Goal: Task Accomplishment & Management: Use online tool/utility

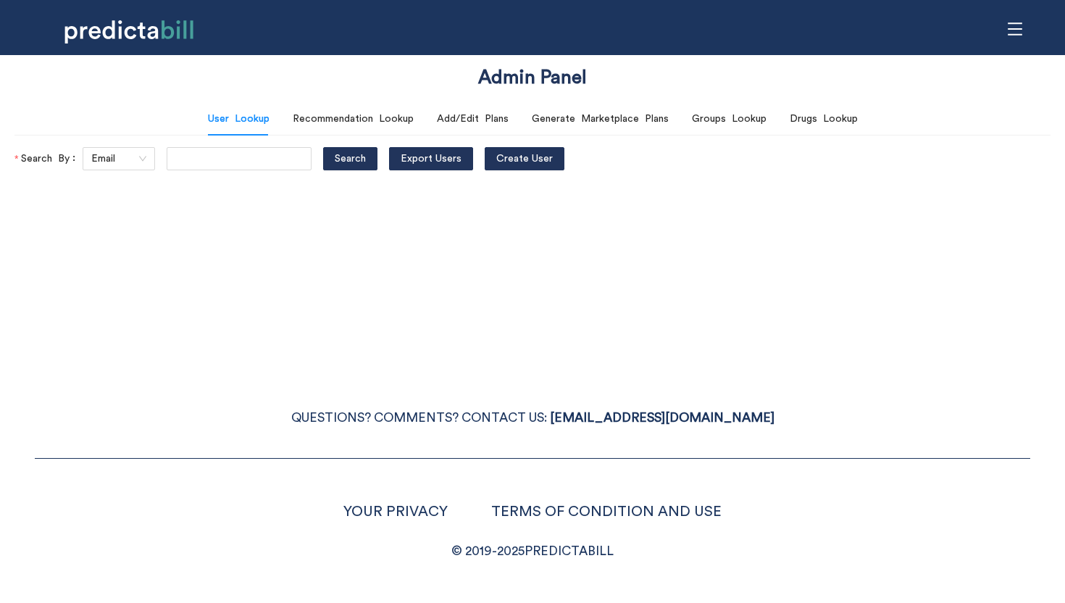
click at [1010, 21] on icon "menu" at bounding box center [1015, 29] width 16 height 16
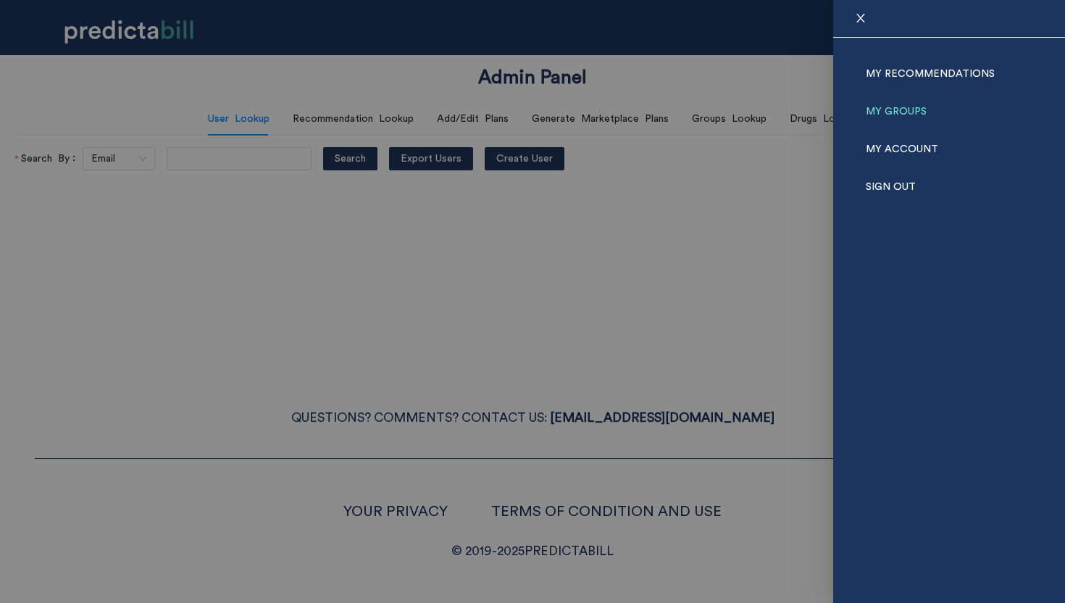
click at [903, 109] on link "My Groups" at bounding box center [896, 112] width 61 height 38
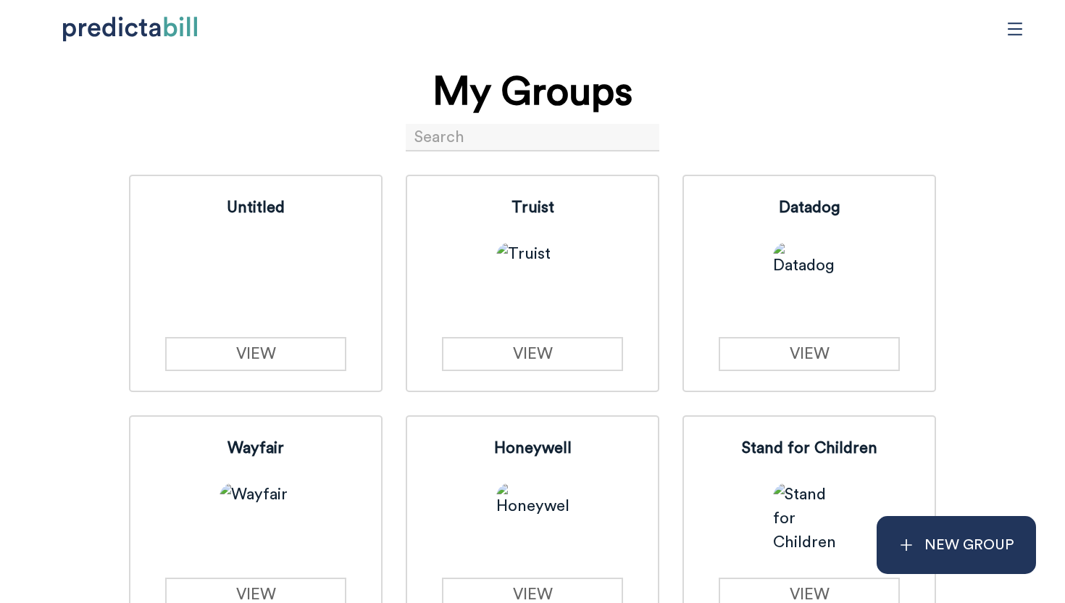
click at [504, 146] on input at bounding box center [533, 138] width 254 height 28
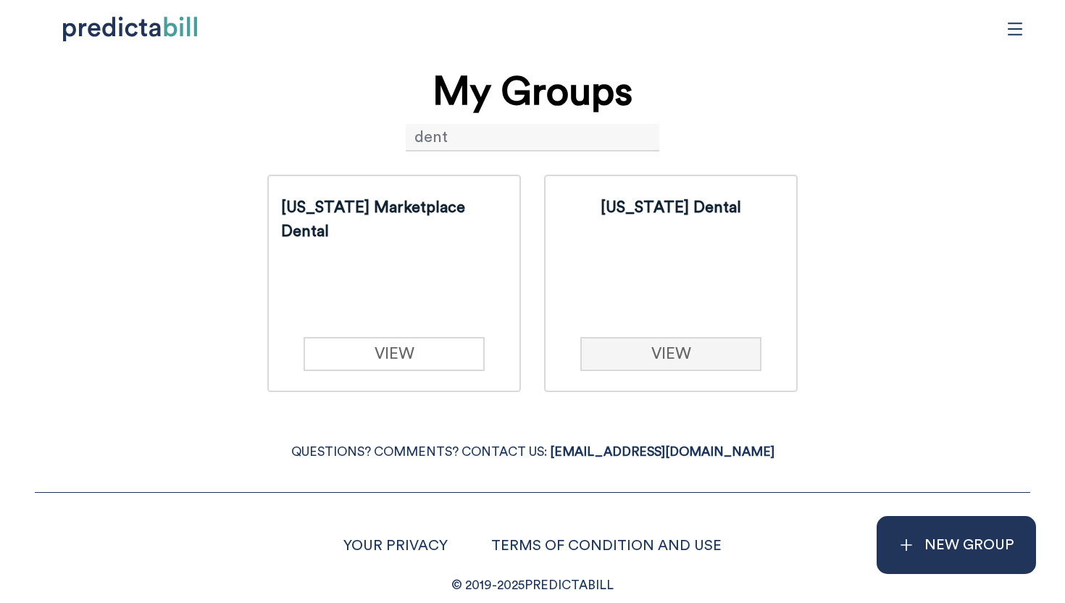
type input "dent"
click at [656, 351] on link "VIEW" at bounding box center [670, 354] width 180 height 34
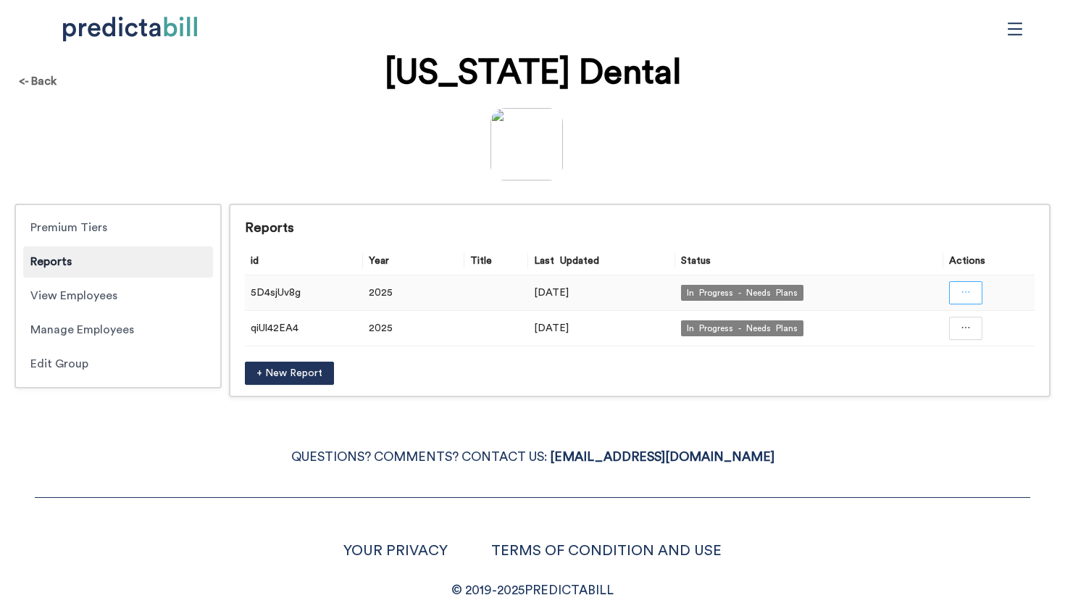
click at [981, 293] on button "button" at bounding box center [965, 292] width 33 height 23
click at [980, 338] on span "Open in a new tab" at bounding box center [966, 333] width 95 height 16
click at [969, 335] on button "button" at bounding box center [965, 328] width 33 height 23
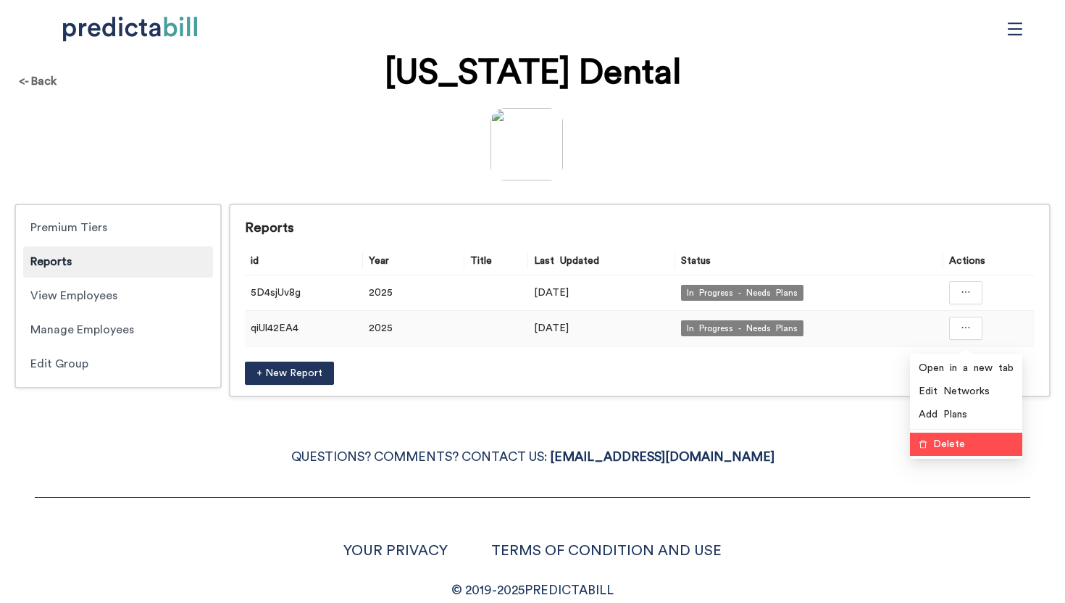
click at [964, 448] on span "Delete" at bounding box center [973, 444] width 80 height 16
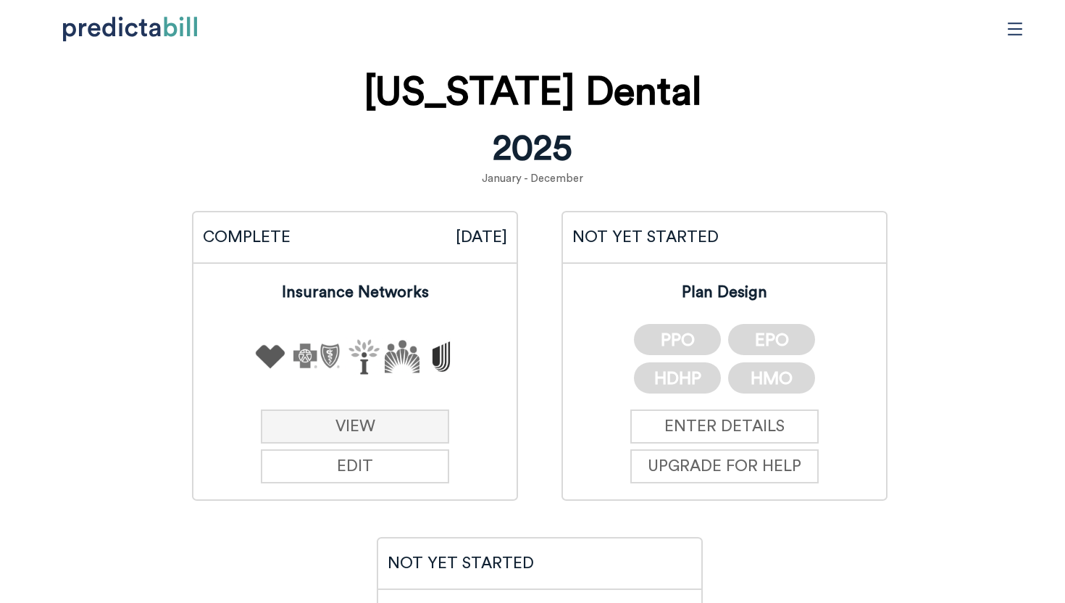
click at [341, 430] on link "VIEW" at bounding box center [355, 426] width 189 height 34
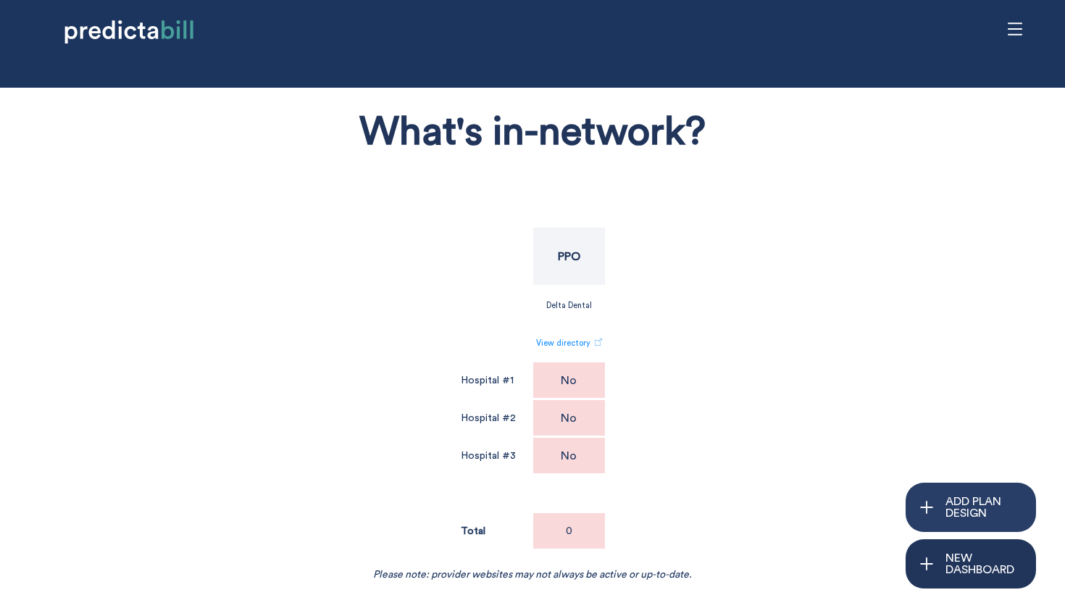
click at [917, 512] on div "ADD PLAN DESIGN" at bounding box center [971, 507] width 130 height 49
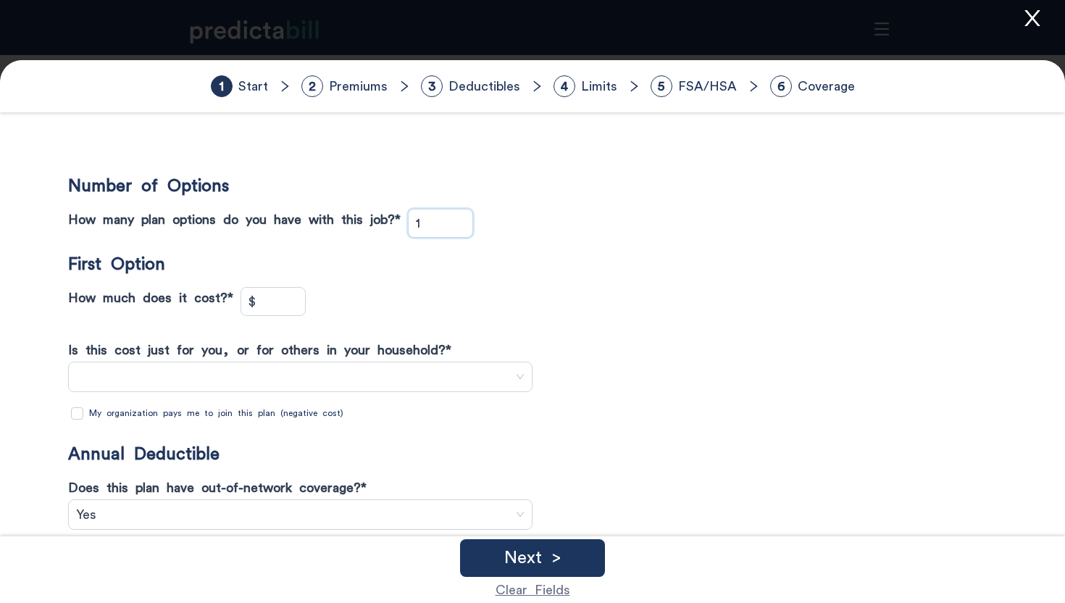
drag, startPoint x: 453, startPoint y: 224, endPoint x: 361, endPoint y: 192, distance: 97.4
click at [361, 192] on div "Number of Options How many plan options do you have with this job? * 1 First Op…" at bounding box center [533, 466] width 959 height 634
type input "5"
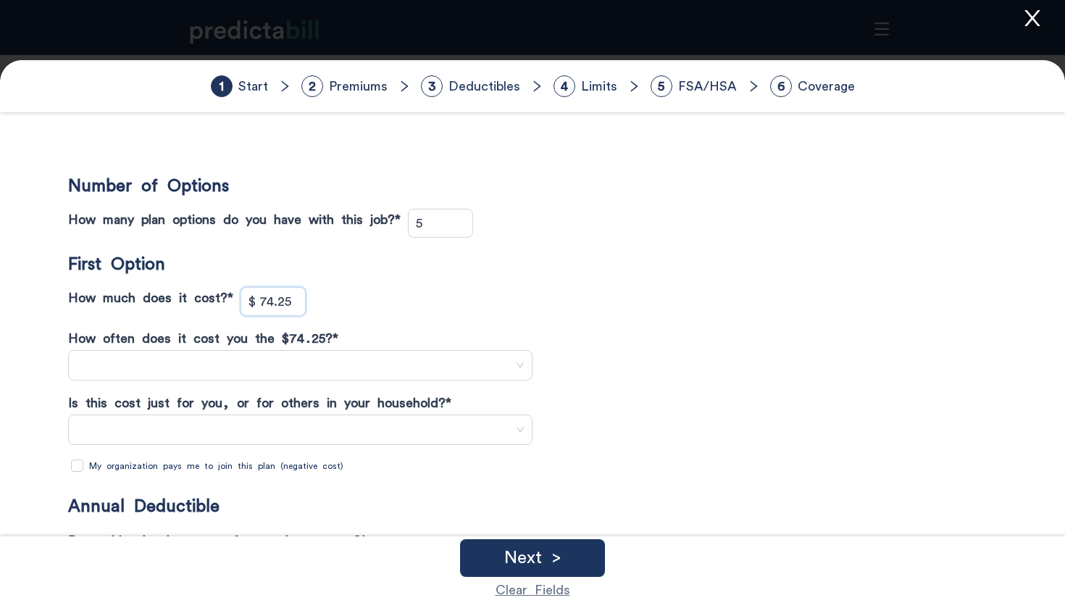
click at [185, 367] on span at bounding box center [300, 365] width 449 height 22
type input "$ 74.25"
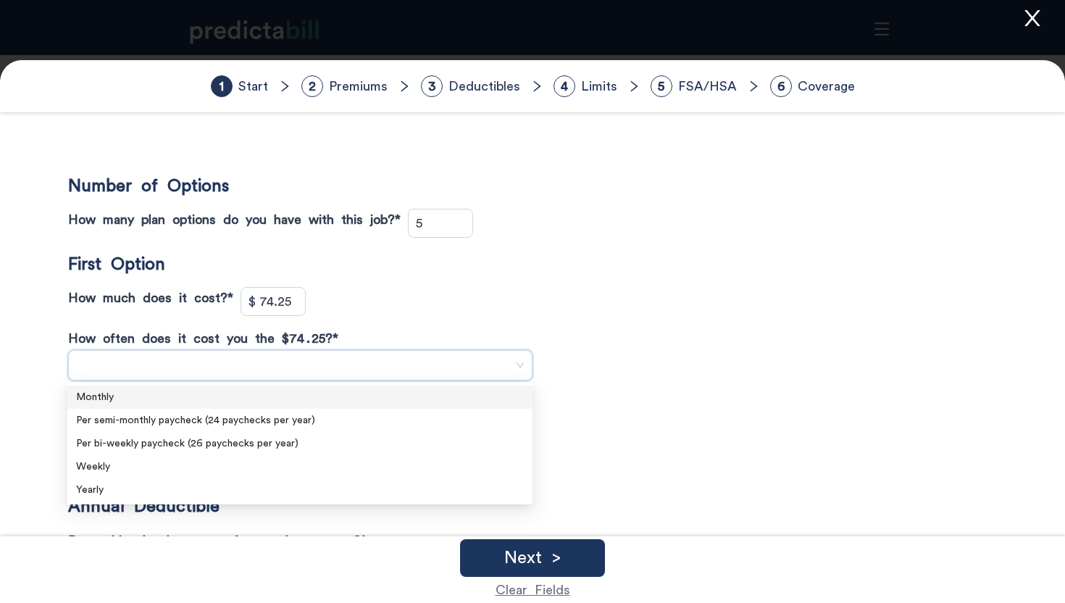
click at [191, 388] on div "Monthly" at bounding box center [299, 396] width 465 height 23
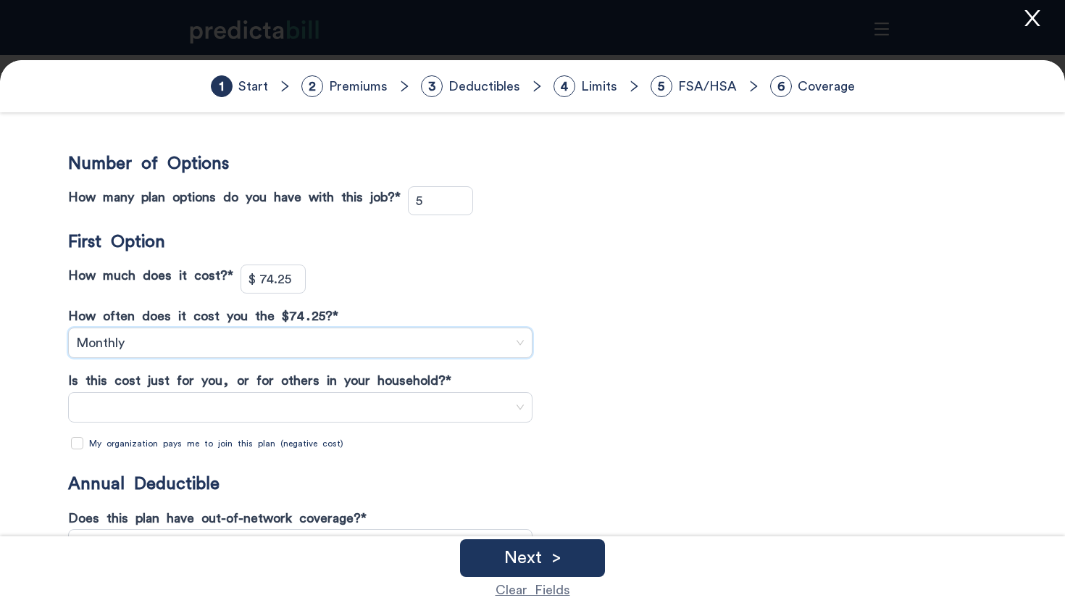
scroll to position [24, 0]
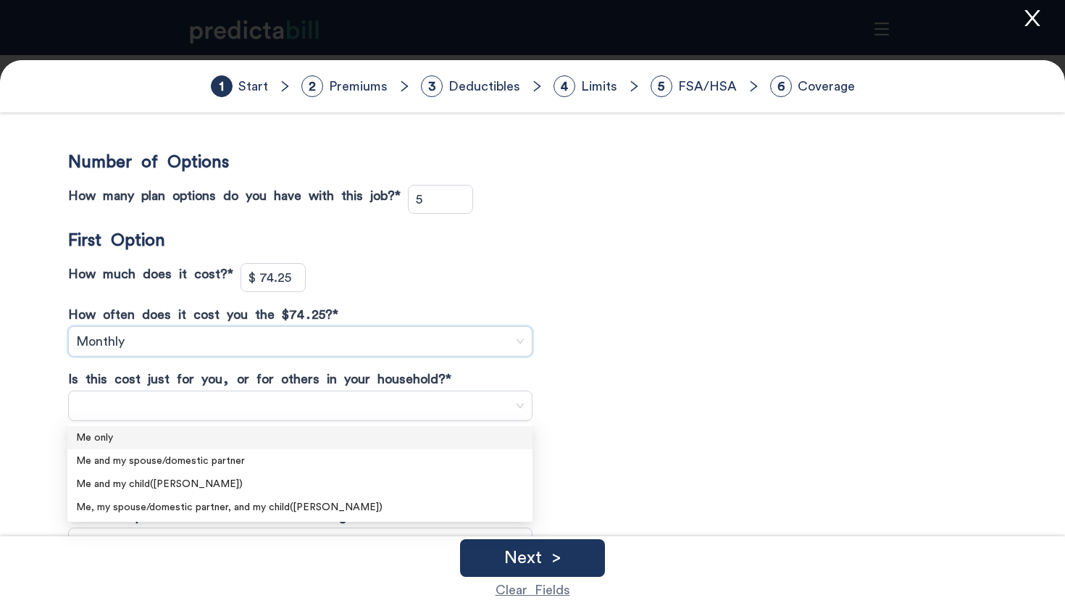
click at [189, 402] on span at bounding box center [300, 406] width 449 height 22
click at [201, 435] on div "Me only" at bounding box center [300, 438] width 448 height 16
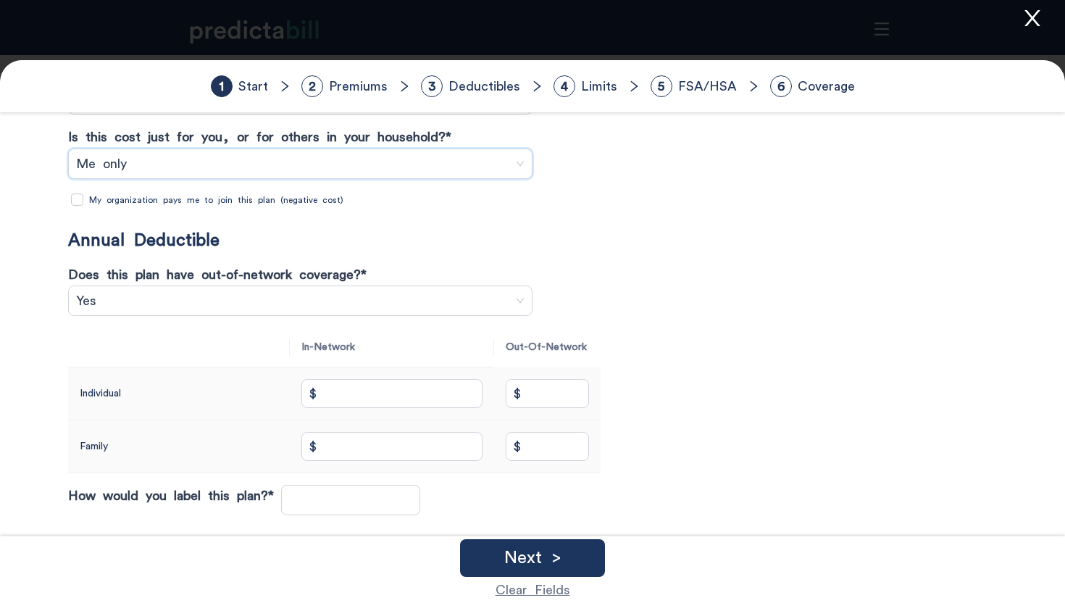
scroll to position [304, 0]
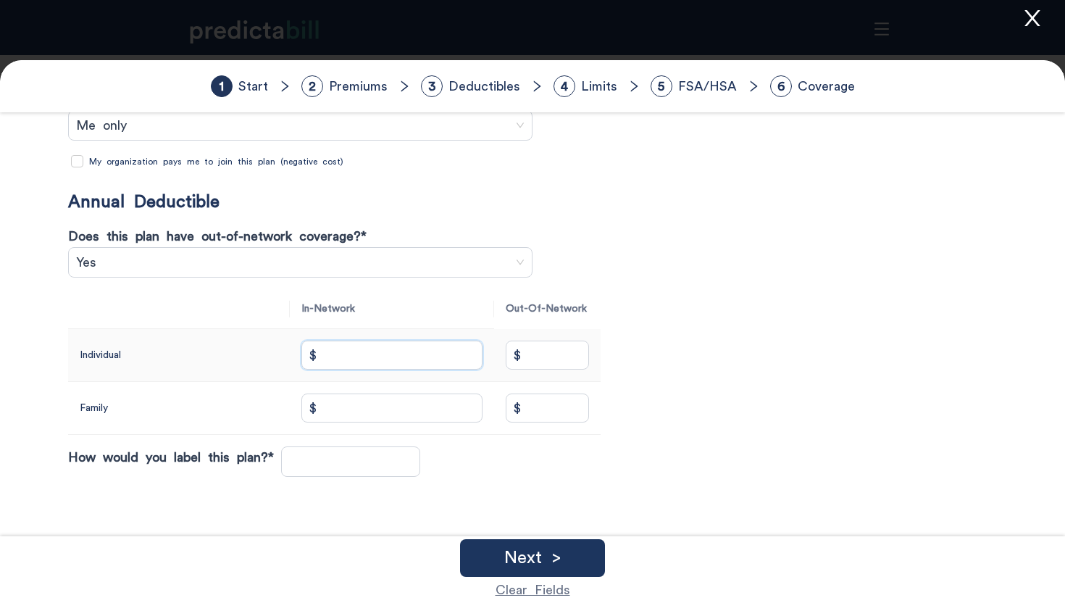
click at [383, 352] on input "$" at bounding box center [391, 355] width 181 height 29
type input "$ 100"
type input "$ 200"
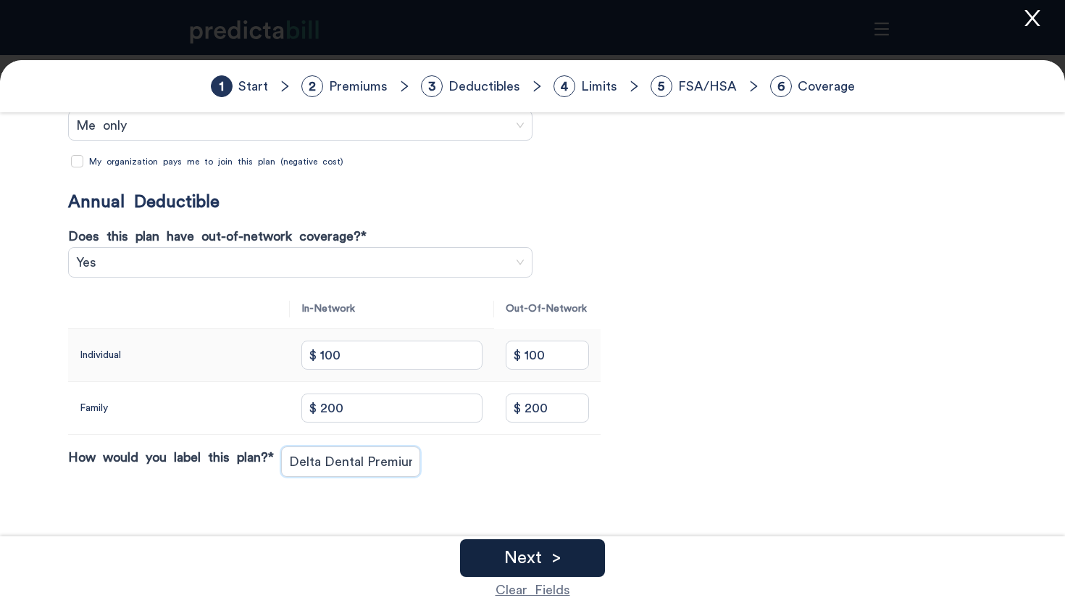
type input "Delta Dental Premium Plan"
click at [584, 562] on div "Next >" at bounding box center [532, 558] width 145 height 38
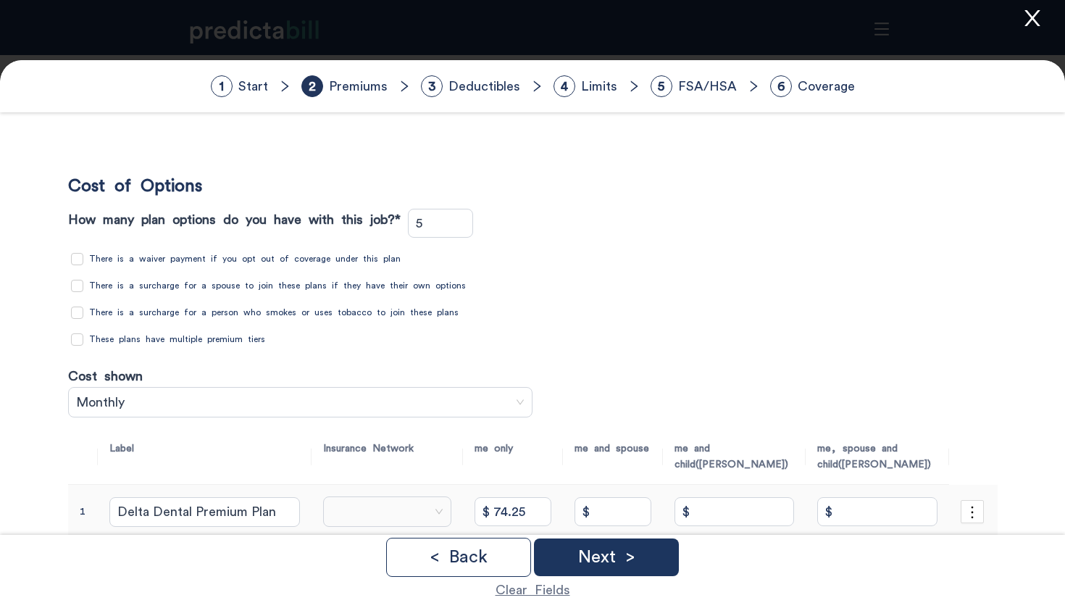
scroll to position [217, 0]
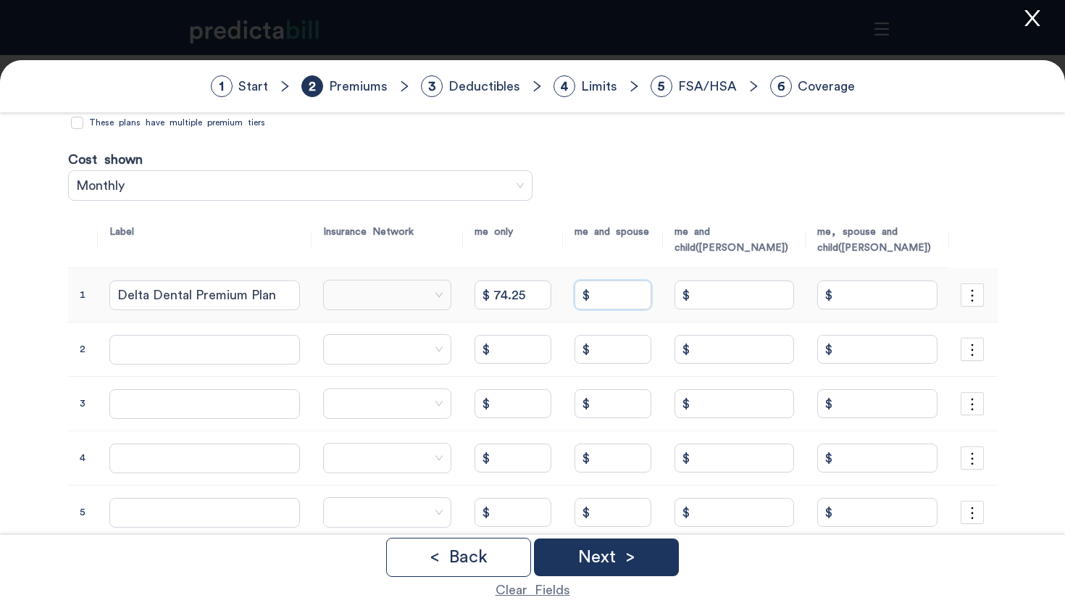
click at [631, 299] on input "$" at bounding box center [613, 294] width 77 height 29
type input "$ 0"
click at [391, 293] on input "search" at bounding box center [382, 294] width 101 height 29
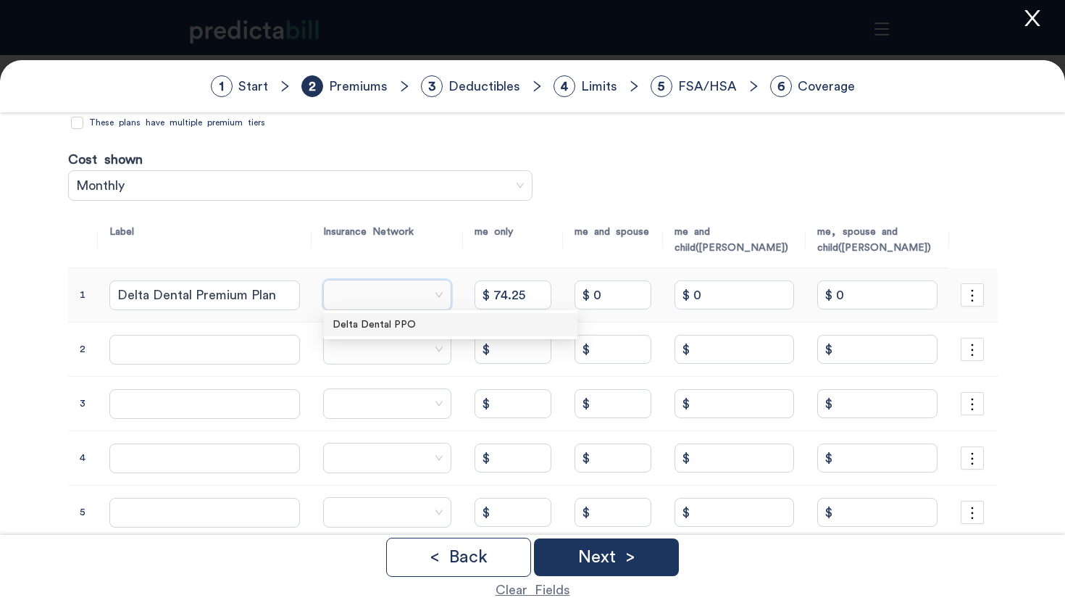
click at [396, 325] on div "Delta Dental PPO" at bounding box center [451, 325] width 236 height 16
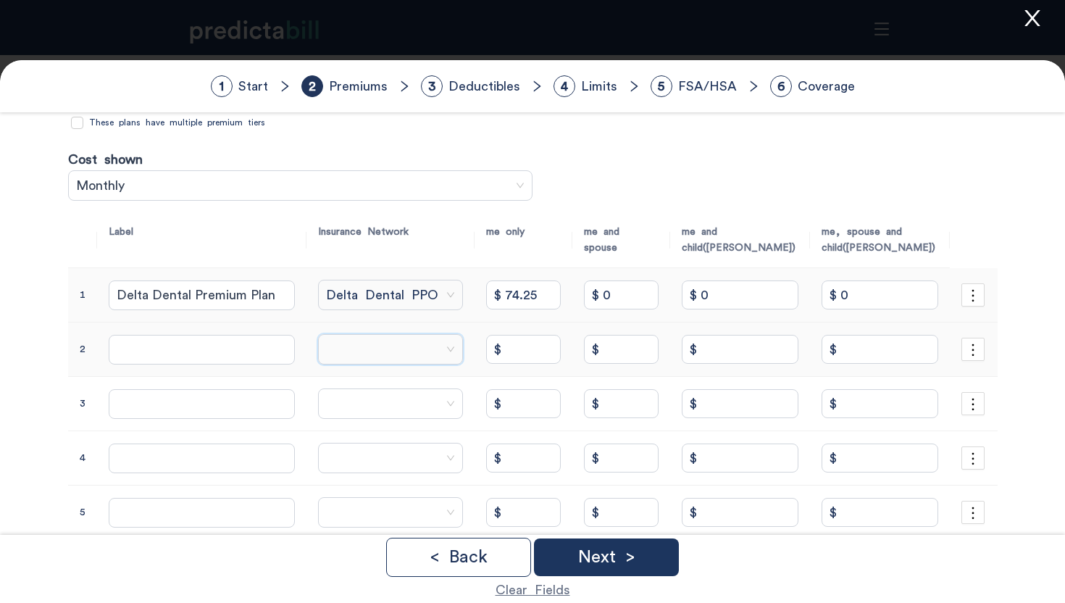
click at [397, 345] on input "search" at bounding box center [385, 349] width 117 height 29
click at [396, 354] on input "search" at bounding box center [385, 349] width 117 height 29
click at [393, 383] on div "Delta Dental PPO" at bounding box center [445, 379] width 236 height 16
click at [401, 397] on input "search" at bounding box center [385, 403] width 117 height 29
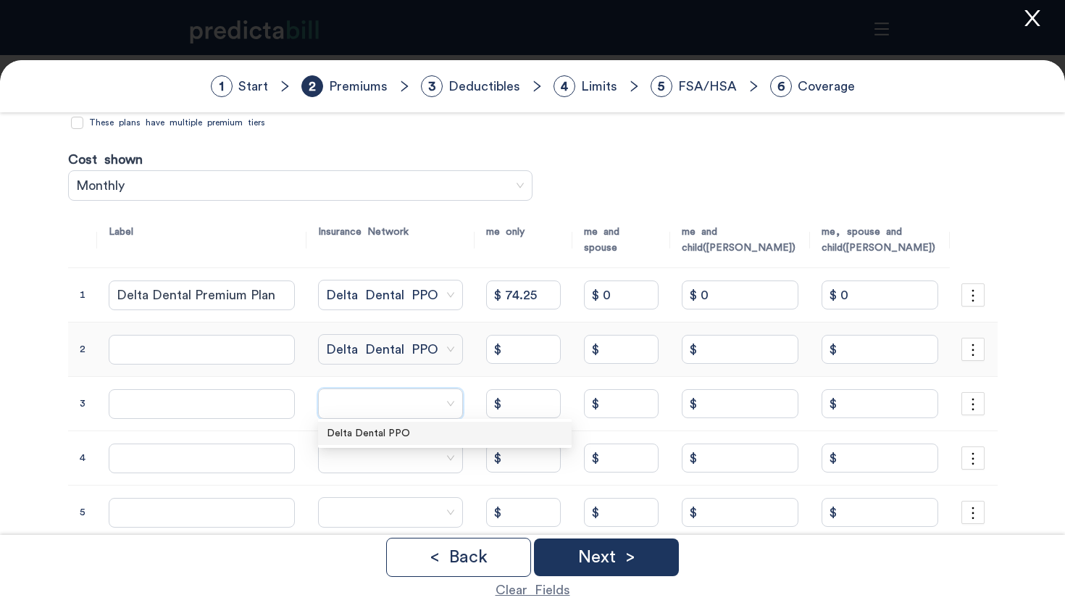
click at [401, 425] on div "Delta Dental PPO" at bounding box center [445, 433] width 254 height 23
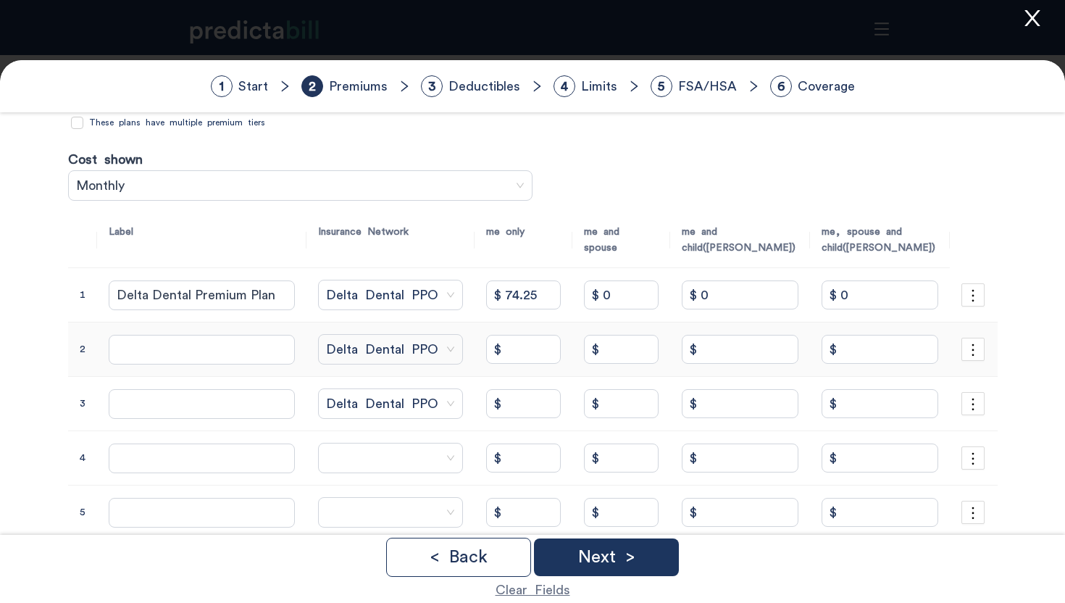
scroll to position [264, 0]
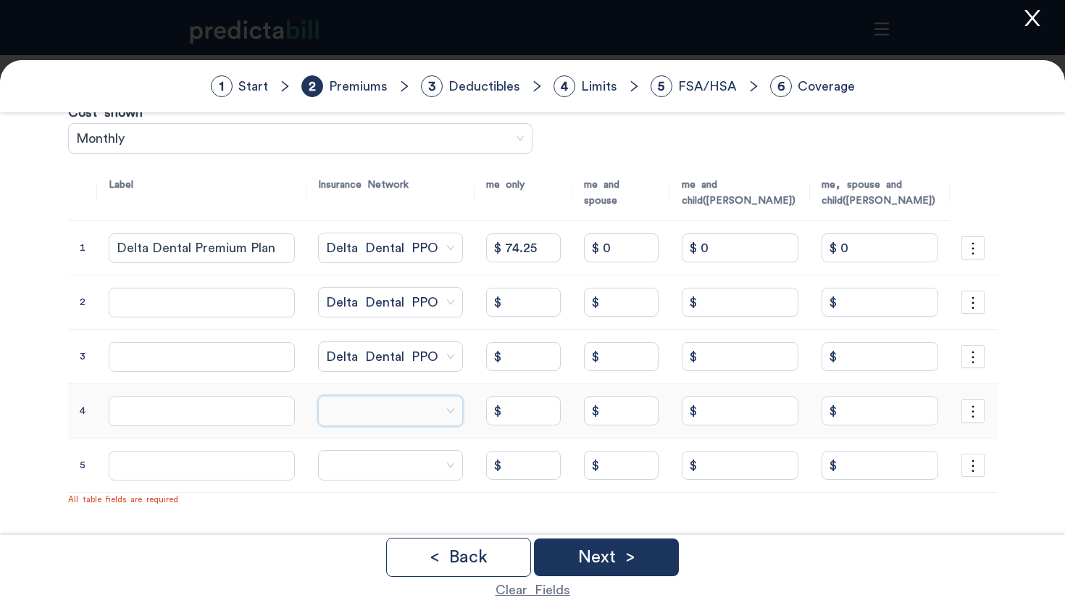
click at [397, 411] on input "search" at bounding box center [385, 410] width 117 height 29
click at [397, 447] on div "Delta Dental PPO" at bounding box center [445, 441] width 236 height 16
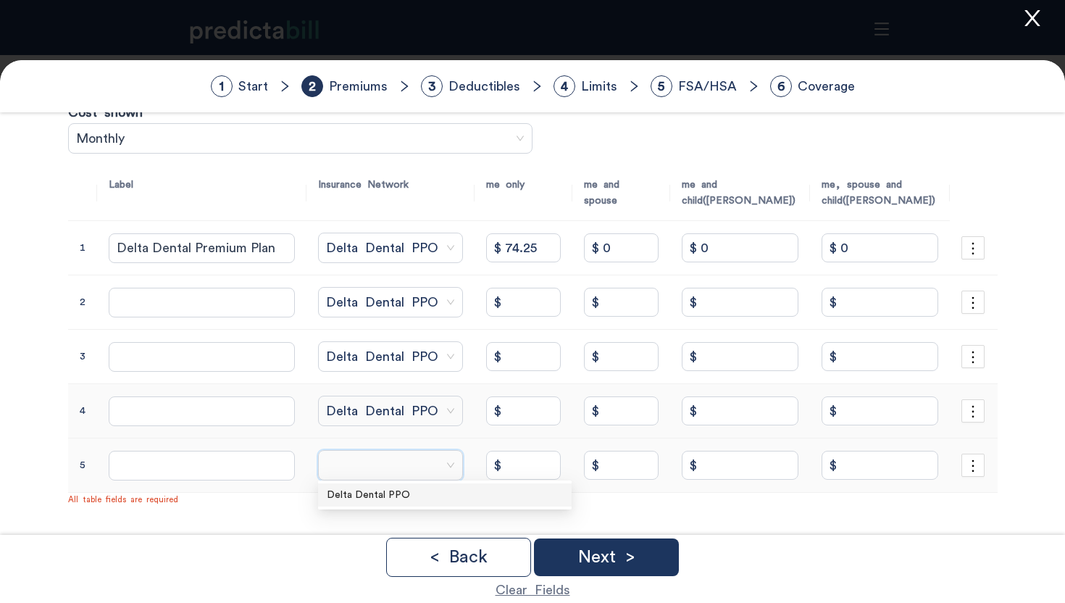
click at [397, 475] on input "search" at bounding box center [385, 465] width 117 height 29
click at [397, 491] on div "Delta Dental PPO" at bounding box center [445, 495] width 236 height 16
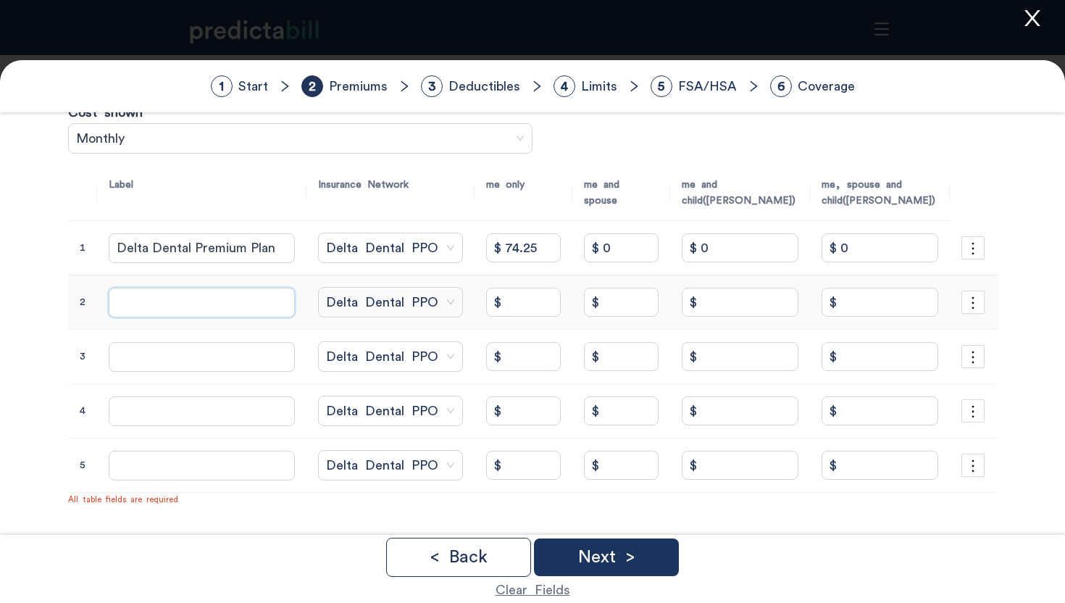
click at [204, 303] on input "text" at bounding box center [201, 302] width 185 height 29
type input "Pl"
click at [188, 238] on input "Delta Dental Premium Plan" at bounding box center [201, 247] width 185 height 29
click at [146, 291] on input "text" at bounding box center [201, 302] width 185 height 29
paste input "Delta Dental Premium Plan"
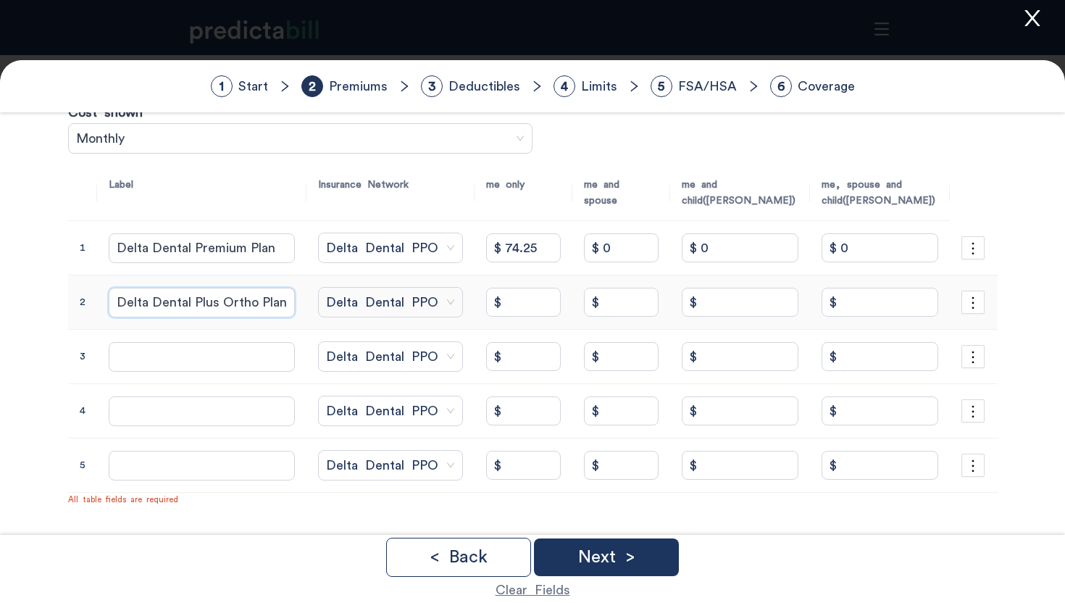
scroll to position [0, 1]
type input "Delta Dental Plus Ortho Plan"
type input "$ 67.55"
type input "$ 0"
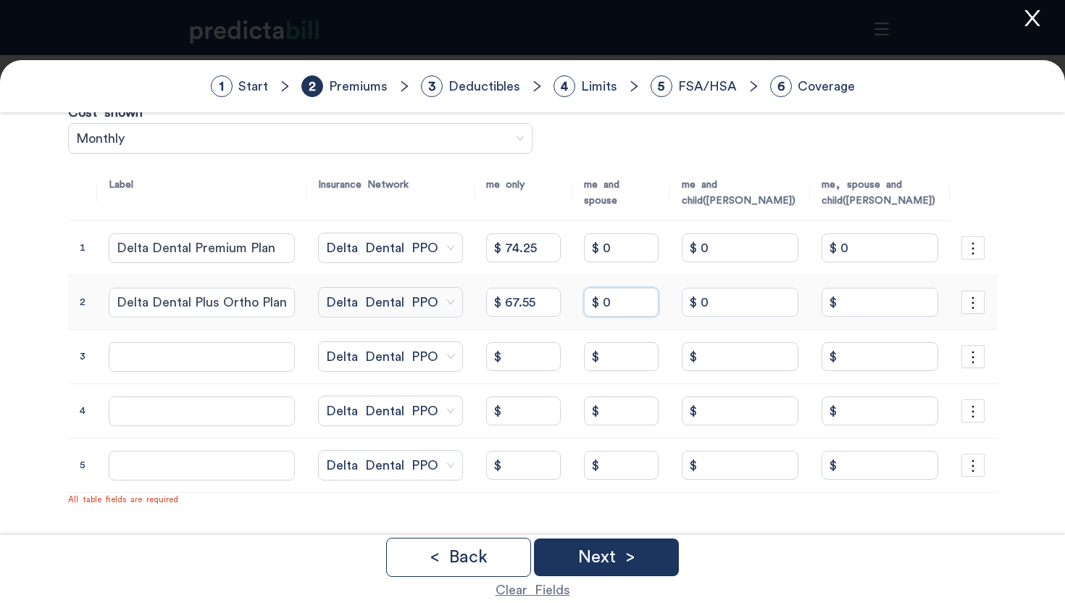
type input "$ 0"
type input "A"
paste input "Delta Dental Premium Plan"
type input "Delta Dental Ascent Plan"
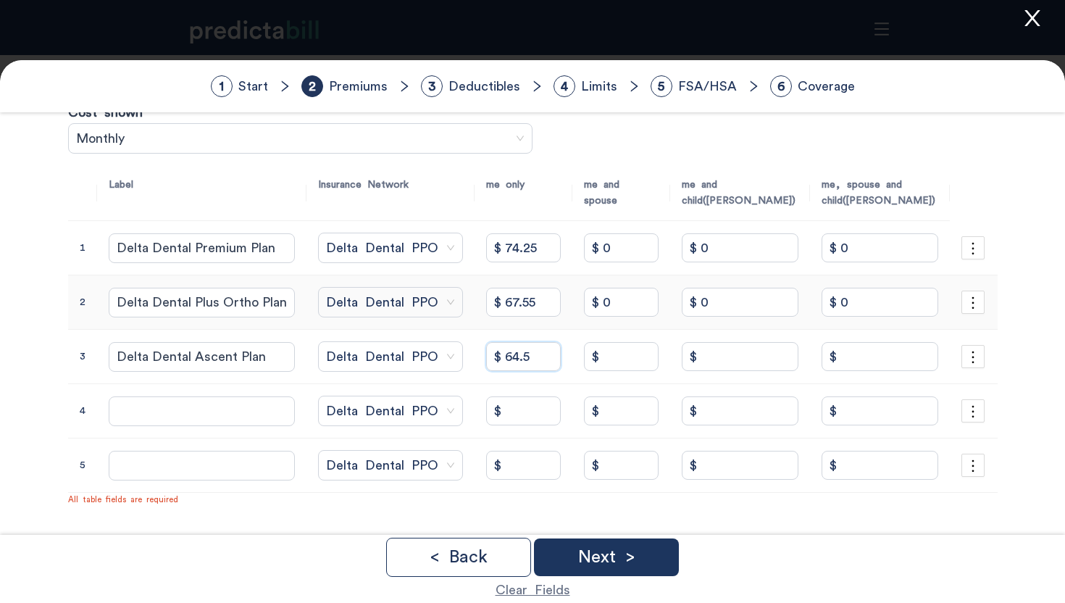
type input "$ 64.5"
type input "$ 0"
paste input "Delta Dental Premium Plan"
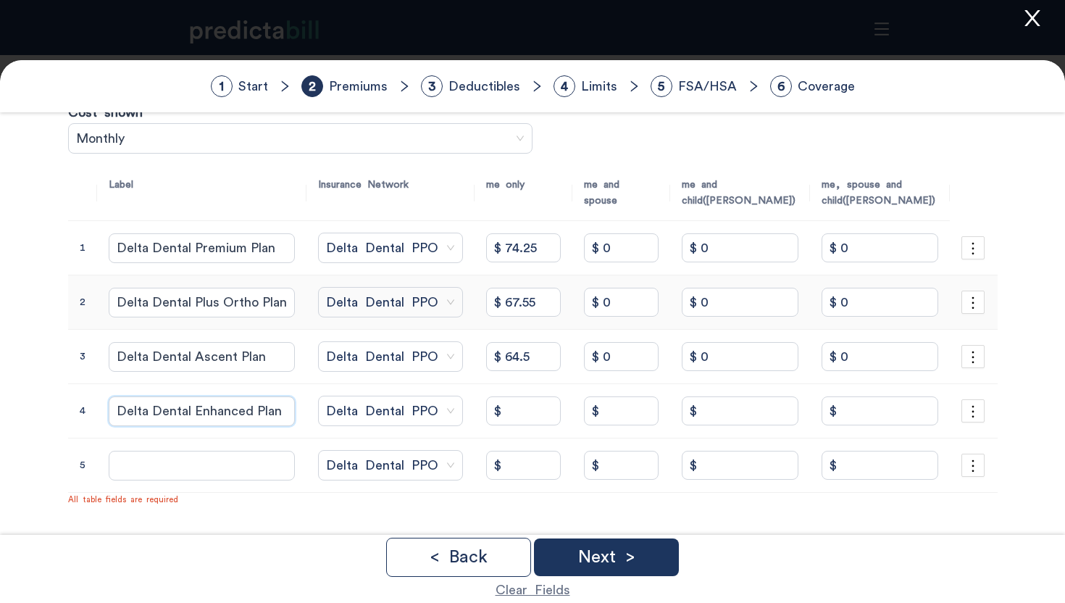
type input "Delta Dental Enhanced Plan"
type input "$"
type input "$ 60.25"
type input "$ 0"
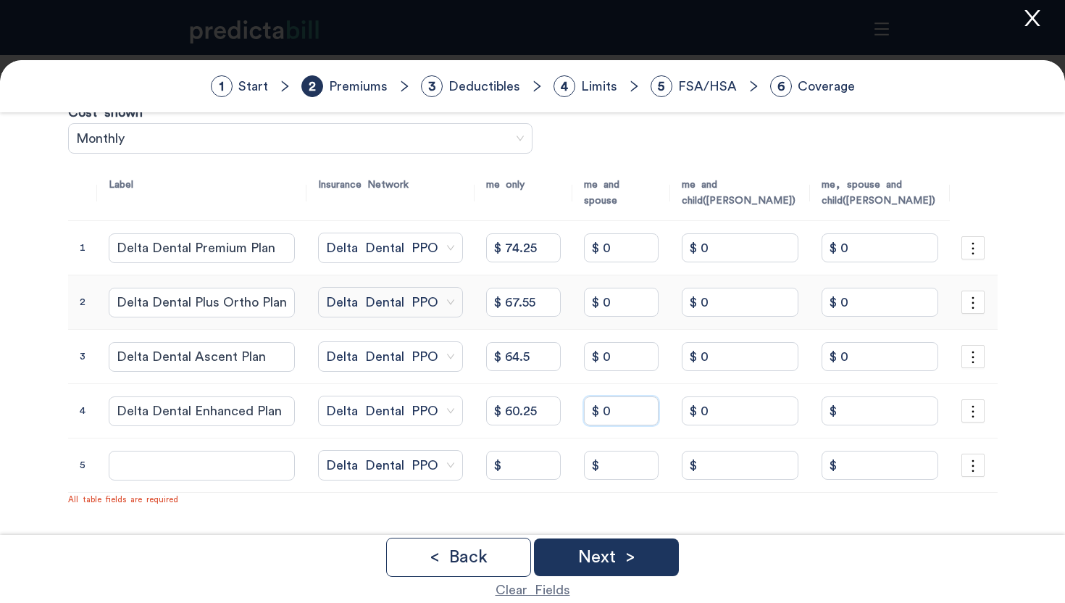
type input "$ 0"
paste input "Delta Dental Premium Plan"
type input "Delta Dental Basic Plan"
type input "$ 36.25"
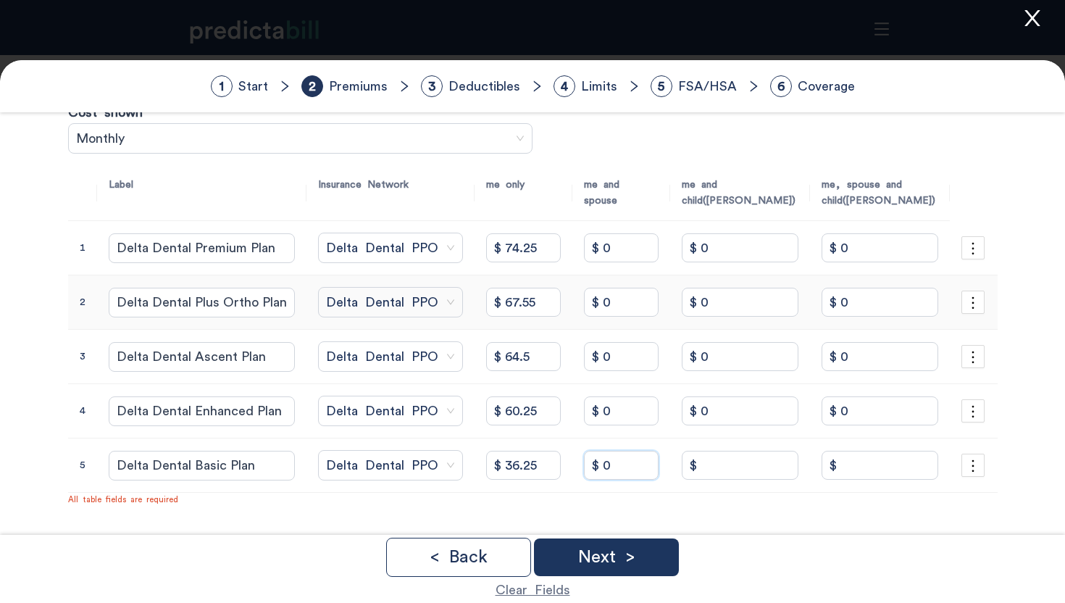
type input "$ 0"
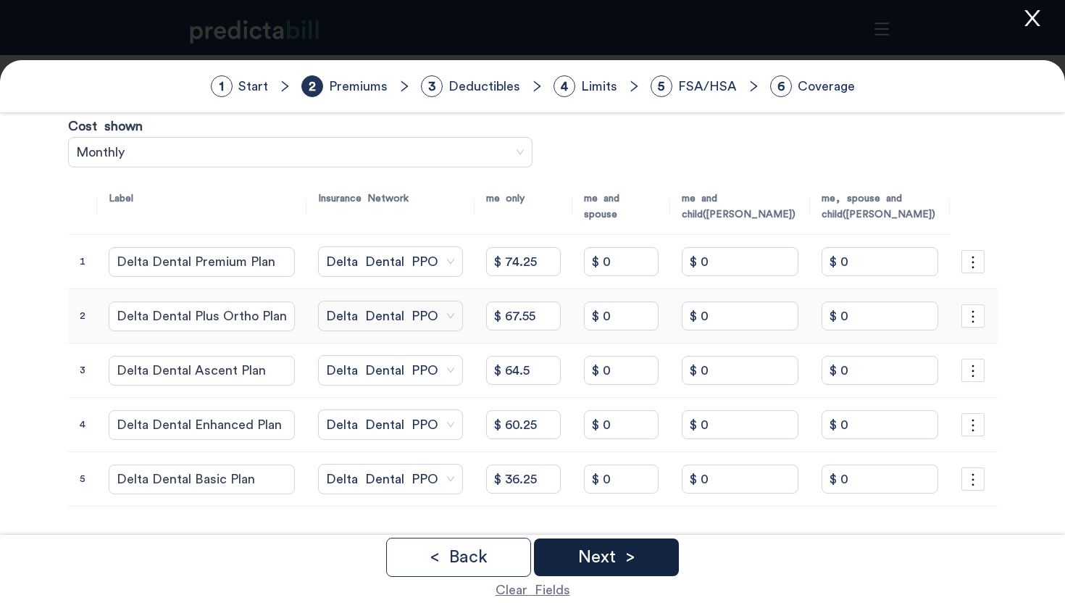
click at [627, 543] on div "Next >" at bounding box center [606, 557] width 145 height 38
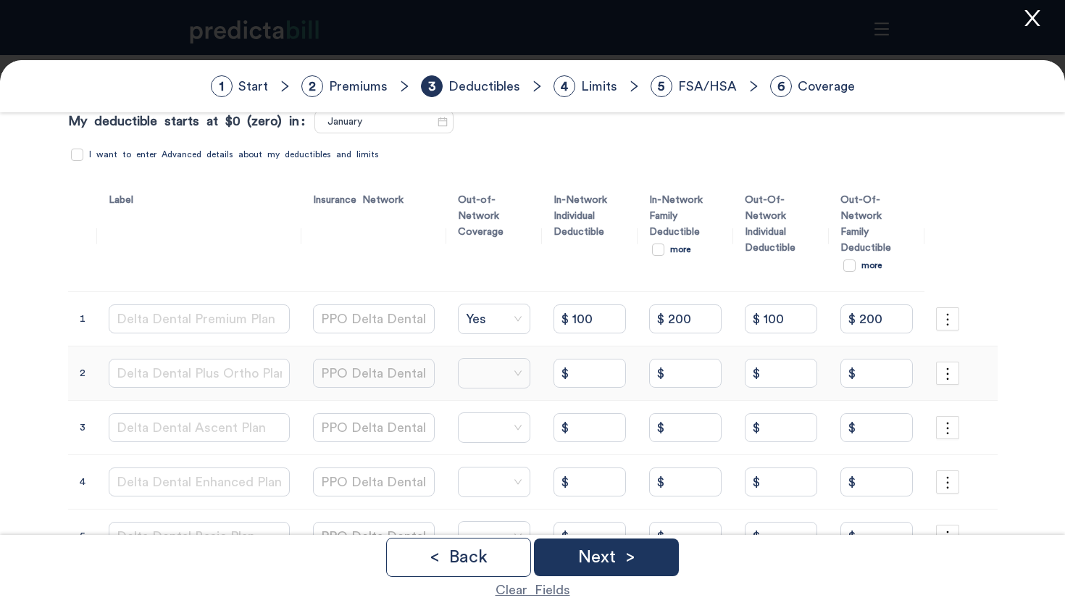
scroll to position [102, 0]
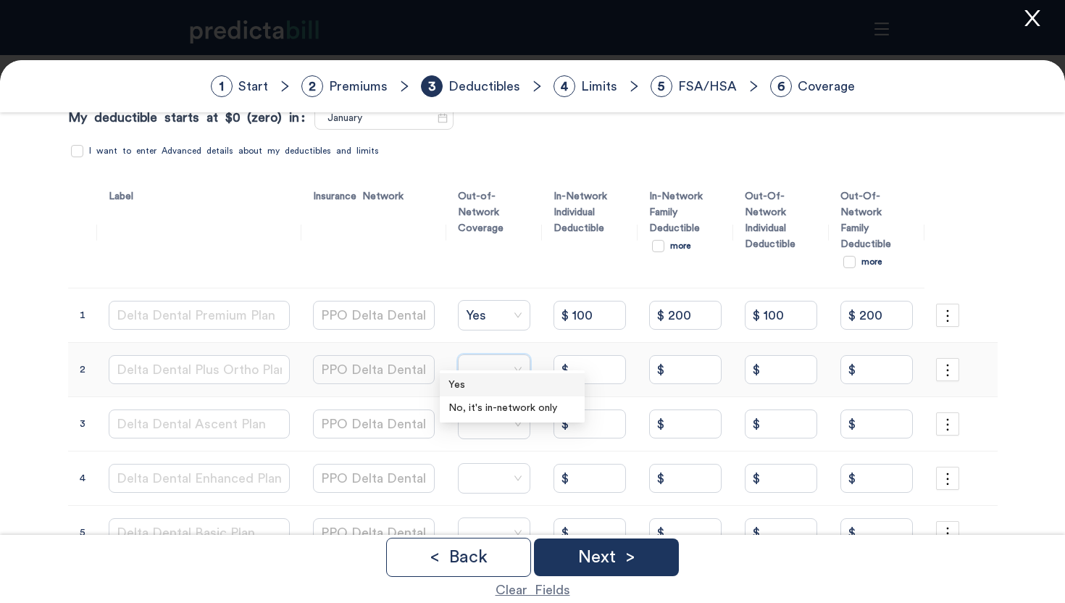
click at [483, 355] on input "search" at bounding box center [503, 369] width 72 height 29
click at [499, 383] on div "Yes" at bounding box center [512, 385] width 128 height 16
click at [936, 358] on button "button" at bounding box center [947, 369] width 23 height 23
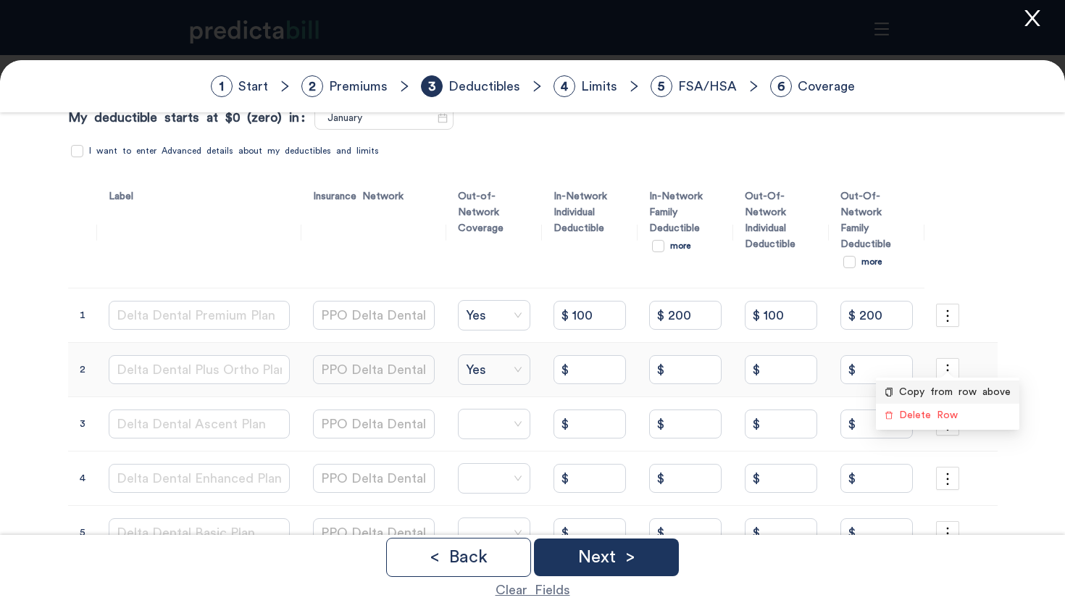
click at [942, 390] on span "Copy from row above" at bounding box center [955, 392] width 112 height 16
type input "$ 100"
type input "$ 200"
type input "$ 100"
type input "$ 200"
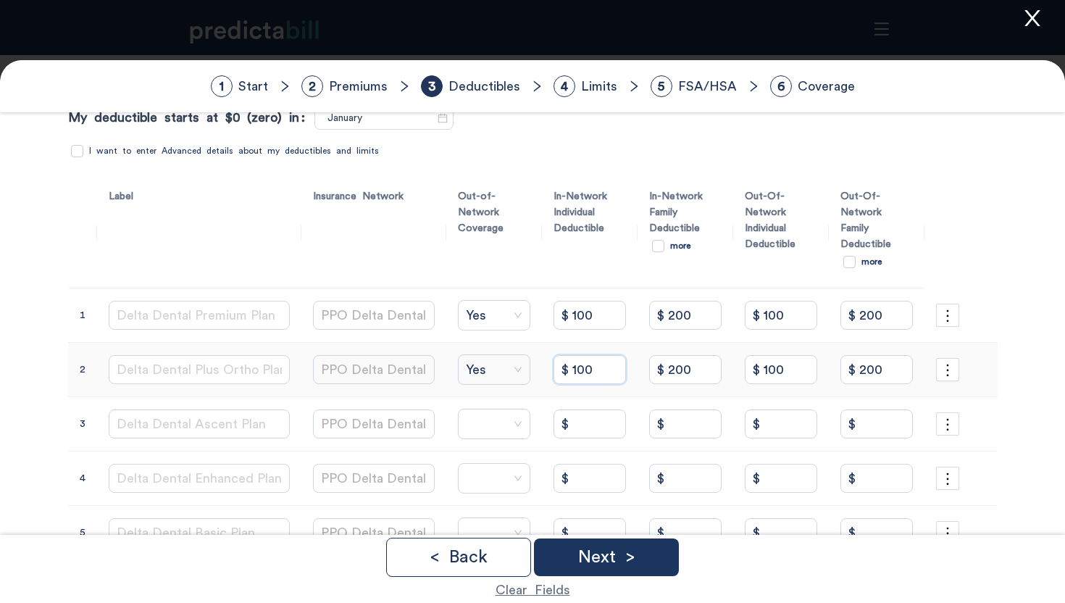
click at [335, 317] on tbody "1 Delta Dental Premium Plan PPO Delta Dental Yes $ 100 $ 200 $ 100 $ 200 2 Delt…" at bounding box center [533, 424] width 930 height 272
type input "$ 50"
type input "$ 100"
type input "$ 50"
type input "$ 100"
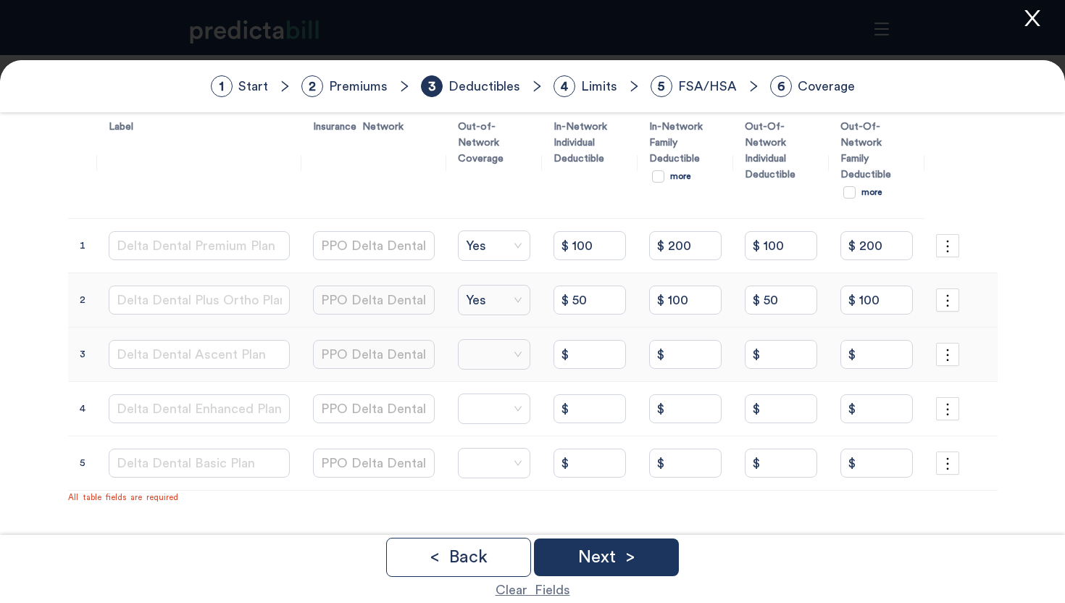
scroll to position [193, 0]
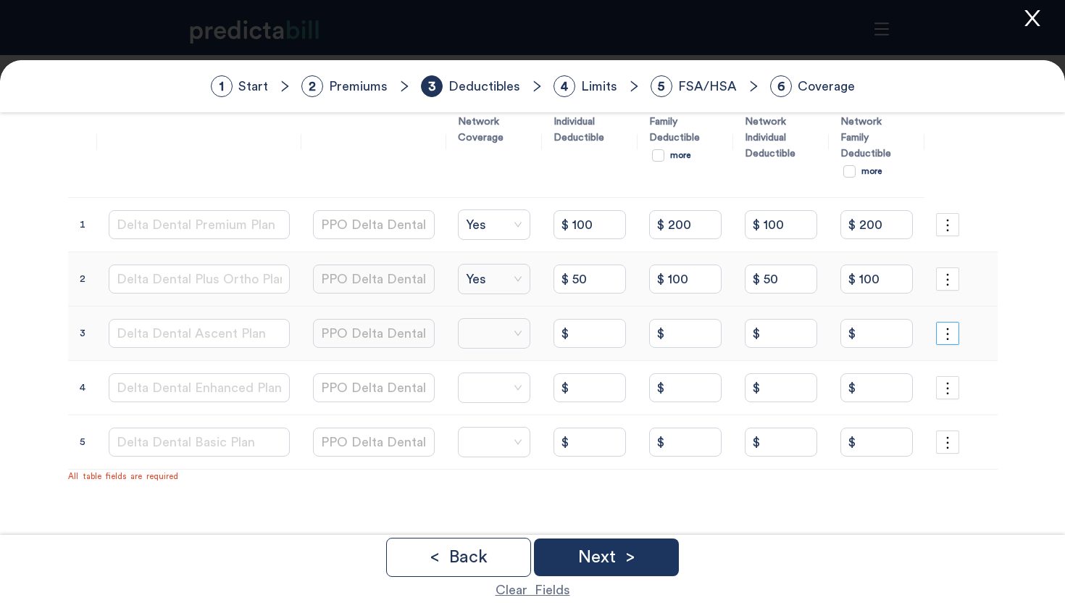
click at [949, 326] on icon "more" at bounding box center [948, 334] width 16 height 16
click at [953, 351] on span "Copy from row above" at bounding box center [955, 356] width 112 height 16
type input "$ 50"
type input "$ 100"
type input "$ 50"
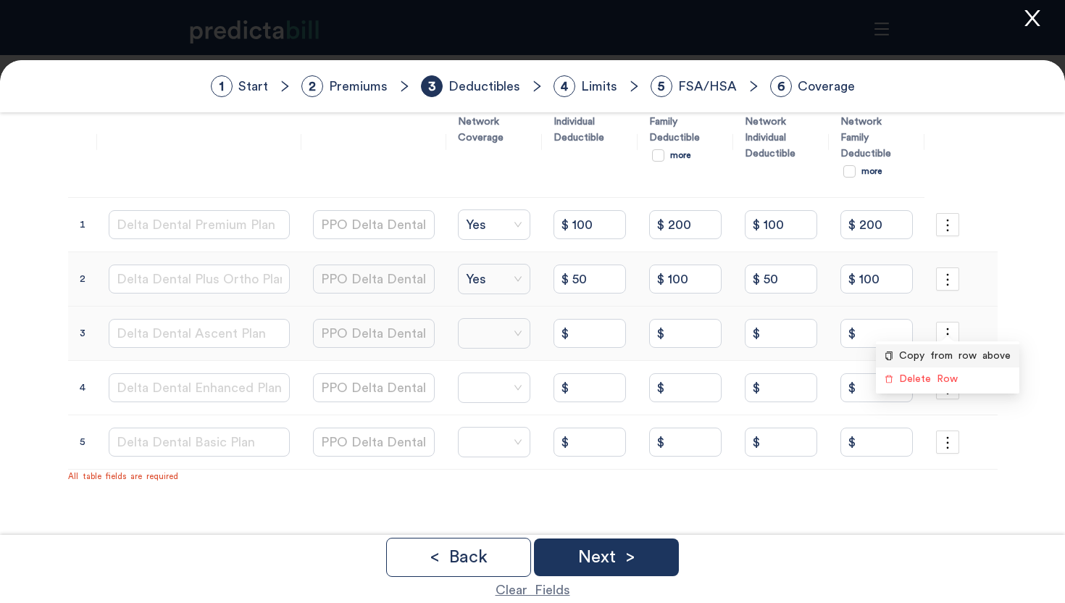
type input "$ 100"
click at [940, 380] on icon "more" at bounding box center [948, 388] width 16 height 16
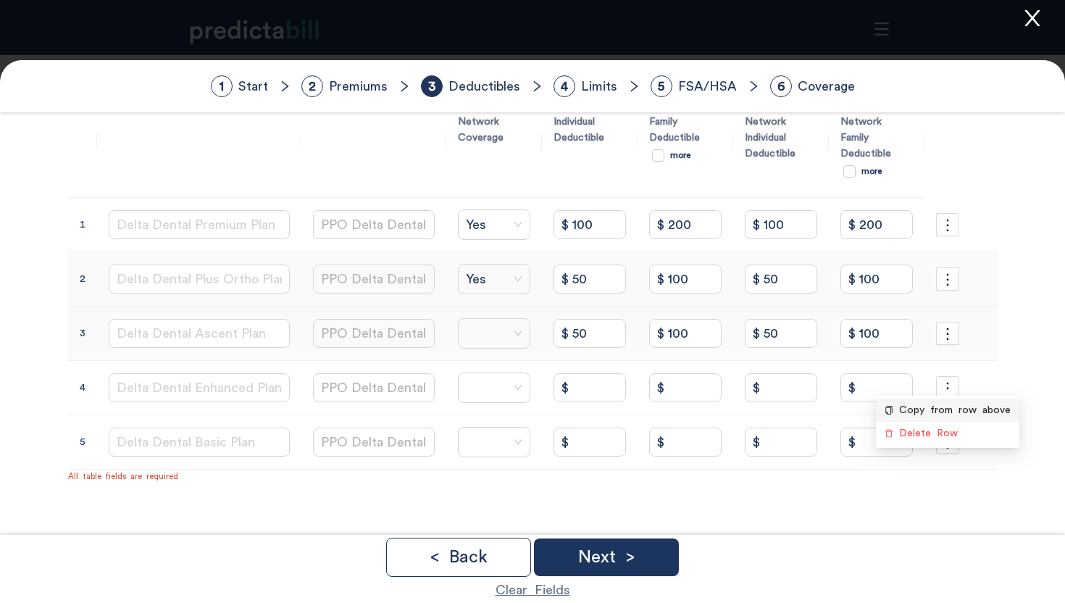
click at [965, 407] on span "Copy from row above" at bounding box center [955, 410] width 112 height 16
type input "$ 50"
type input "$ 100"
type input "$ 50"
type input "$ 100"
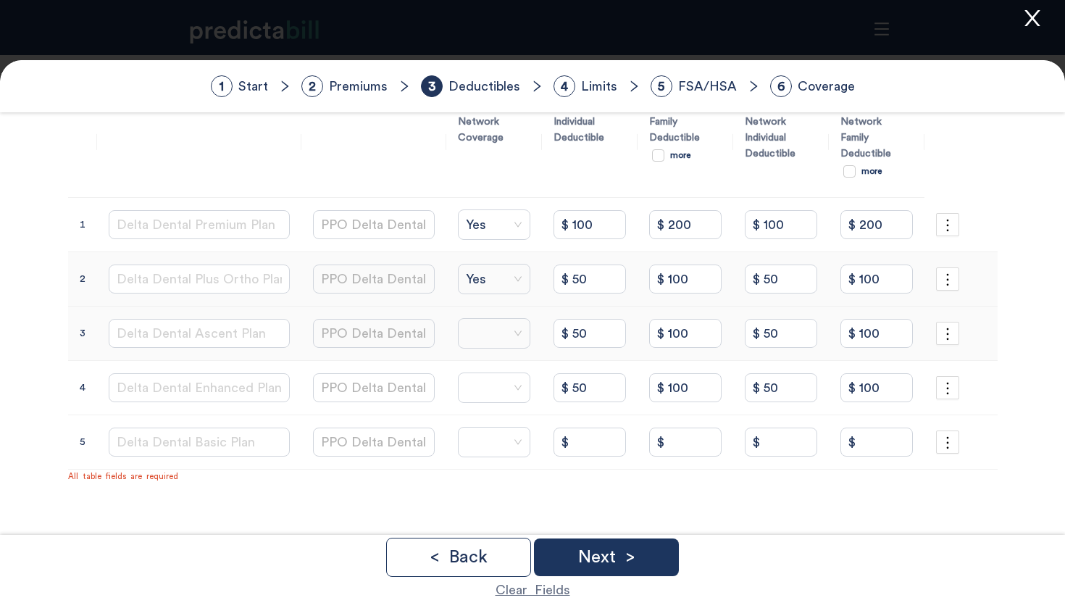
click at [458, 318] on div at bounding box center [494, 333] width 72 height 30
click at [468, 343] on div "Yes" at bounding box center [512, 349] width 128 height 16
click at [474, 376] on input "search" at bounding box center [503, 387] width 72 height 29
click at [480, 402] on div "Yes" at bounding box center [512, 403] width 128 height 16
click at [953, 435] on icon "more" at bounding box center [948, 443] width 16 height 16
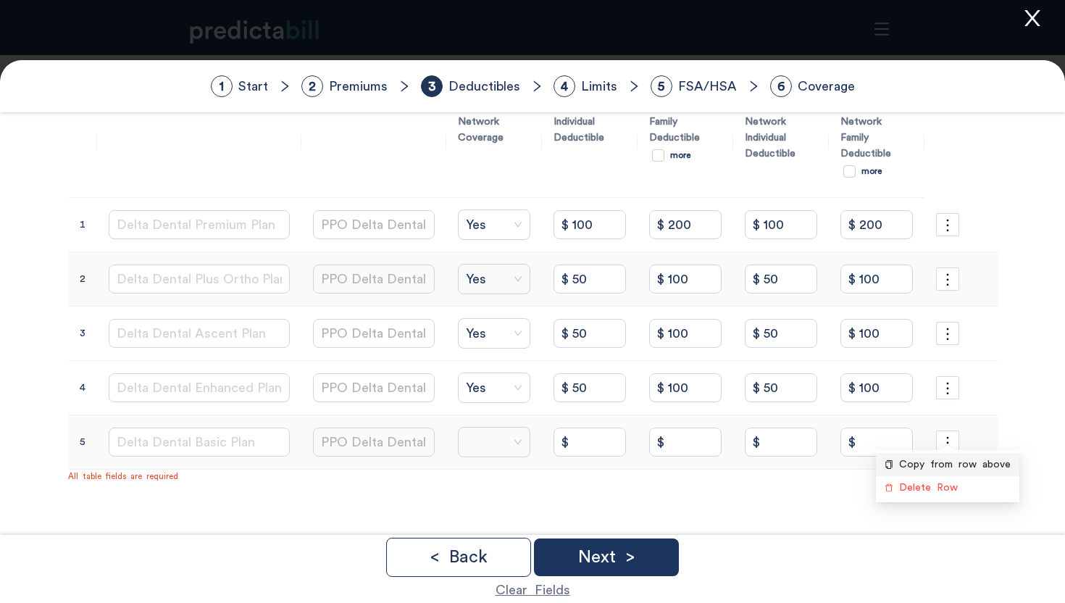
click at [956, 454] on li "Copy from row above" at bounding box center [947, 464] width 143 height 23
type input "$ 50"
type input "$ 100"
type input "$ 50"
type input "$ 100"
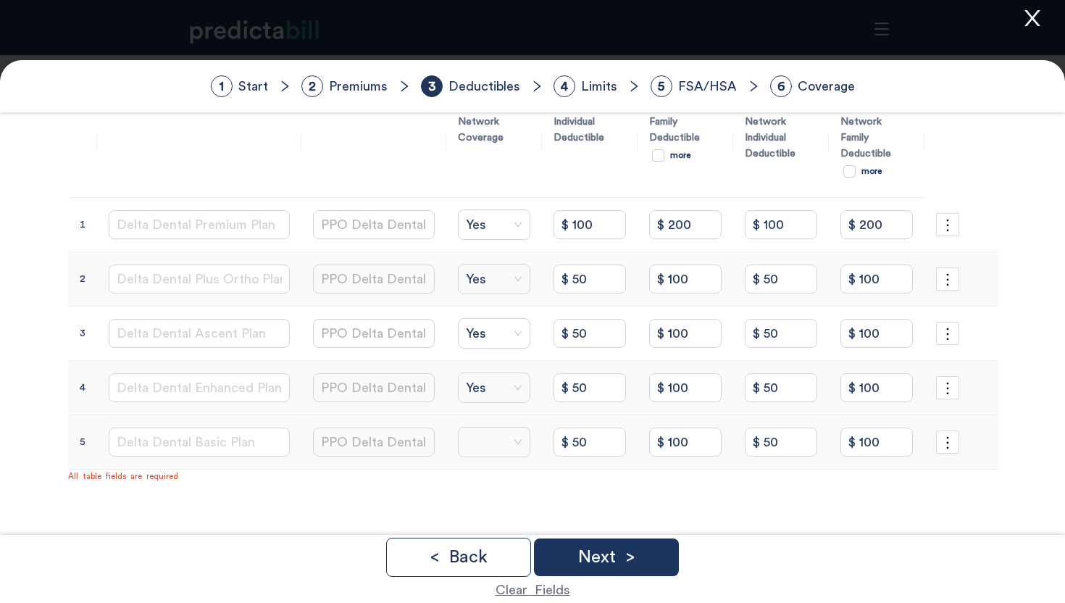
drag, startPoint x: 590, startPoint y: 430, endPoint x: 314, endPoint y: 384, distance: 279.9
type input "$ 0"
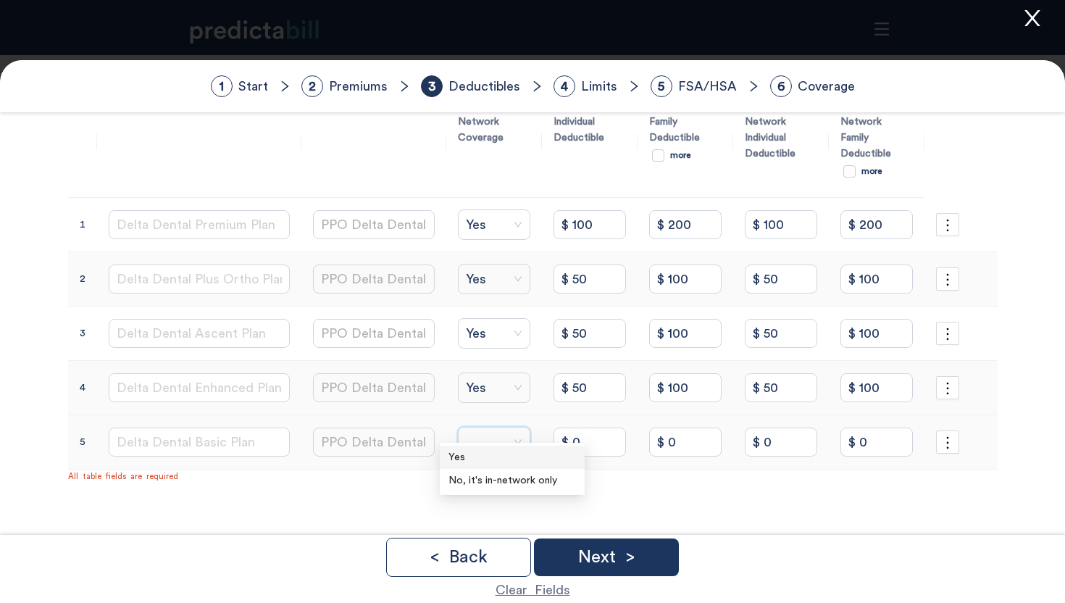
click at [472, 427] on input "search" at bounding box center [503, 441] width 72 height 29
click at [520, 459] on div "Yes" at bounding box center [512, 457] width 128 height 16
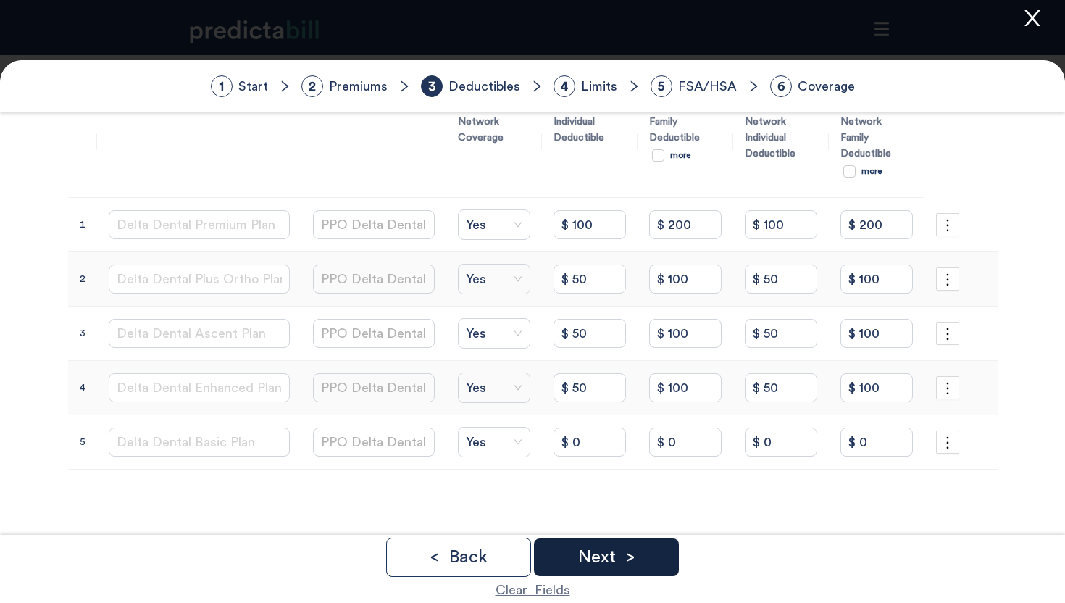
click at [641, 554] on div "Next >" at bounding box center [606, 557] width 145 height 38
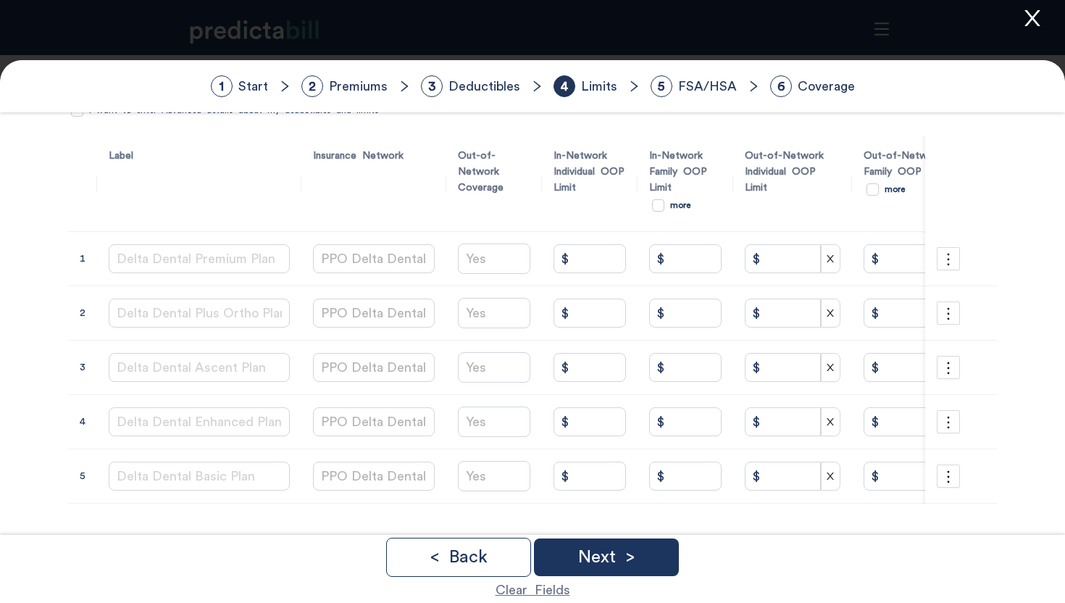
scroll to position [140, 0]
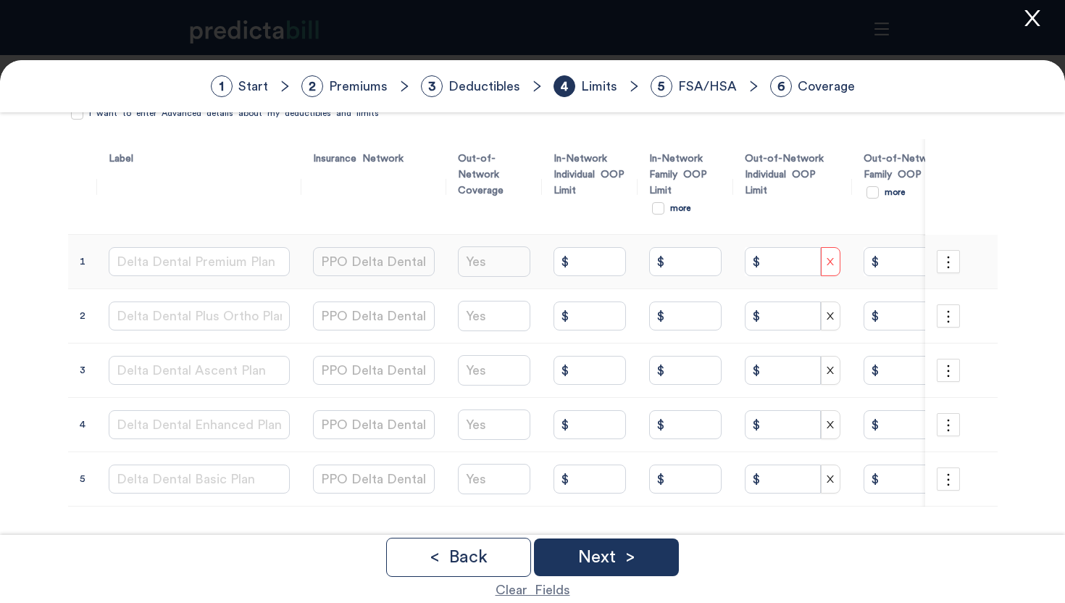
click at [825, 258] on icon "close" at bounding box center [830, 261] width 10 height 10
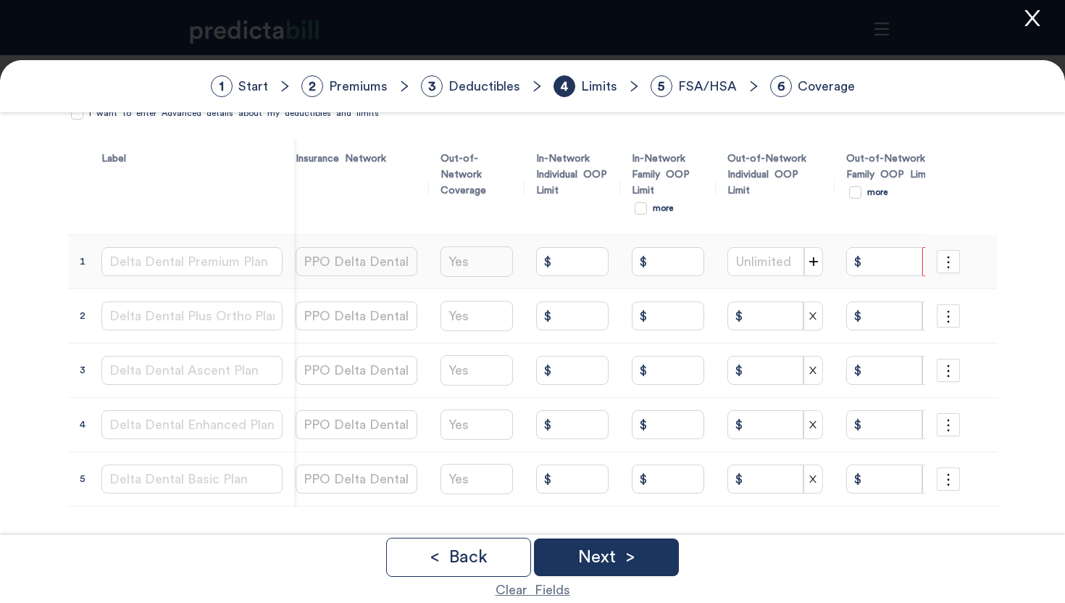
click at [927, 262] on icon "close" at bounding box center [932, 261] width 10 height 10
click at [809, 314] on icon "close" at bounding box center [812, 315] width 7 height 7
click at [927, 319] on icon "close" at bounding box center [932, 316] width 10 height 10
click at [804, 360] on button "button" at bounding box center [813, 370] width 19 height 29
click at [923, 372] on span "close" at bounding box center [931, 370] width 17 height 10
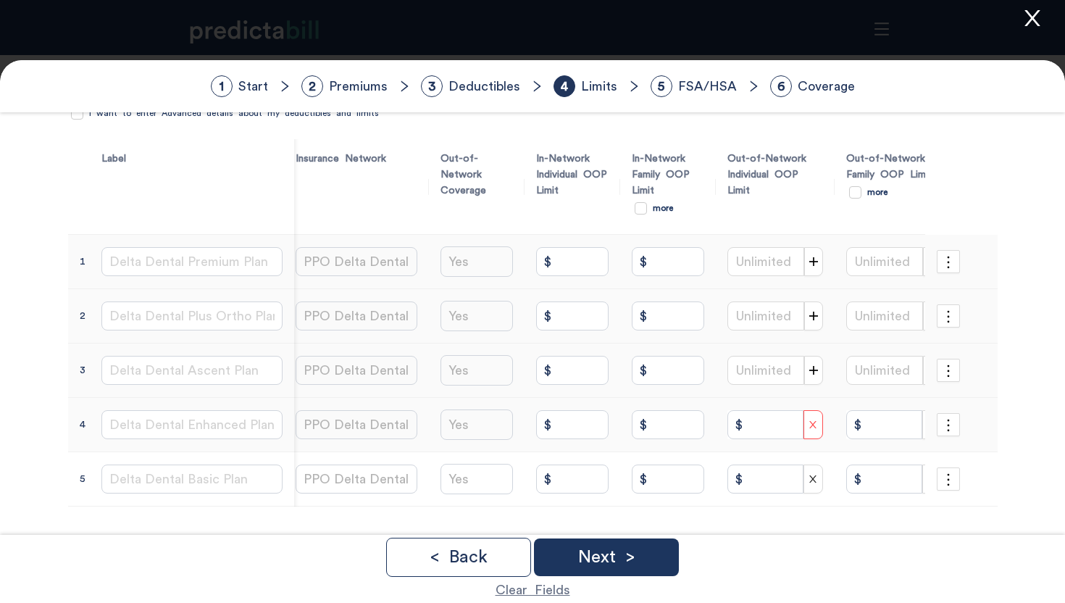
click at [804, 420] on span "close" at bounding box center [812, 425] width 17 height 10
click at [927, 424] on icon "close" at bounding box center [932, 425] width 10 height 10
click at [808, 474] on icon "close" at bounding box center [813, 479] width 10 height 10
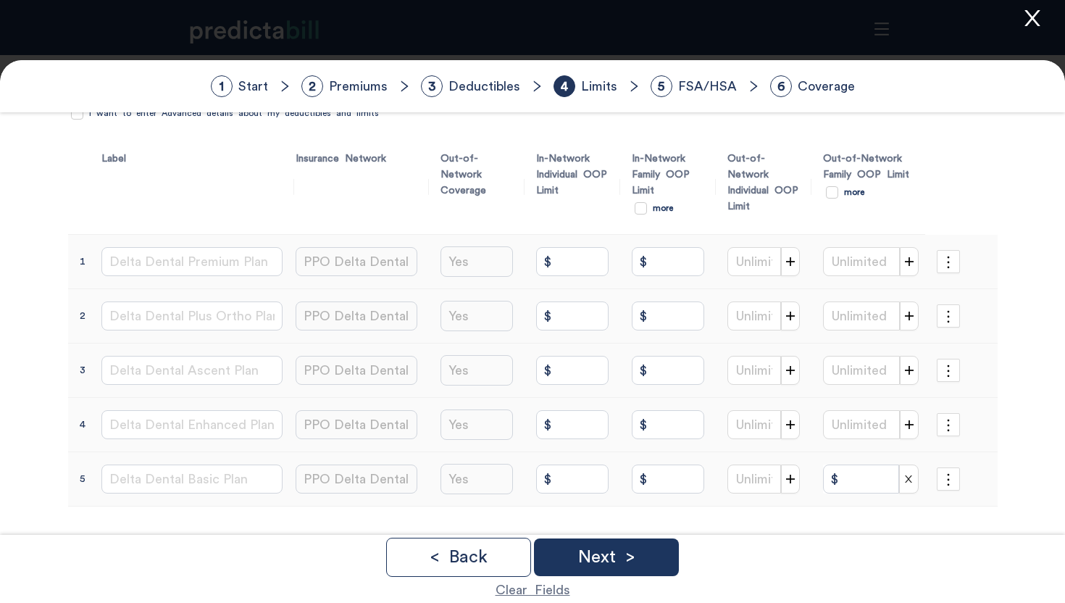
scroll to position [0, 0]
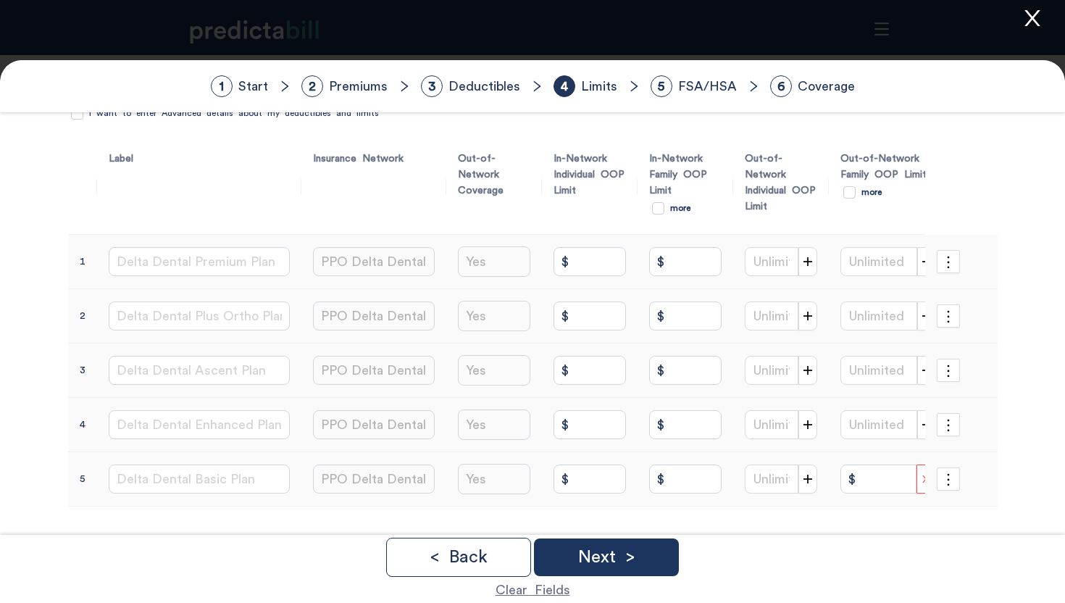
click at [922, 477] on icon "close" at bounding box center [925, 478] width 7 height 7
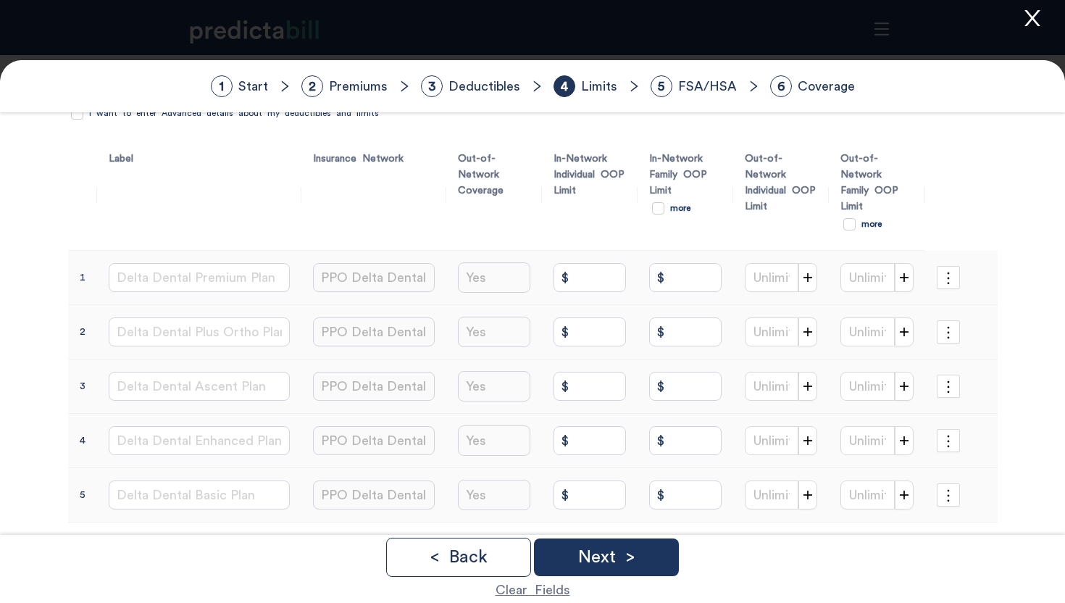
click at [556, 263] on input "$" at bounding box center [590, 277] width 72 height 29
type input "$ 1,000"
type input "$ 2,000"
drag, startPoint x: 592, startPoint y: 263, endPoint x: 399, endPoint y: 201, distance: 202.3
click at [564, 263] on input "$ 1,000" at bounding box center [590, 277] width 72 height 29
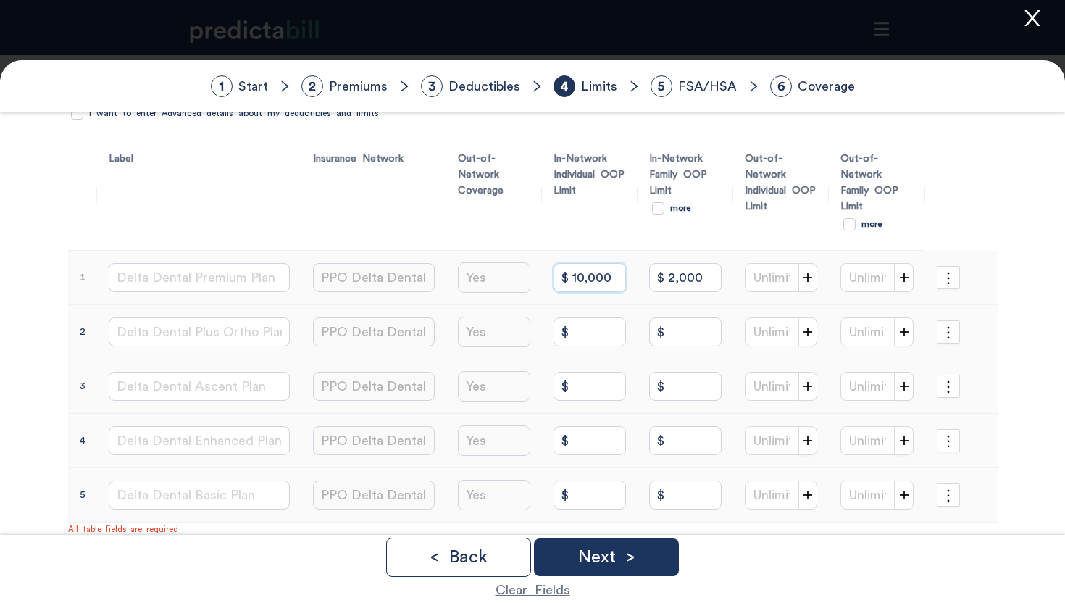
type input "$ 10,000"
click at [577, 317] on input "$" at bounding box center [590, 331] width 72 height 29
type input "$ 10,000"
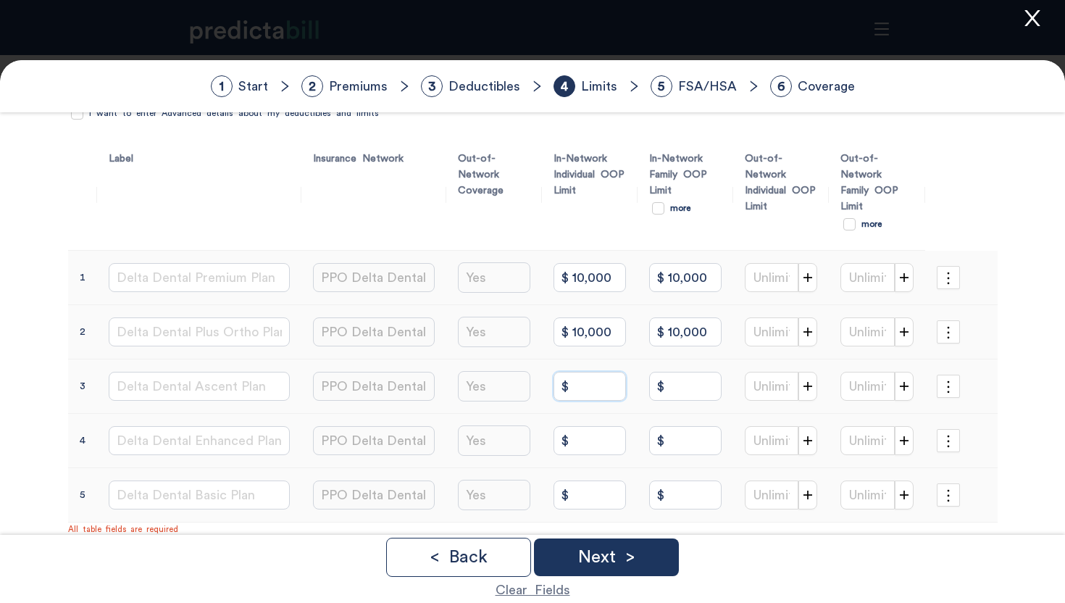
click at [559, 372] on input "$" at bounding box center [590, 386] width 72 height 29
type input "$ 10,000"
click at [554, 426] on input "$" at bounding box center [590, 440] width 72 height 29
type input "$"
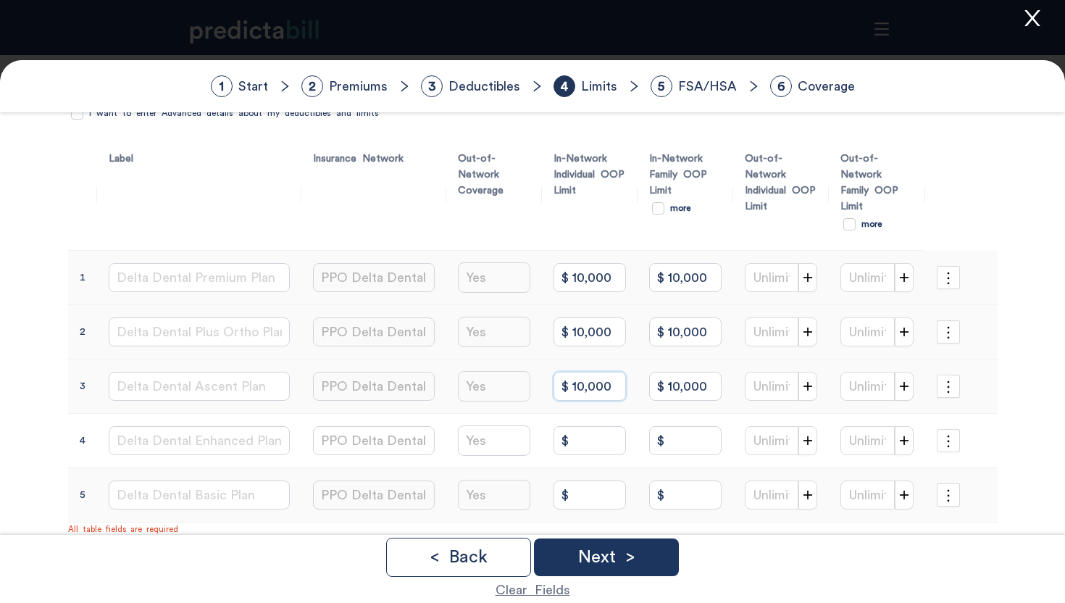
click at [572, 372] on input "$ 10,000" at bounding box center [590, 386] width 72 height 29
click at [572, 426] on input "$" at bounding box center [590, 440] width 72 height 29
paste input "10,000"
type input "$ 10,000"
click at [680, 433] on input "$" at bounding box center [685, 440] width 72 height 29
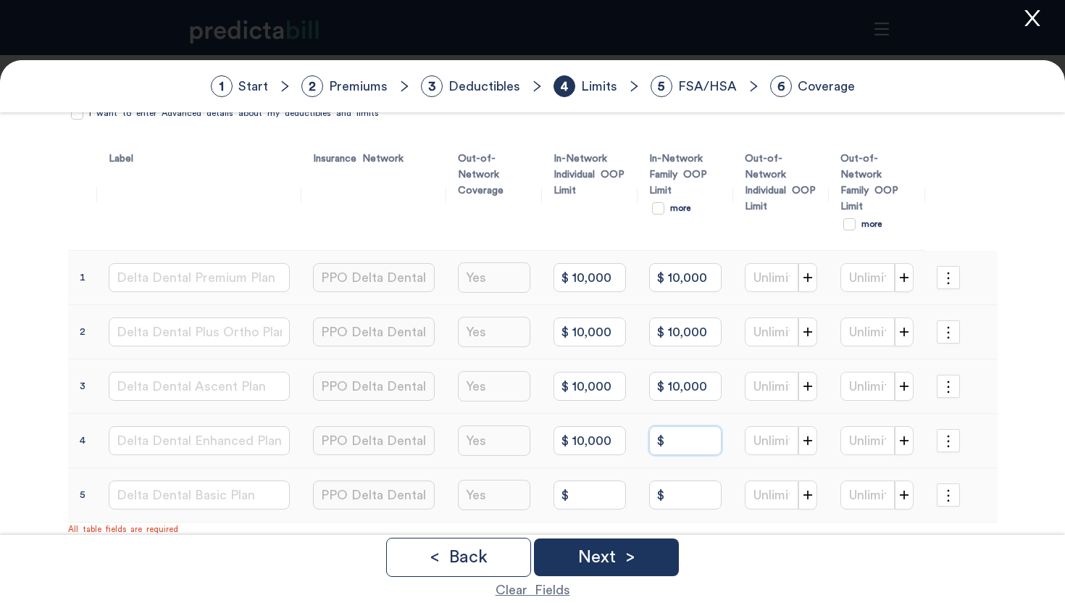
paste input "10,000"
type input "$ 10,000"
click at [583, 480] on input "$" at bounding box center [590, 494] width 72 height 29
paste input "10,000"
type input "$ 10,000"
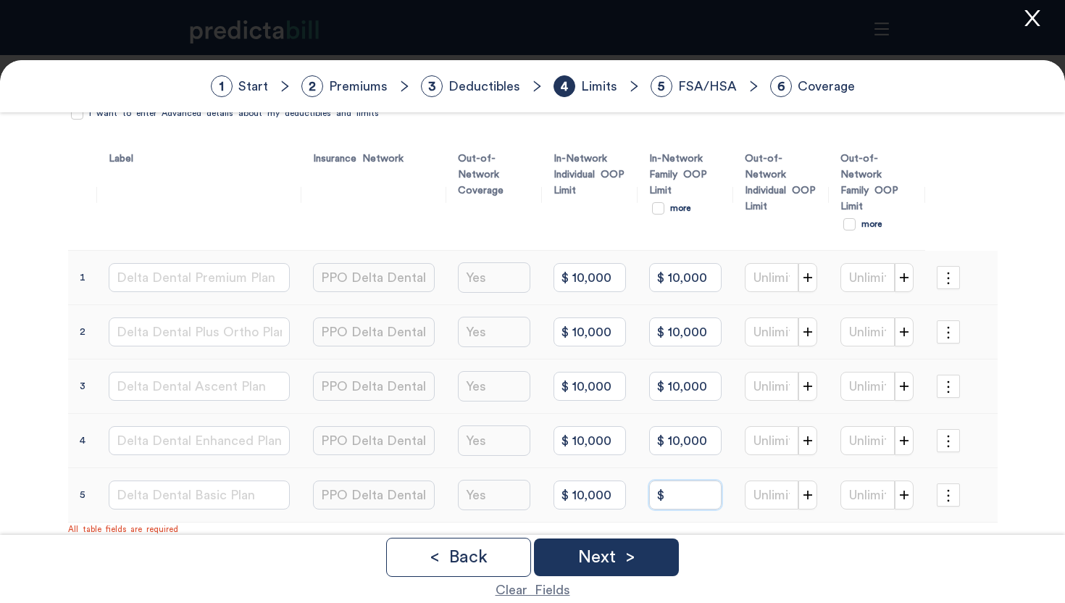
click at [678, 480] on input "$" at bounding box center [685, 494] width 72 height 29
paste input "10,000"
type input "$ 10,000"
click at [656, 544] on div "Next >" at bounding box center [606, 557] width 145 height 38
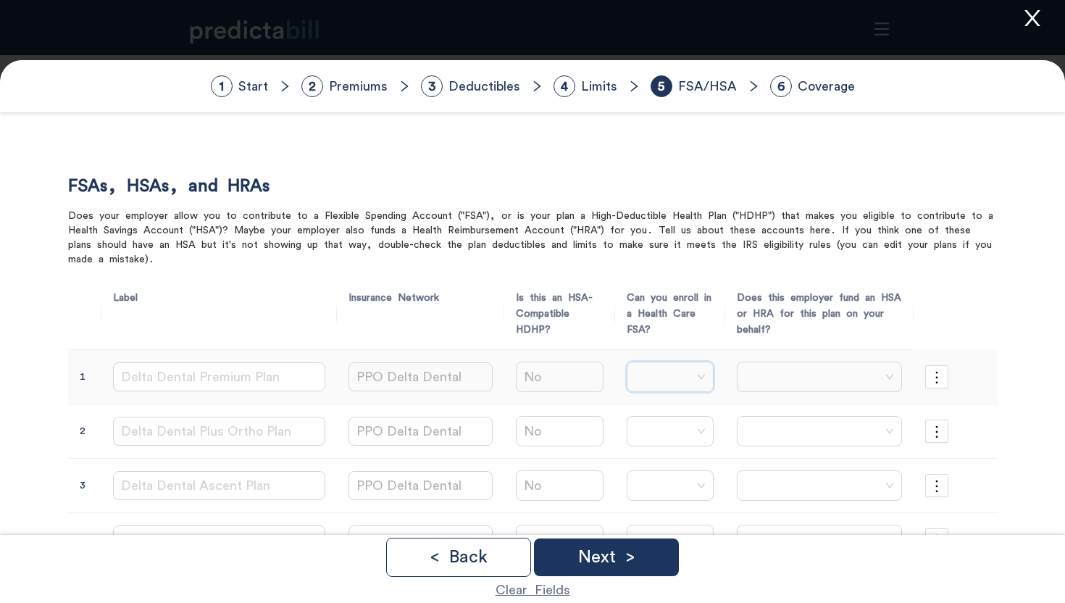
click at [666, 372] on input "search" at bounding box center [671, 376] width 72 height 29
click at [662, 427] on div "No" at bounding box center [658, 433] width 74 height 16
click at [780, 375] on input "search" at bounding box center [815, 376] width 138 height 29
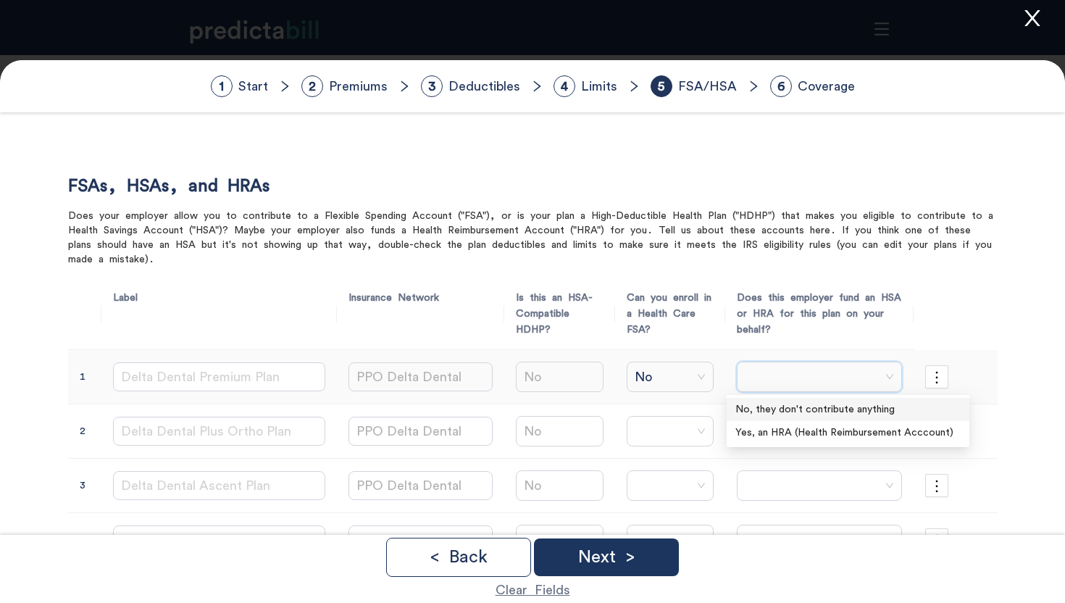
click at [780, 412] on div "No, they don't contribute anything" at bounding box center [847, 409] width 225 height 16
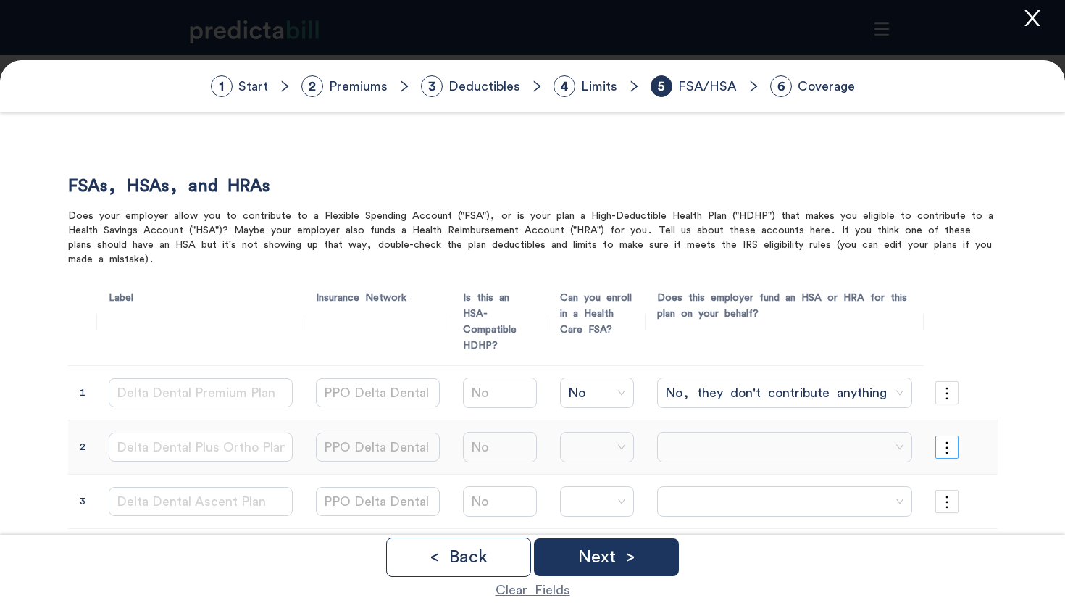
click at [948, 440] on icon "more" at bounding box center [947, 448] width 16 height 16
click at [948, 466] on span "Copy from row above" at bounding box center [954, 471] width 112 height 16
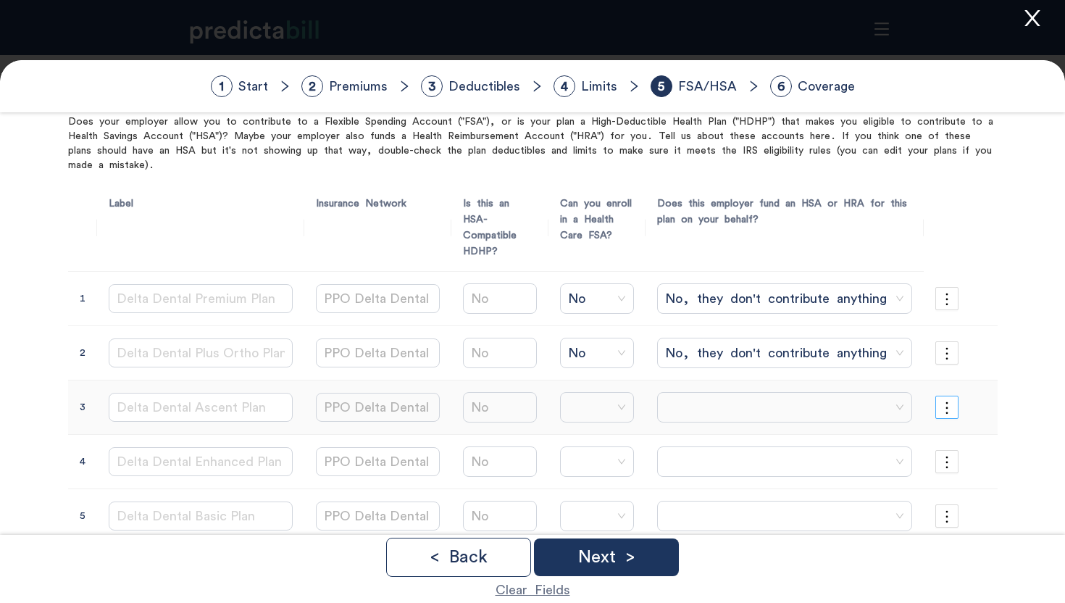
click at [946, 400] on icon "more" at bounding box center [947, 408] width 16 height 16
click at [946, 424] on span "Copy from row above" at bounding box center [954, 431] width 112 height 16
click at [946, 454] on icon "more" at bounding box center [947, 462] width 16 height 16
click at [946, 483] on span "Copy from row above" at bounding box center [954, 485] width 112 height 16
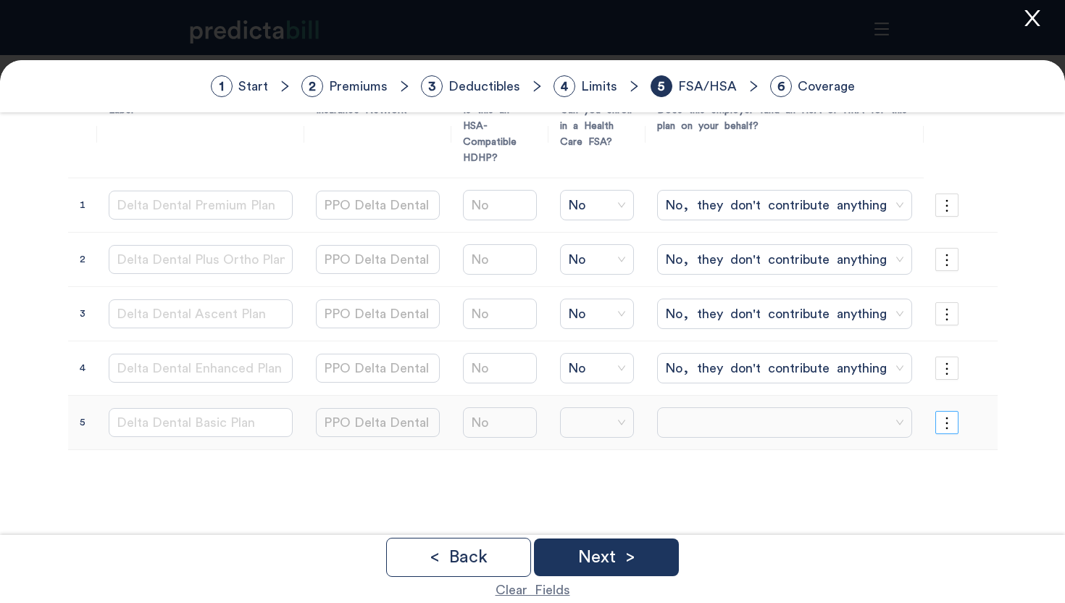
click at [946, 415] on icon "more" at bounding box center [947, 423] width 16 height 16
click at [923, 442] on span "Copy from row above" at bounding box center [954, 446] width 112 height 16
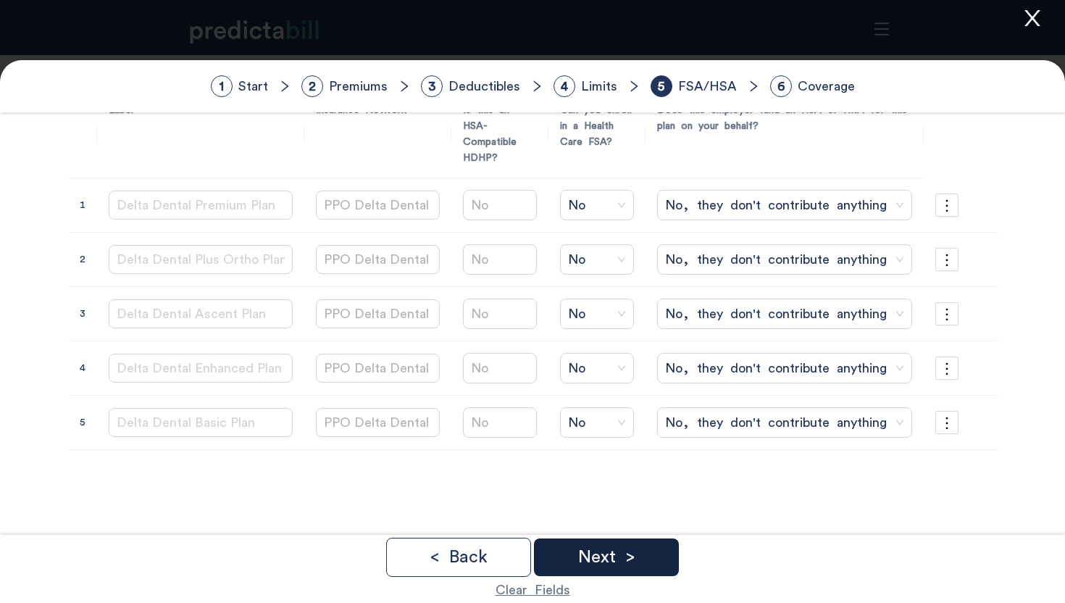
click at [653, 559] on div "Next >" at bounding box center [606, 557] width 145 height 38
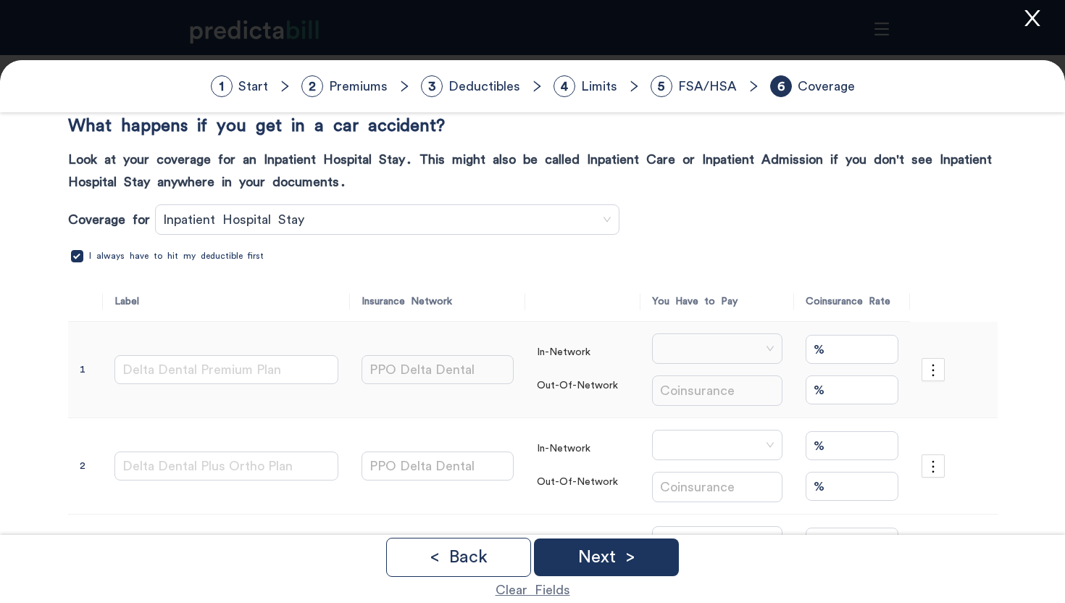
scroll to position [181, 0]
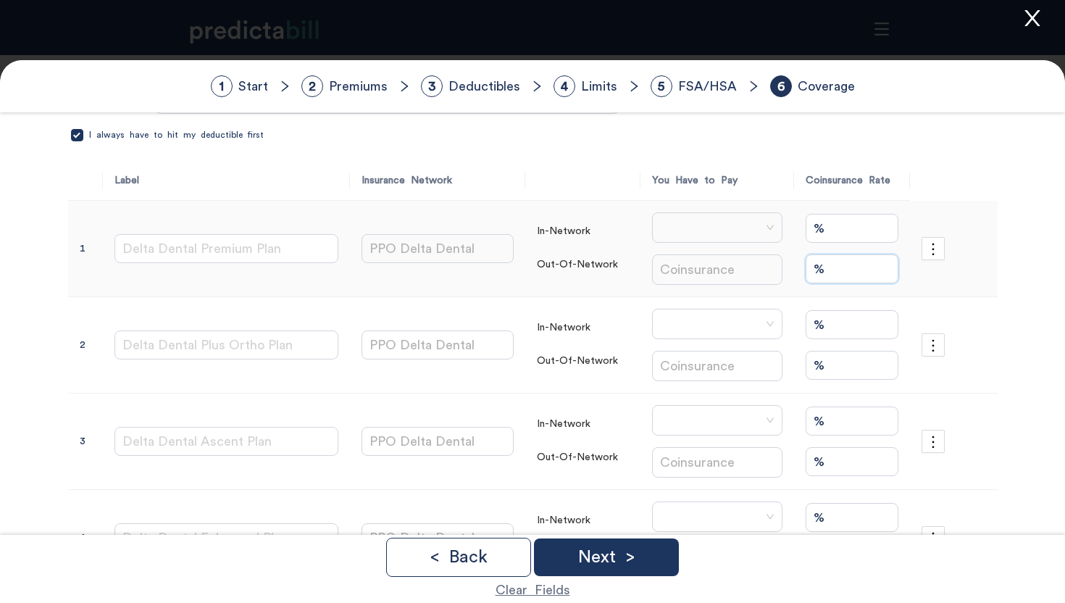
click at [832, 268] on input "%" at bounding box center [852, 268] width 93 height 29
type input "50%"
click at [834, 370] on input "%" at bounding box center [852, 365] width 93 height 29
click at [833, 227] on input "%" at bounding box center [852, 228] width 93 height 29
click at [696, 219] on span at bounding box center [717, 228] width 114 height 22
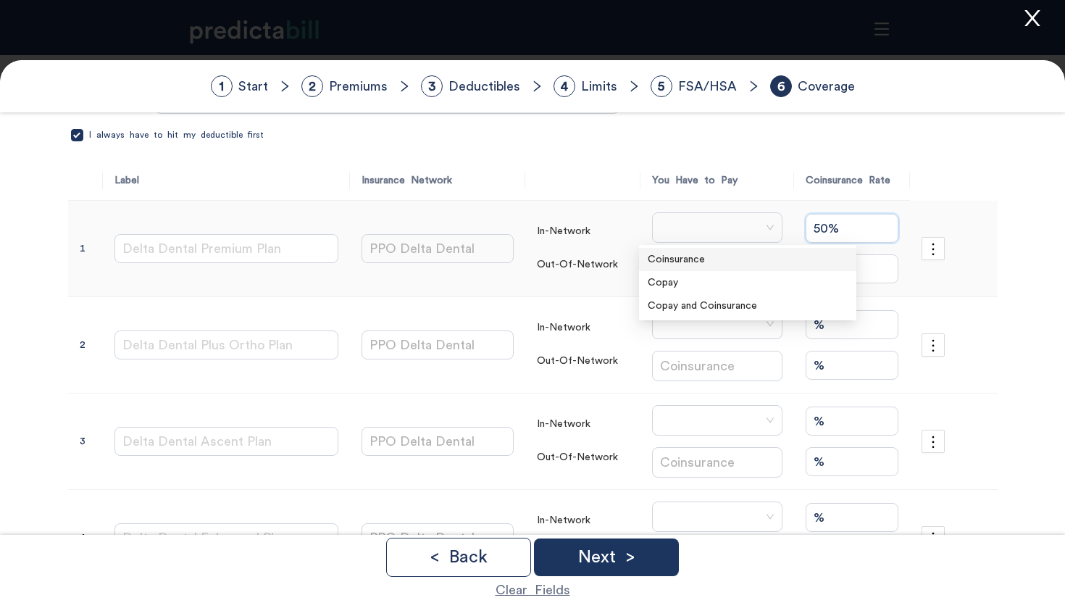
type input "50%"
click at [695, 262] on div "Coinsurance" at bounding box center [748, 259] width 200 height 16
click at [937, 346] on span "more" at bounding box center [933, 346] width 22 height 16
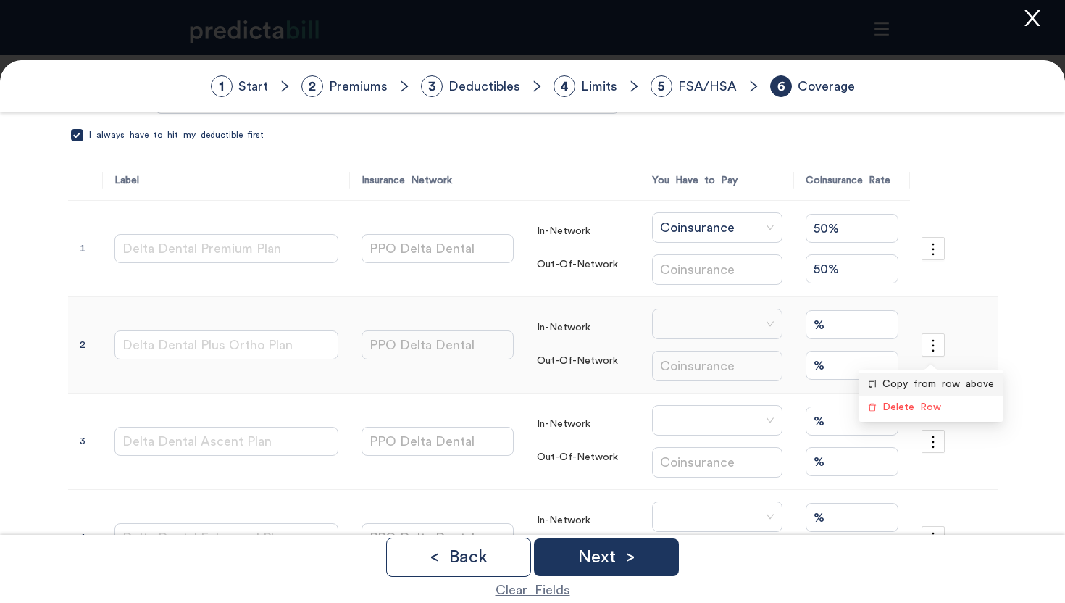
click at [930, 383] on span "Copy from row above" at bounding box center [938, 384] width 112 height 16
type input "50%"
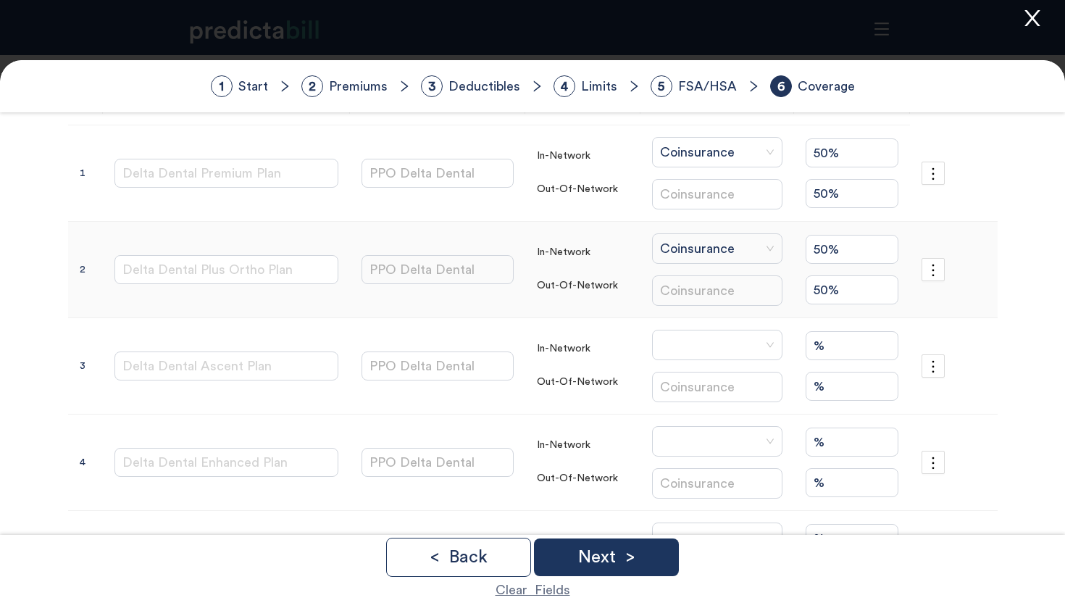
scroll to position [299, 0]
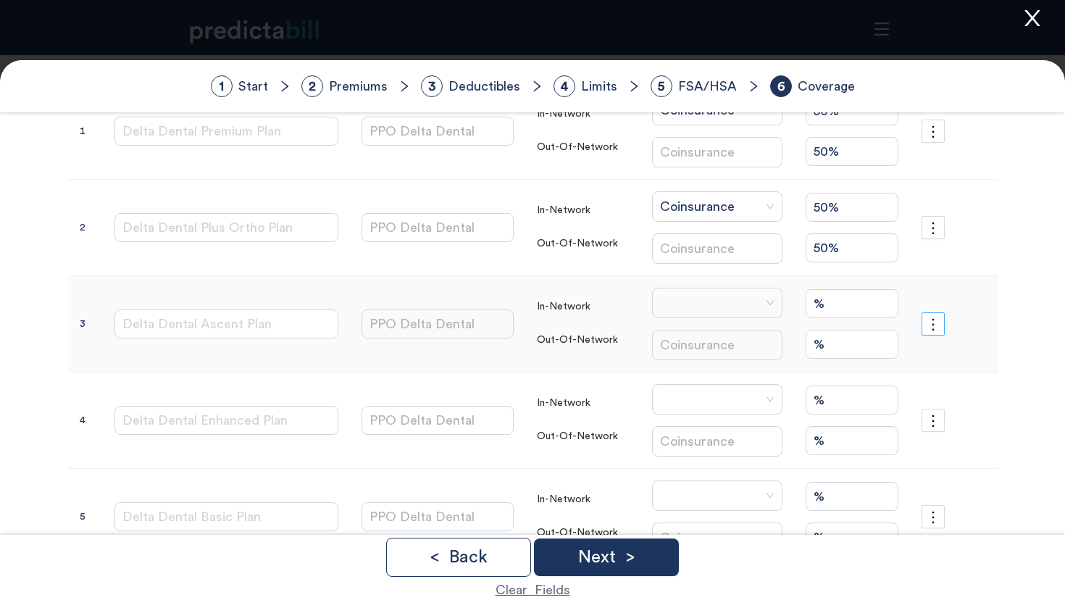
click at [932, 321] on icon "more" at bounding box center [933, 325] width 16 height 16
click at [943, 361] on span "Copy from row above" at bounding box center [938, 363] width 112 height 16
type input "50%"
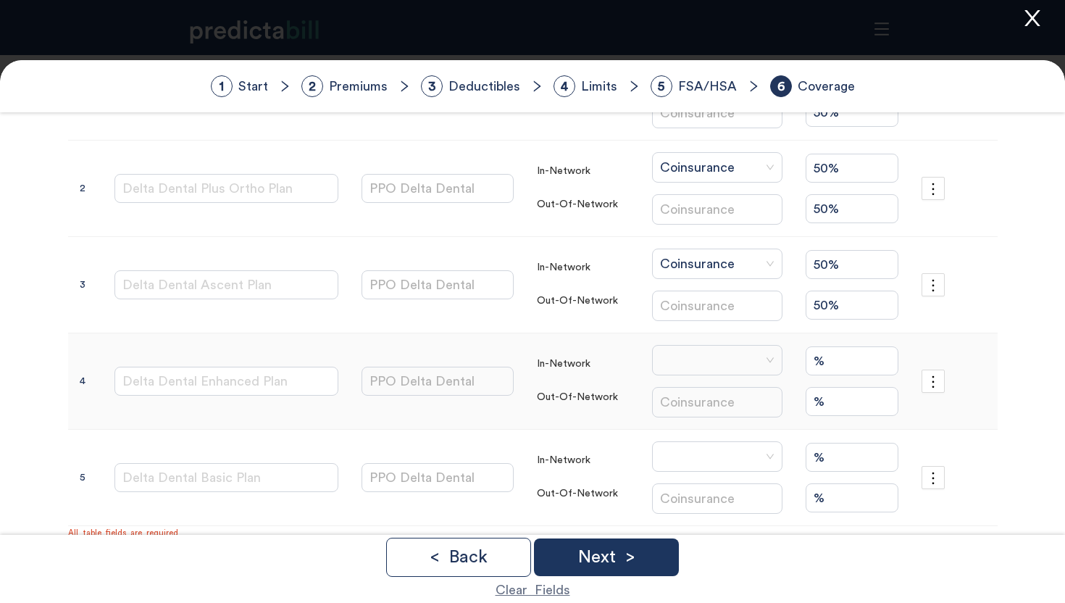
scroll to position [373, 0]
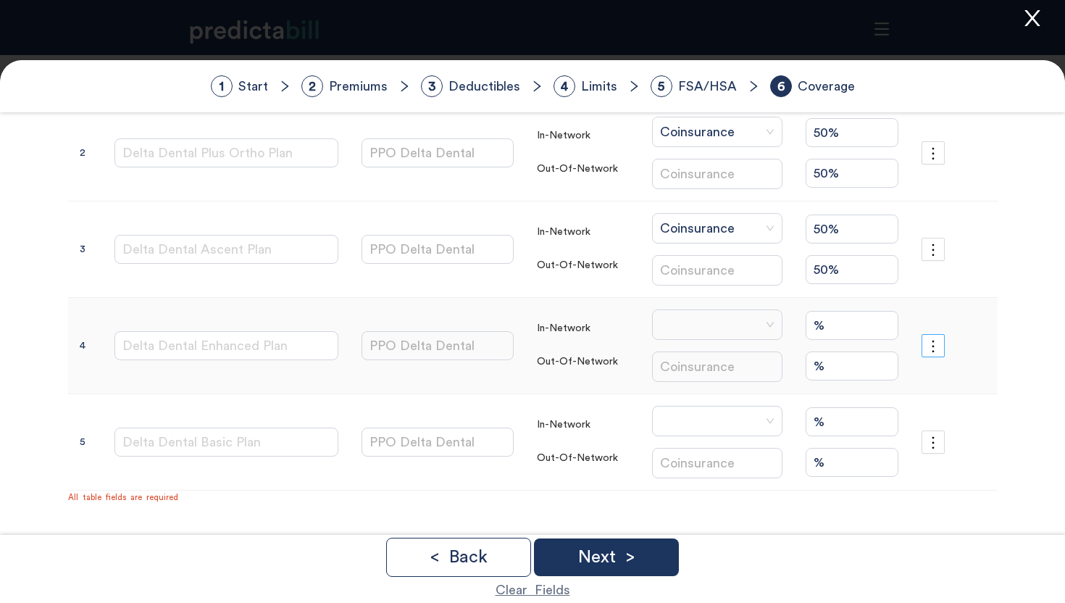
click at [932, 344] on icon "more" at bounding box center [933, 346] width 16 height 16
click at [934, 386] on span "Copy from row above" at bounding box center [938, 385] width 112 height 16
type input "50%"
click at [751, 408] on input "search" at bounding box center [712, 420] width 103 height 29
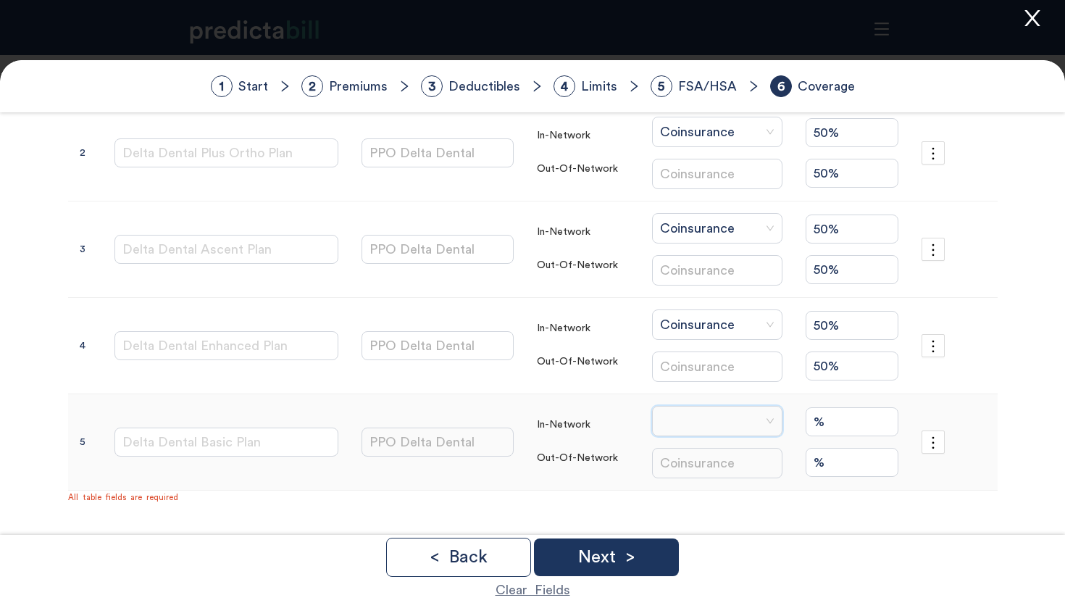
click at [751, 408] on input "search" at bounding box center [712, 420] width 103 height 29
click at [827, 423] on input "%" at bounding box center [852, 421] width 93 height 29
click at [935, 444] on icon "more" at bounding box center [933, 443] width 16 height 16
click at [959, 488] on span "Copy from row above" at bounding box center [938, 481] width 112 height 16
type input "50%"
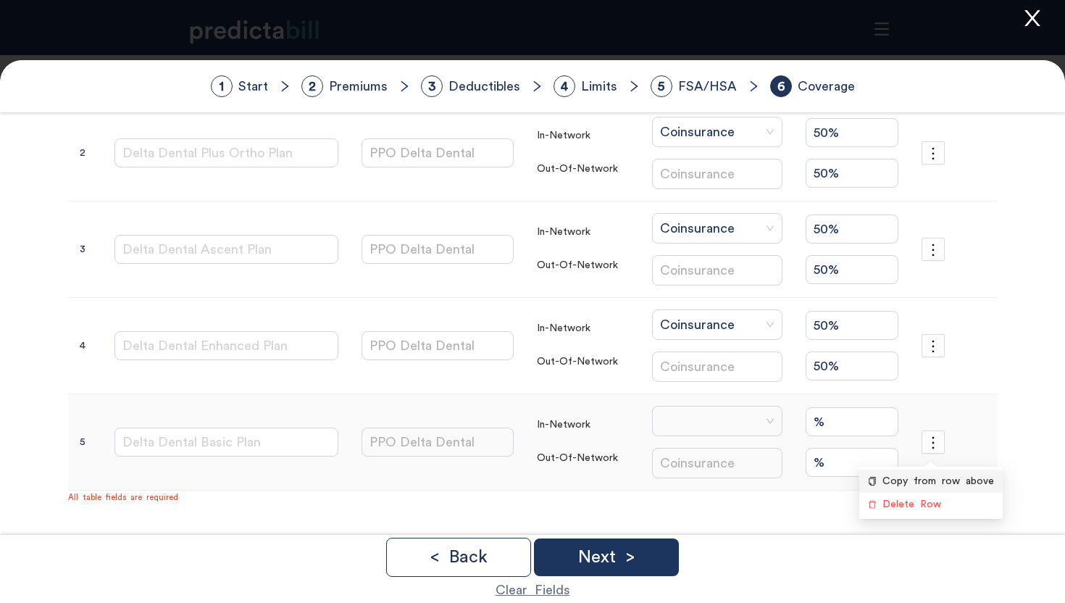
type input "50%"
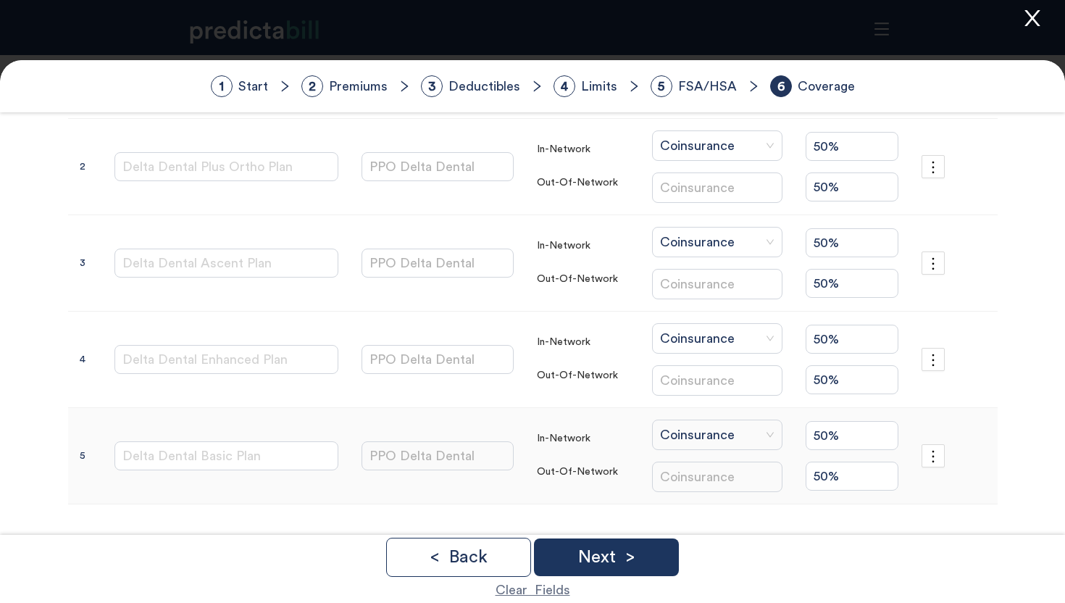
scroll to position [359, 0]
click at [664, 559] on div "Next >" at bounding box center [606, 557] width 145 height 38
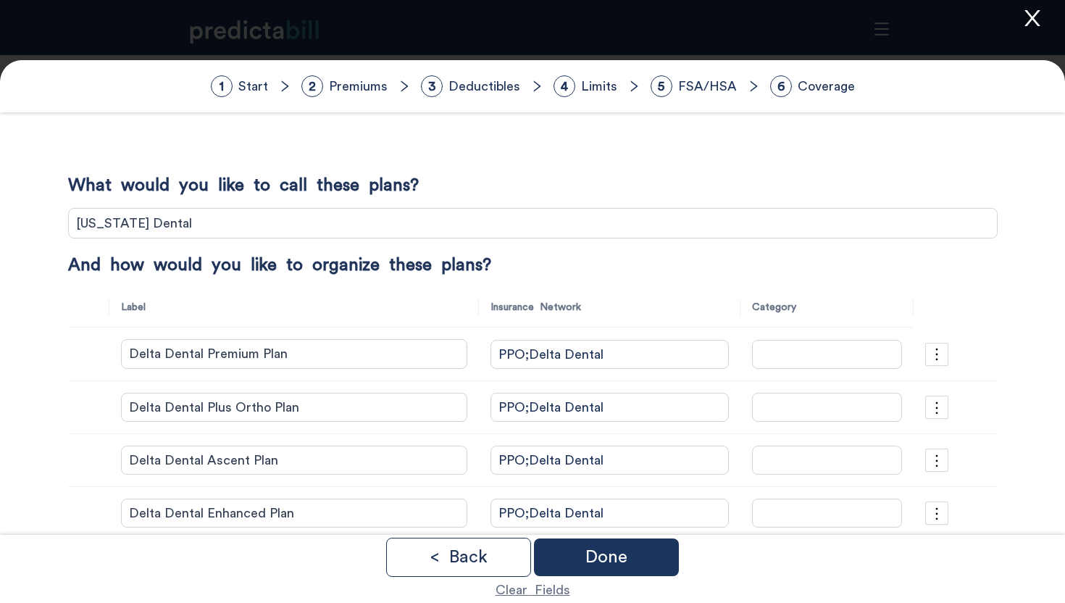
scroll to position [0, 0]
click at [756, 351] on input "search" at bounding box center [827, 355] width 150 height 29
type input "$2,000 Maximum"
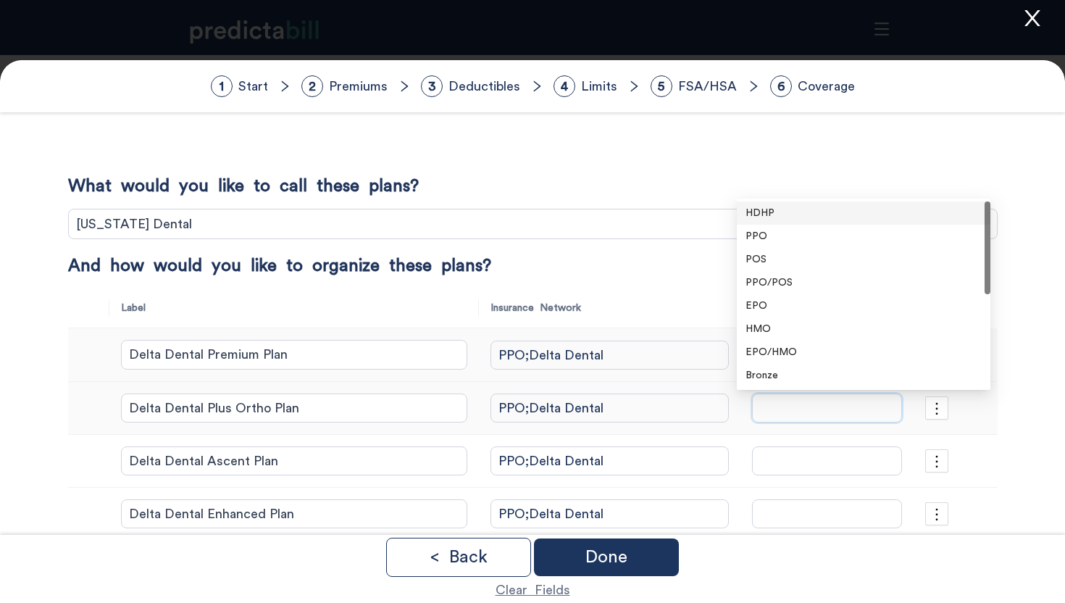
click at [766, 412] on input "search" at bounding box center [827, 407] width 150 height 29
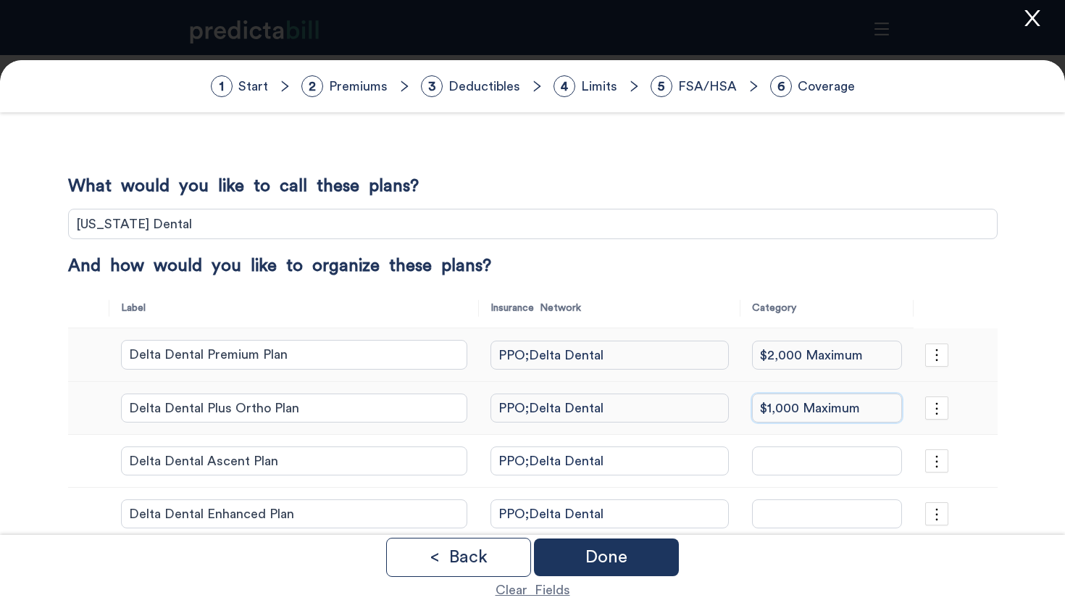
type input "$1,000 Maximum"
click at [791, 470] on input "search" at bounding box center [827, 460] width 150 height 29
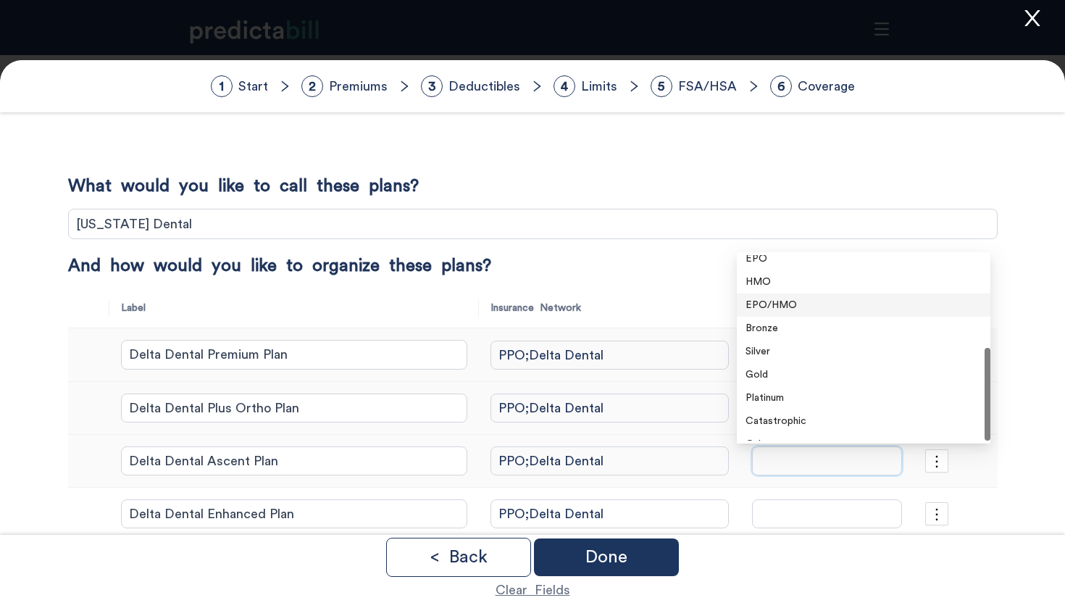
scroll to position [116, 0]
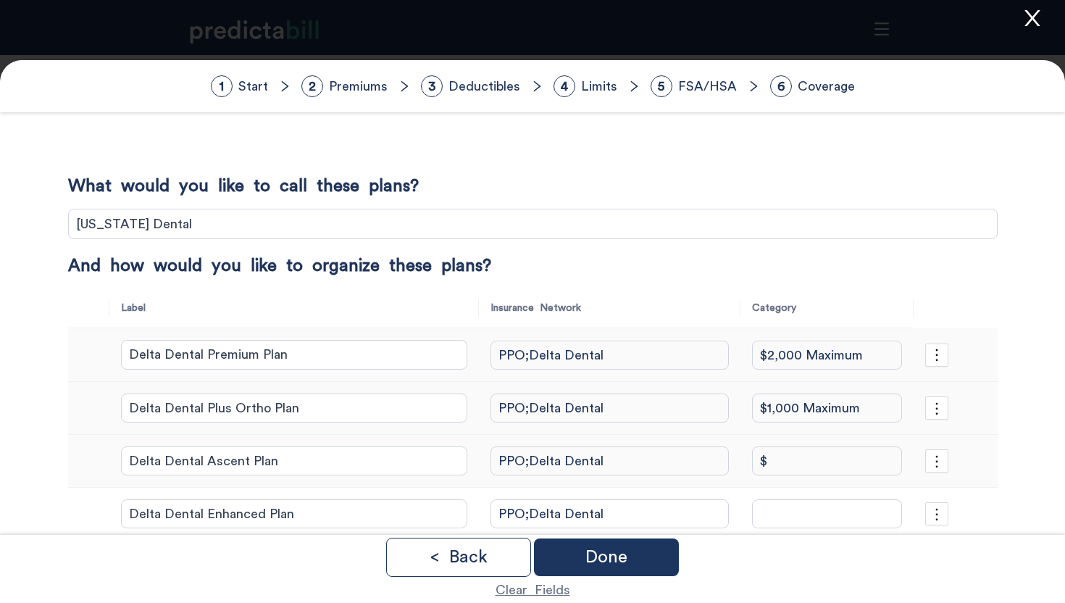
click at [790, 456] on input "$" at bounding box center [827, 460] width 150 height 29
type input "$1"
click at [779, 405] on input "$1,000 Maximum" at bounding box center [827, 407] width 150 height 29
click at [774, 457] on input "$1" at bounding box center [827, 460] width 150 height 29
paste input ",000 Maximum"
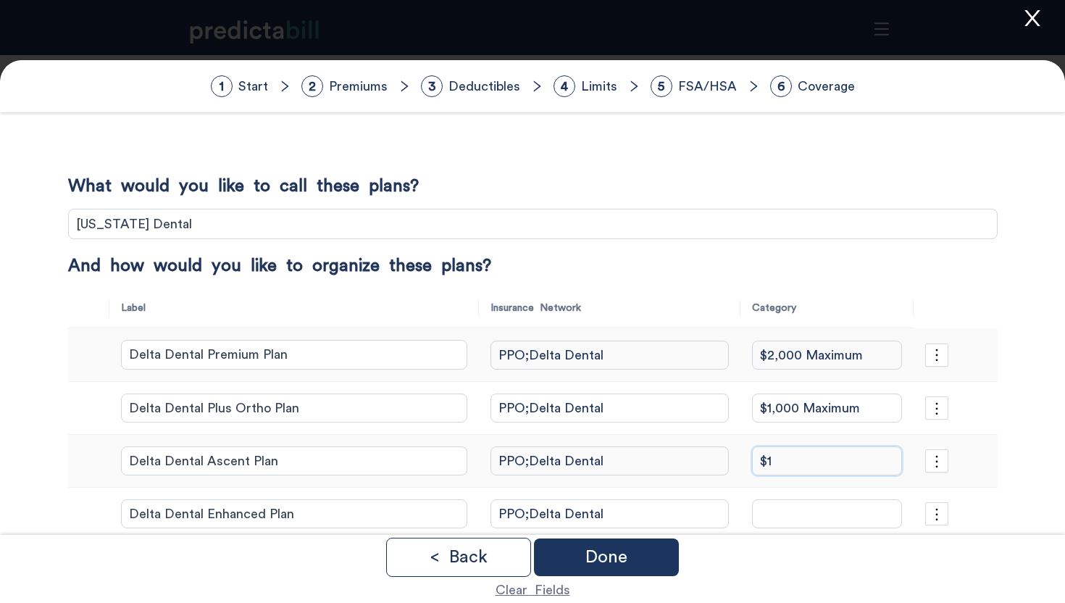
type input "$1,000 Maximum"
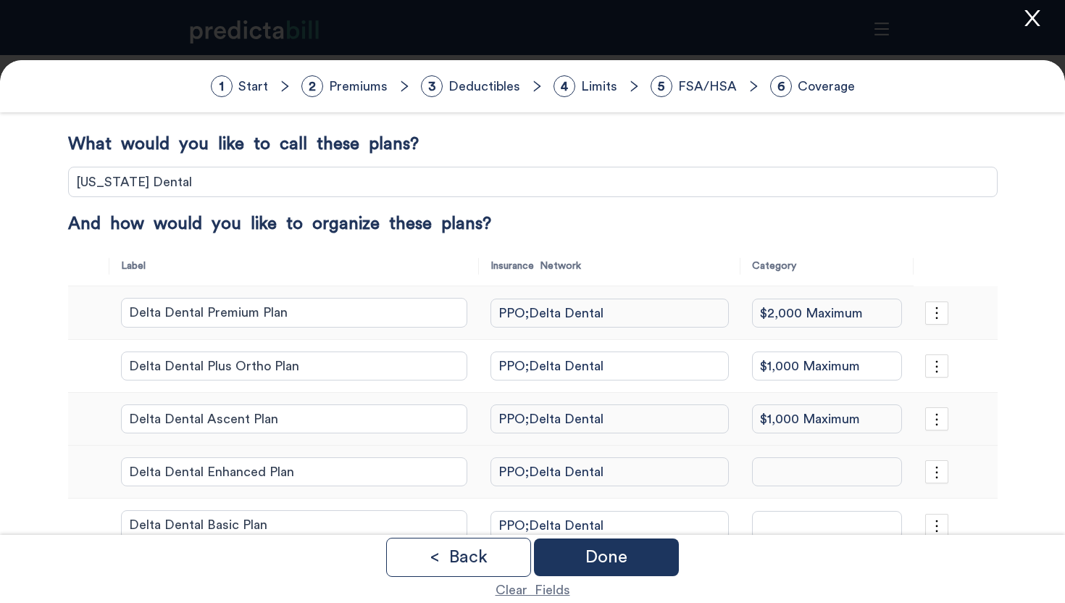
scroll to position [70, 0]
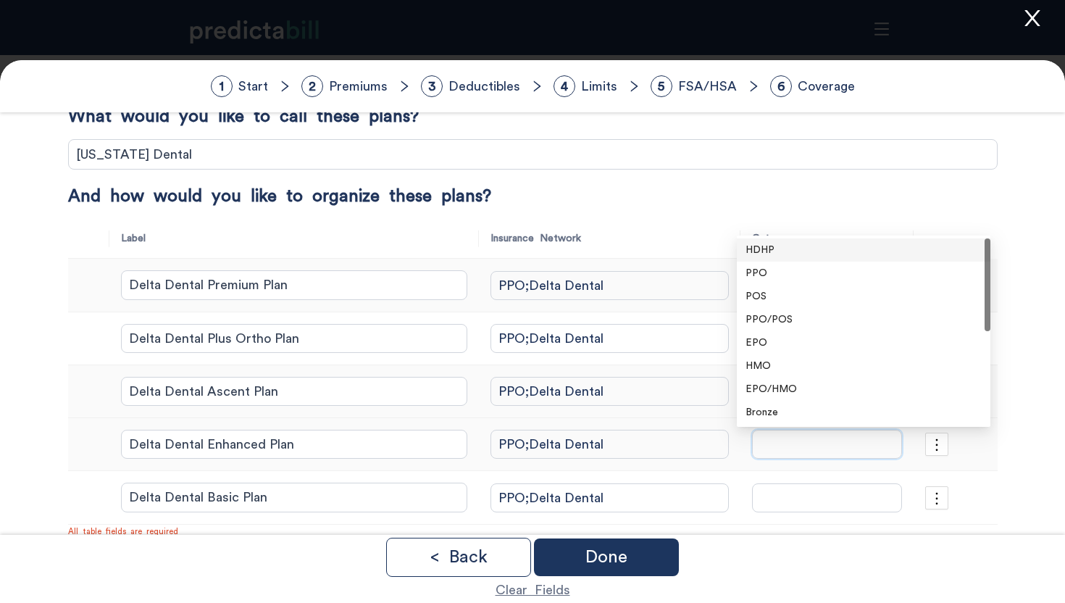
click at [777, 430] on input "search" at bounding box center [827, 444] width 150 height 29
paste input "$1,000 Maximum"
type input "$1,000 Maximum"
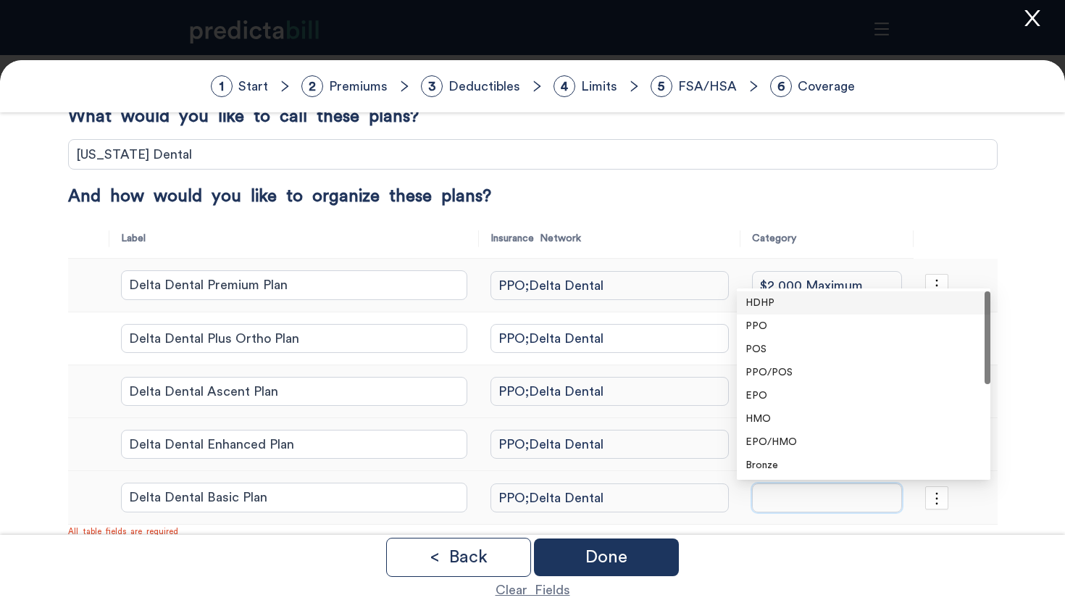
click at [788, 508] on input "search" at bounding box center [827, 497] width 150 height 29
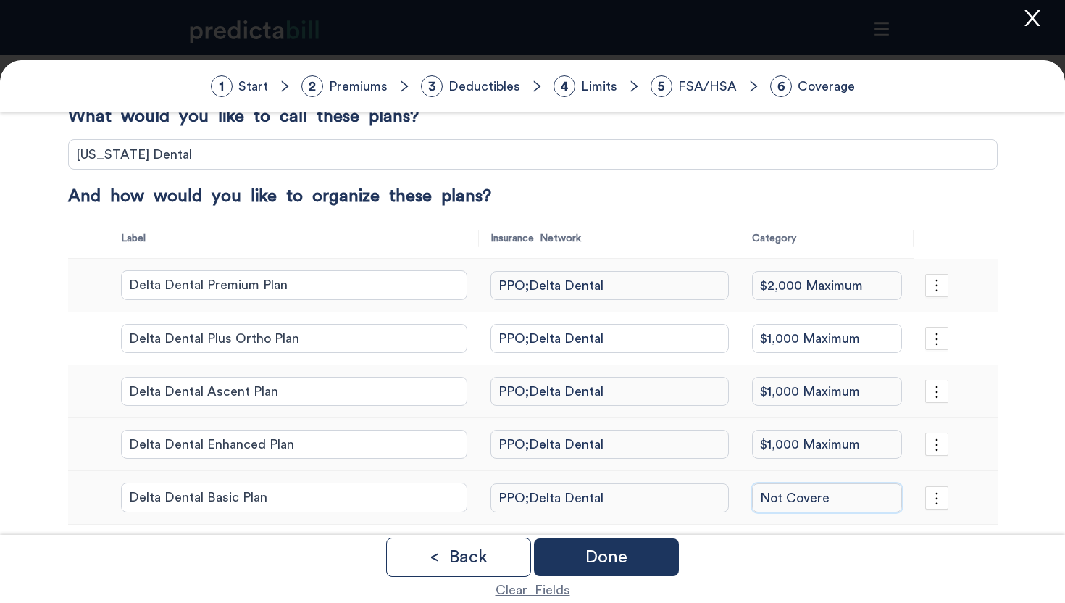
type input "Not Covered"
click at [630, 556] on div "Done" at bounding box center [606, 557] width 145 height 38
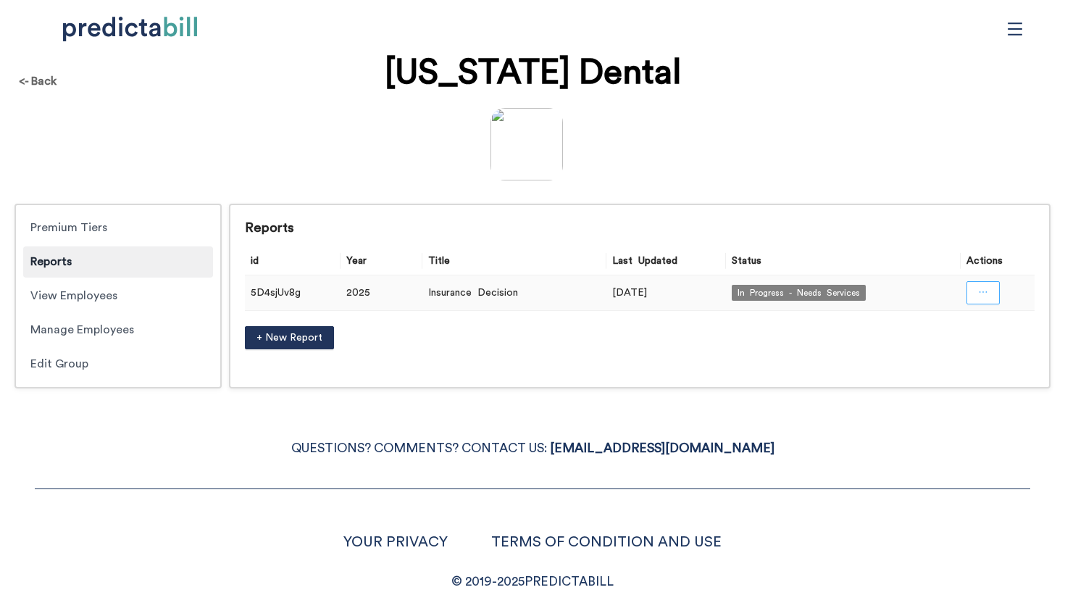
click at [994, 288] on button "button" at bounding box center [983, 292] width 33 height 23
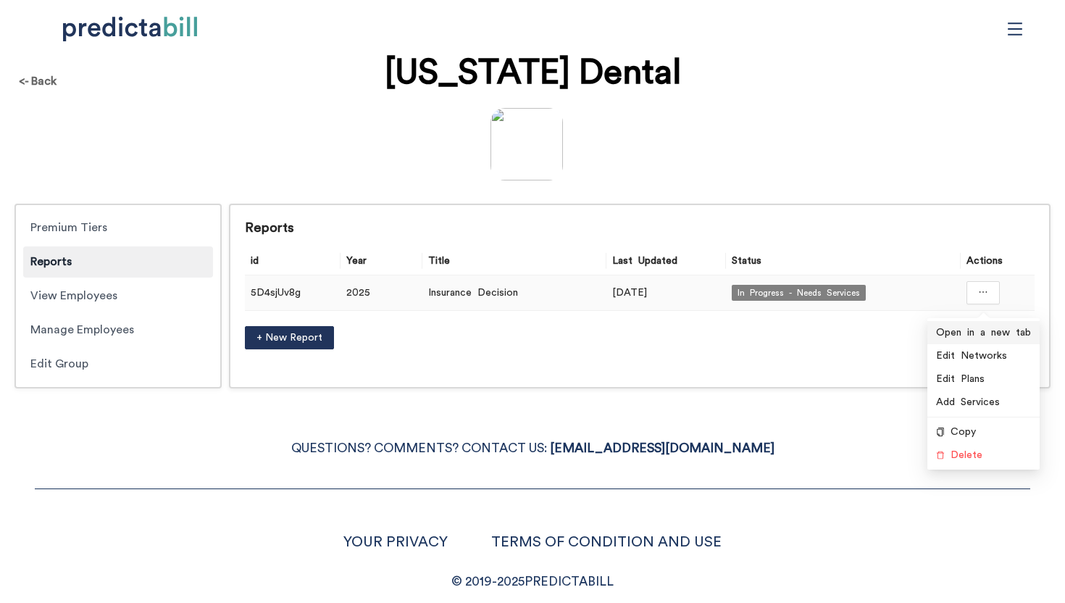
click at [961, 325] on span "Open in a new tab" at bounding box center [983, 333] width 95 height 16
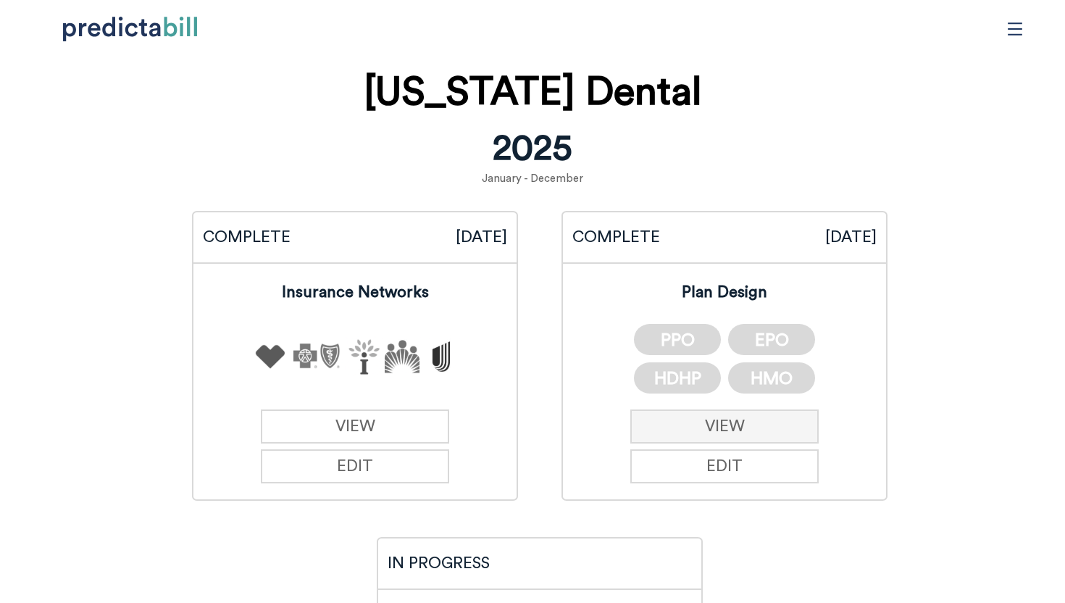
click at [759, 417] on link "VIEW" at bounding box center [724, 426] width 189 height 34
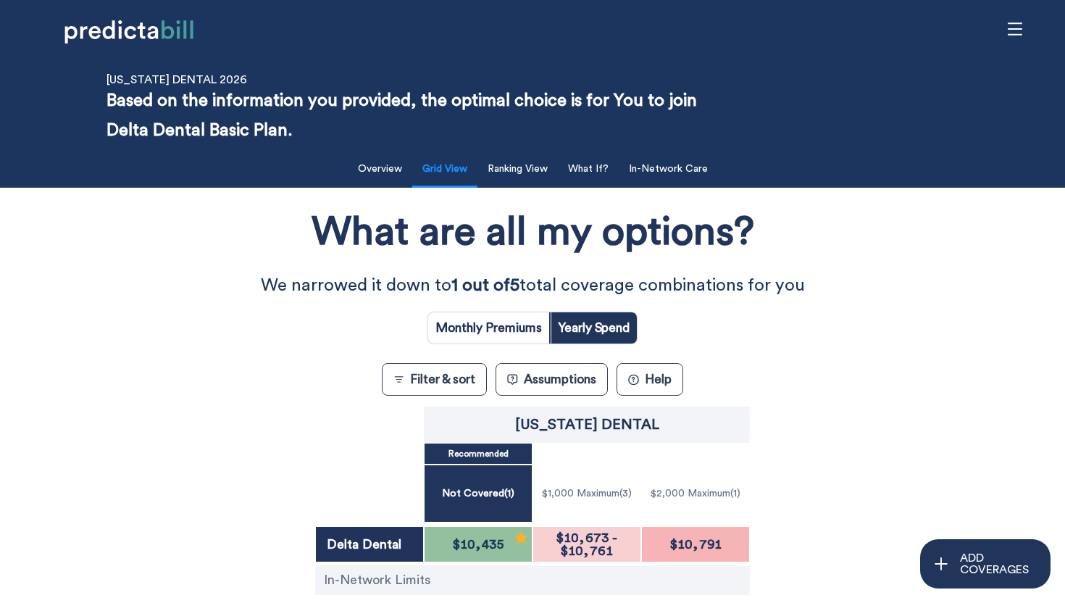
scroll to position [79, 0]
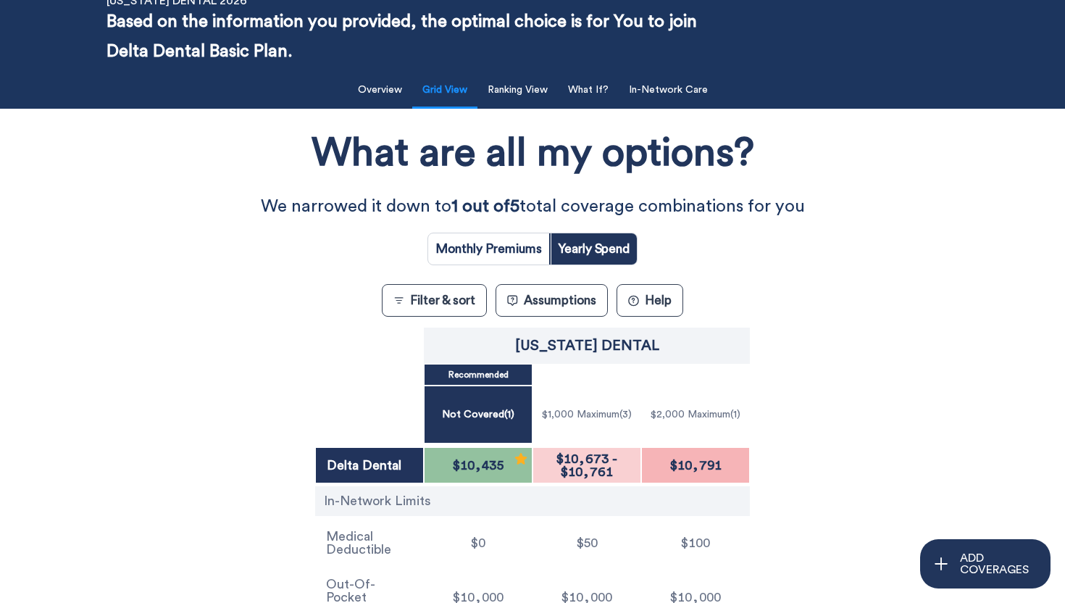
click at [571, 314] on button "Assumptions" at bounding box center [552, 300] width 112 height 33
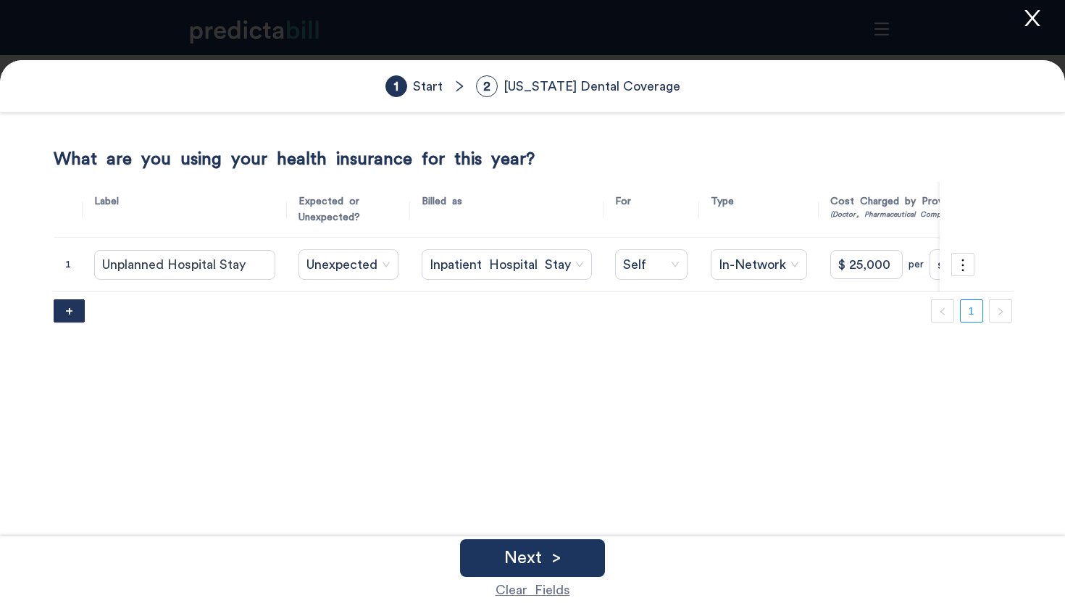
click at [1038, 17] on icon "close" at bounding box center [1033, 18] width 22 height 22
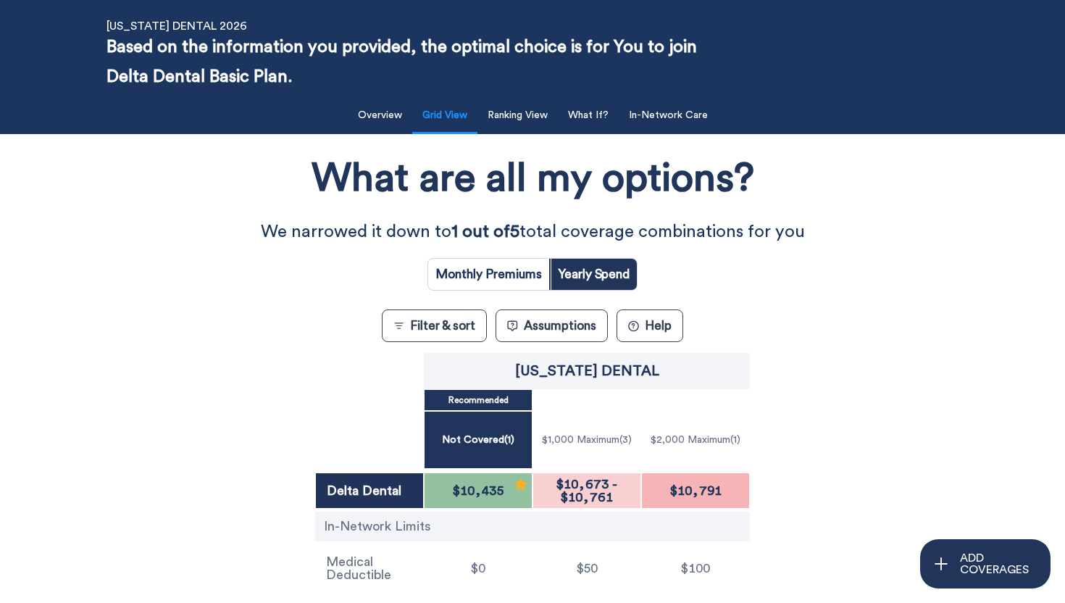
scroll to position [205, 0]
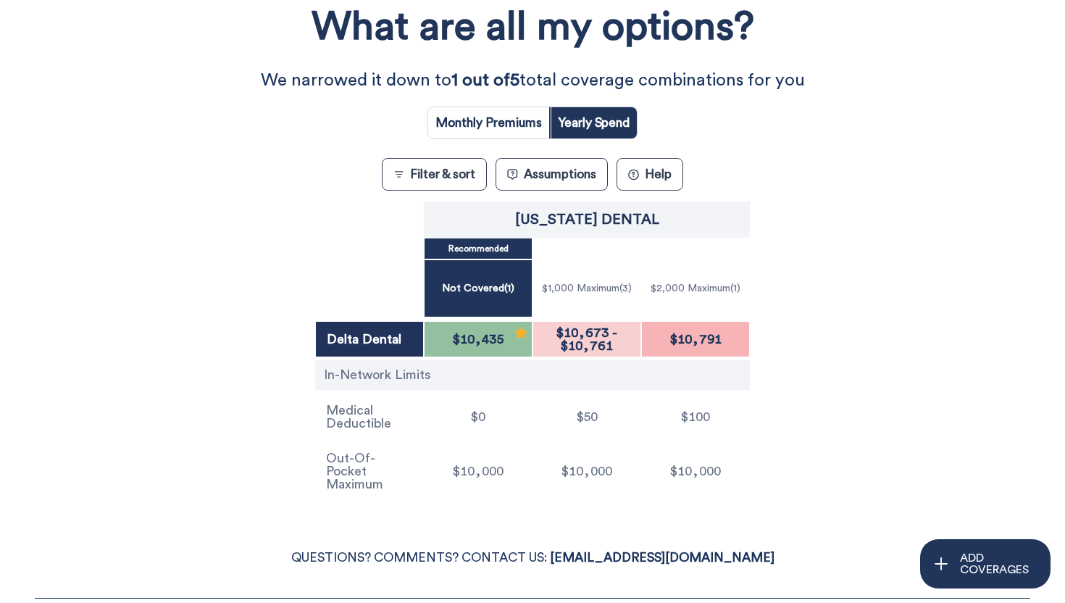
click at [447, 117] on input "radio" at bounding box center [488, 122] width 121 height 31
radio input "true"
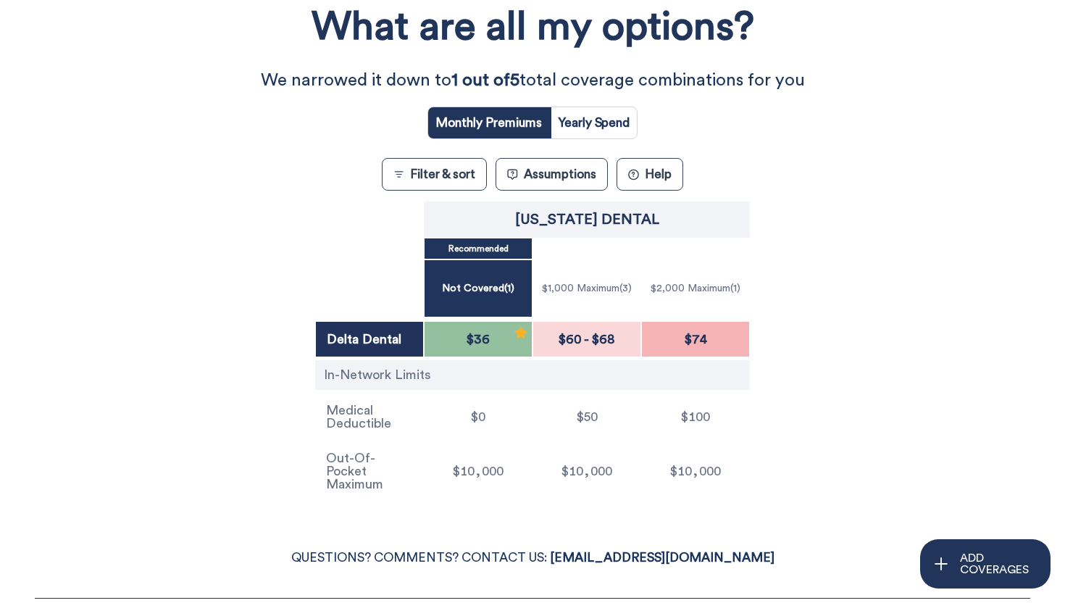
click at [619, 343] on div "$60 - $68" at bounding box center [587, 339] width 109 height 36
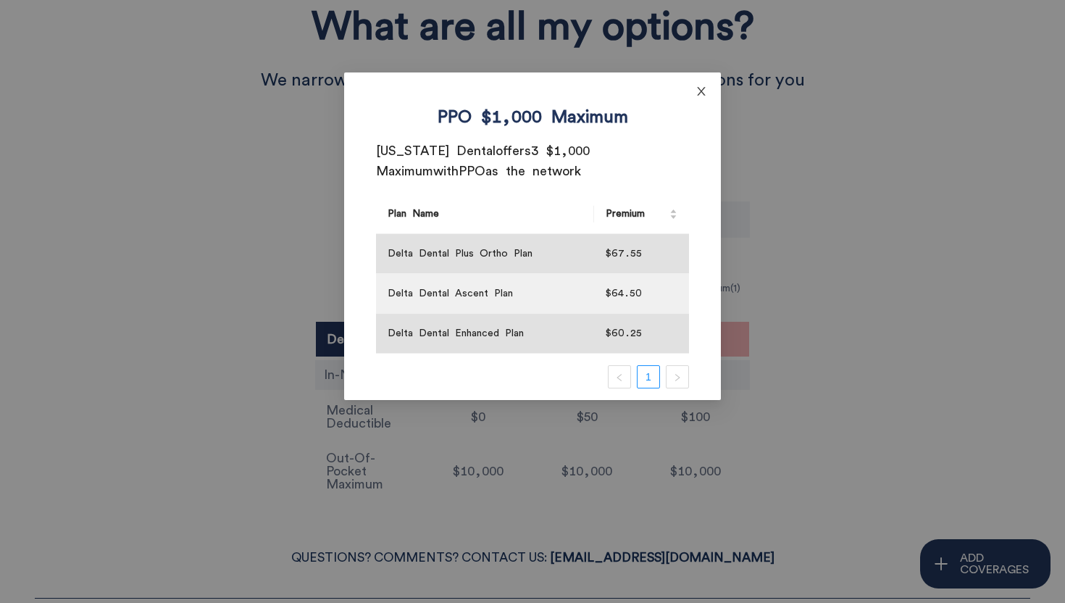
click at [701, 89] on icon "close" at bounding box center [702, 91] width 12 height 12
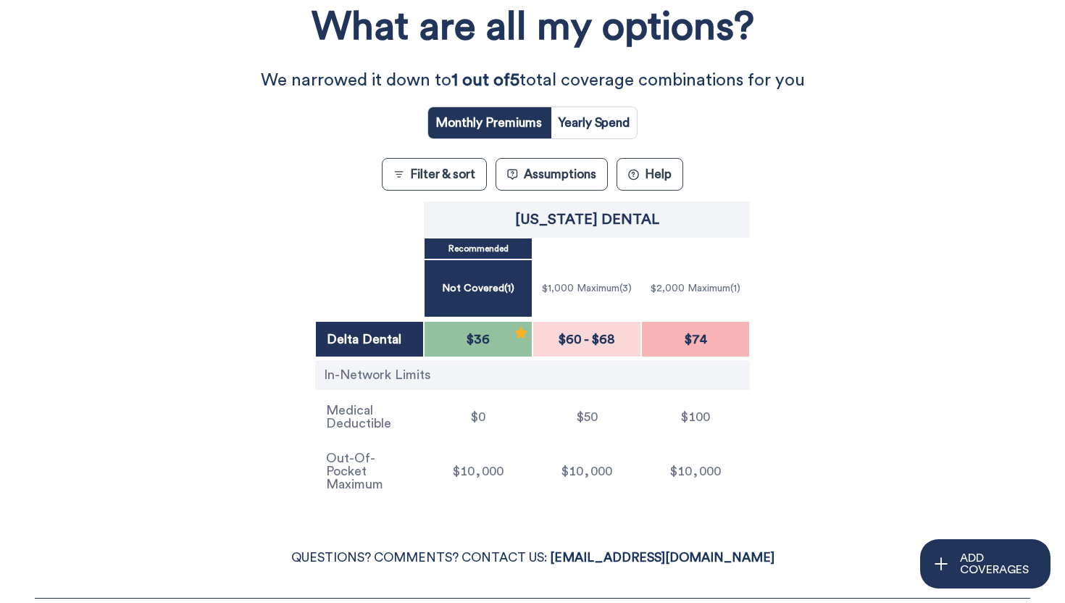
click at [584, 122] on input "radio" at bounding box center [594, 122] width 86 height 31
radio input "true"
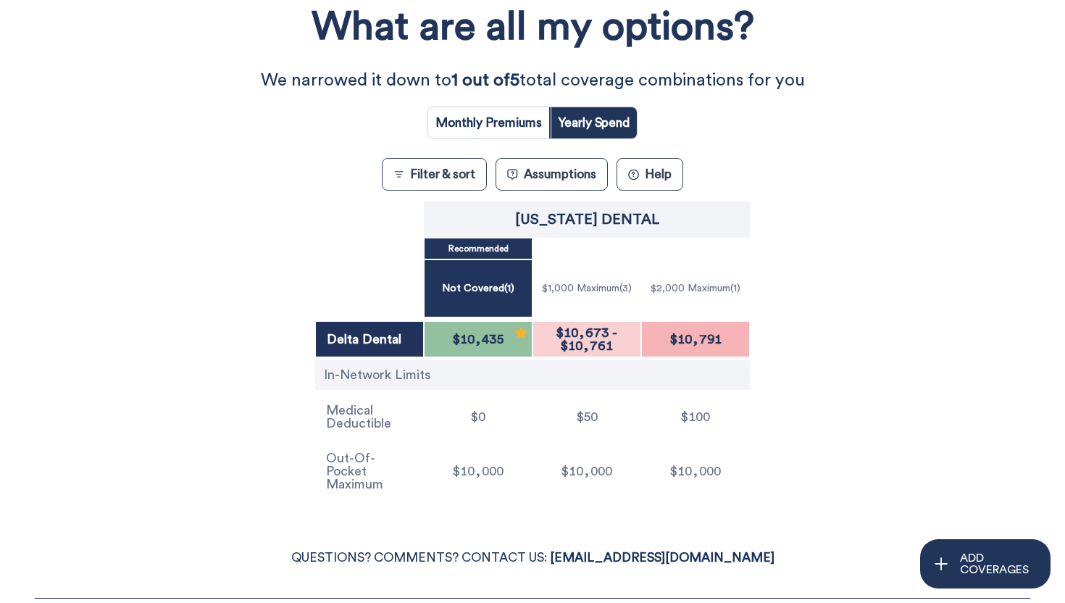
click at [604, 340] on span "$10,761" at bounding box center [587, 345] width 52 height 13
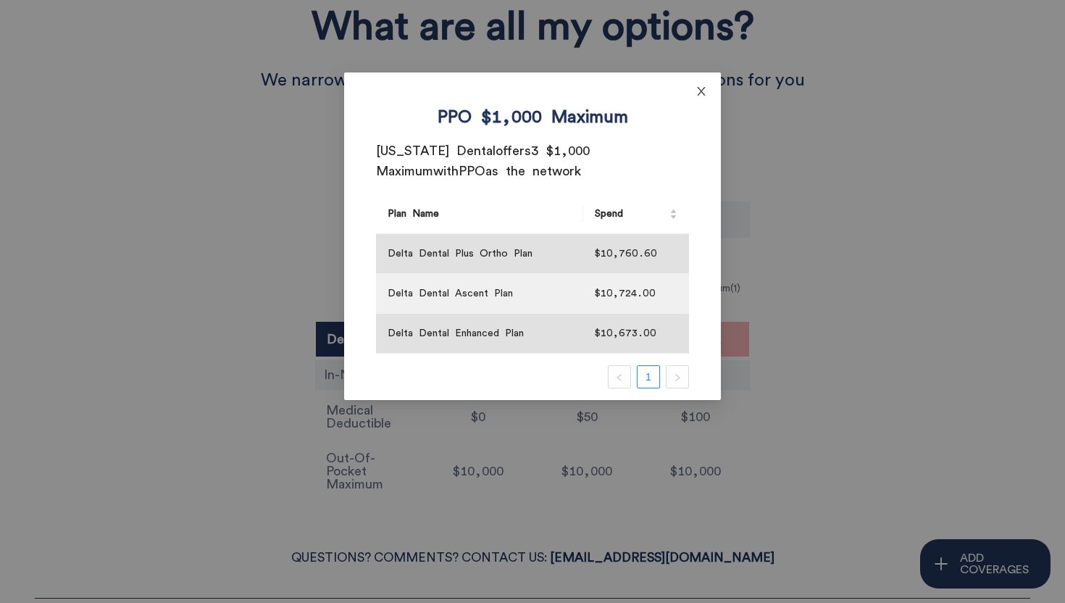
click at [704, 97] on span "Close" at bounding box center [701, 91] width 39 height 39
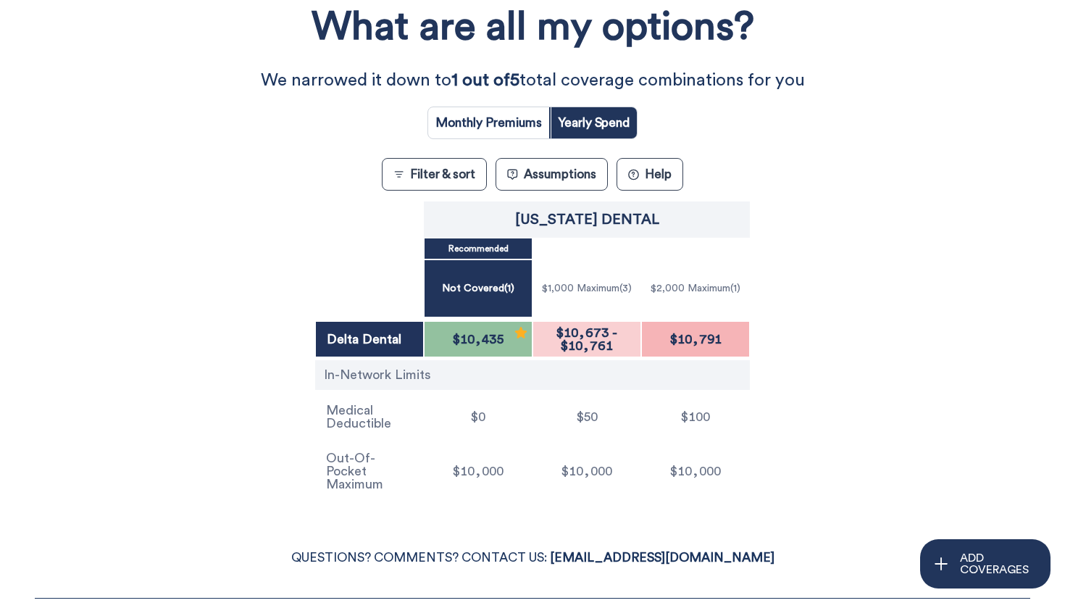
click at [922, 222] on div "What are all my options? We narrowed it down to 1 out of 5 total coverage combi…" at bounding box center [533, 248] width 959 height 516
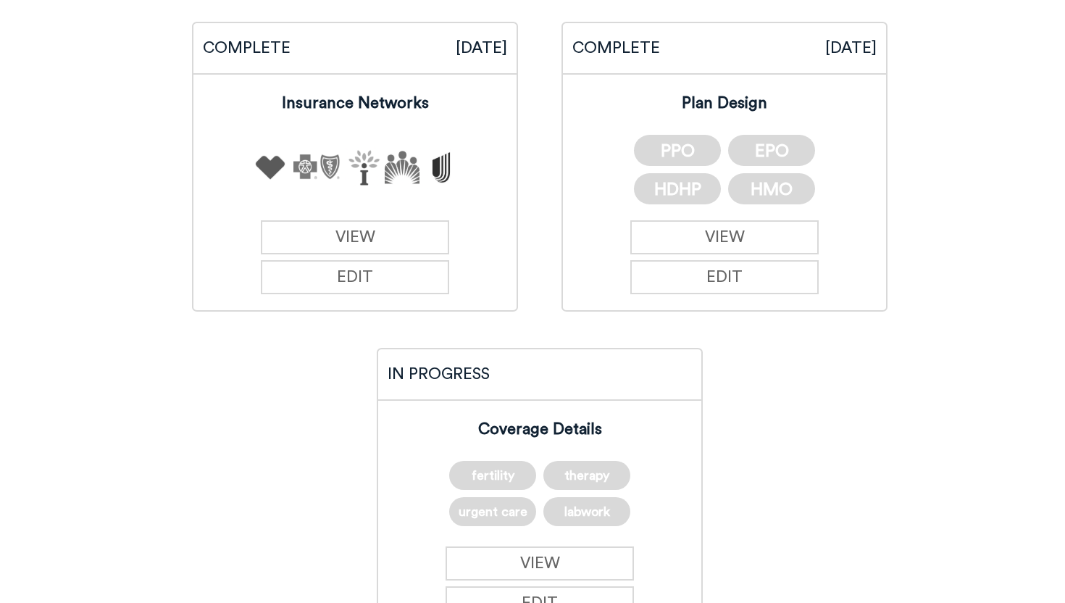
scroll to position [237, 0]
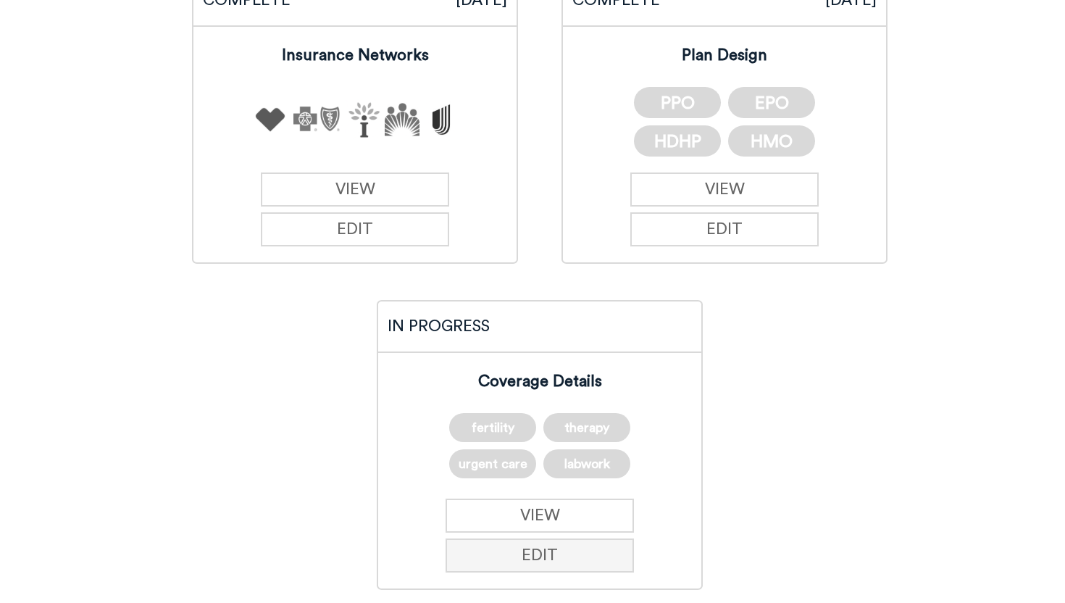
click at [590, 538] on button "EDIT" at bounding box center [540, 555] width 189 height 34
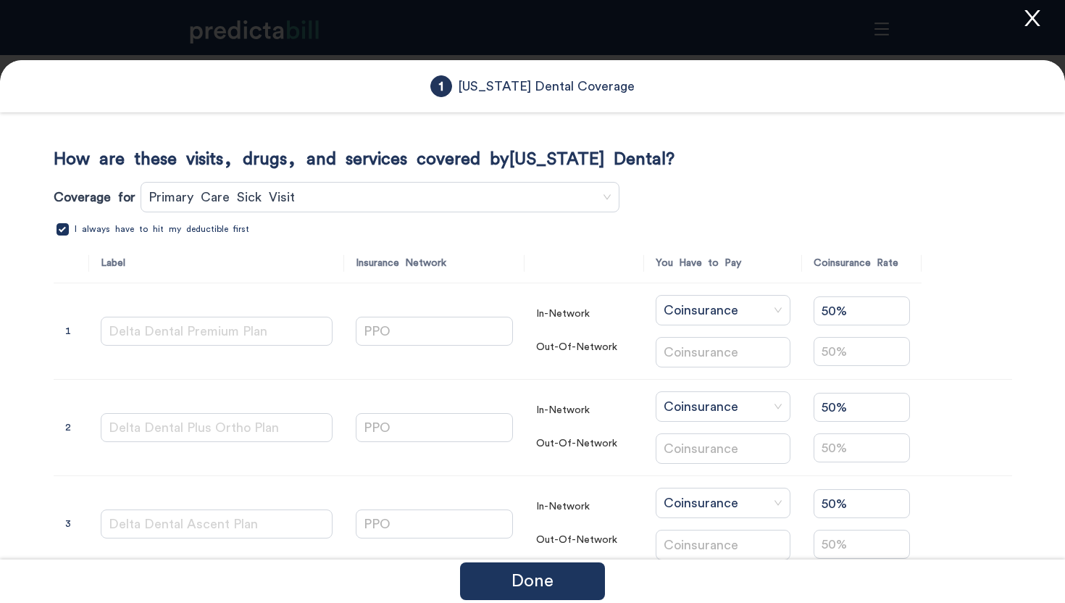
click at [310, 201] on span "Primary Care Sick Visit" at bounding box center [381, 197] width 464 height 22
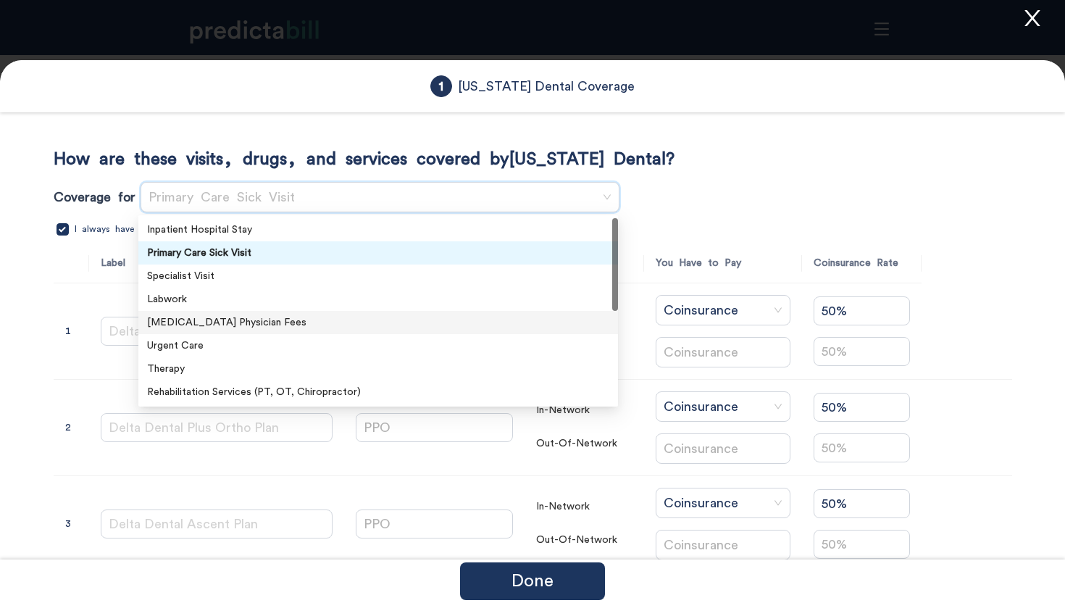
scroll to position [23, 0]
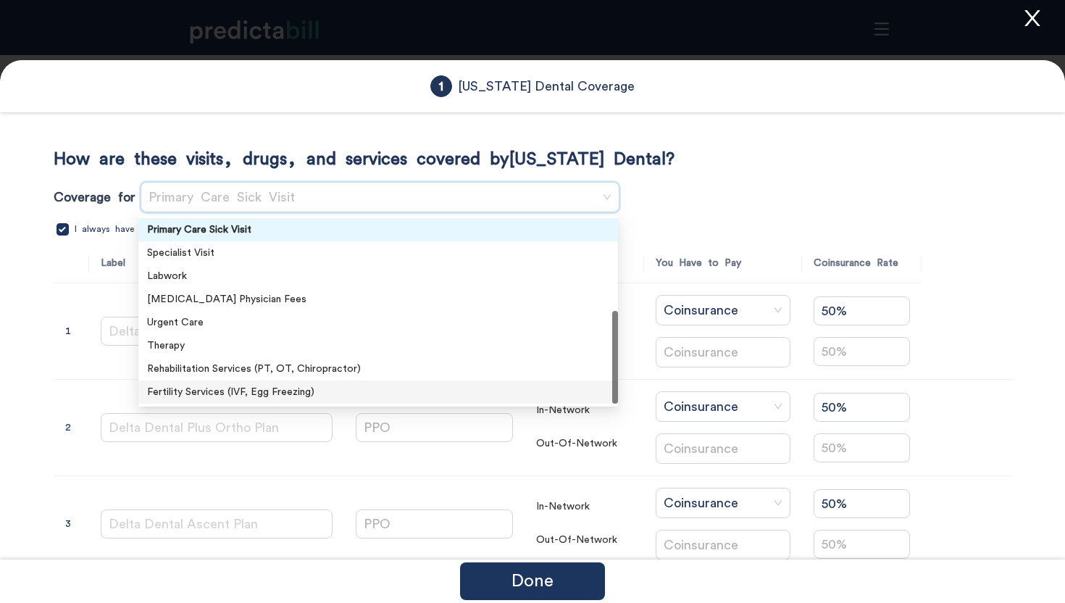
click at [320, 391] on div "Fertility Services (IVF, Egg Freezing)" at bounding box center [378, 392] width 462 height 16
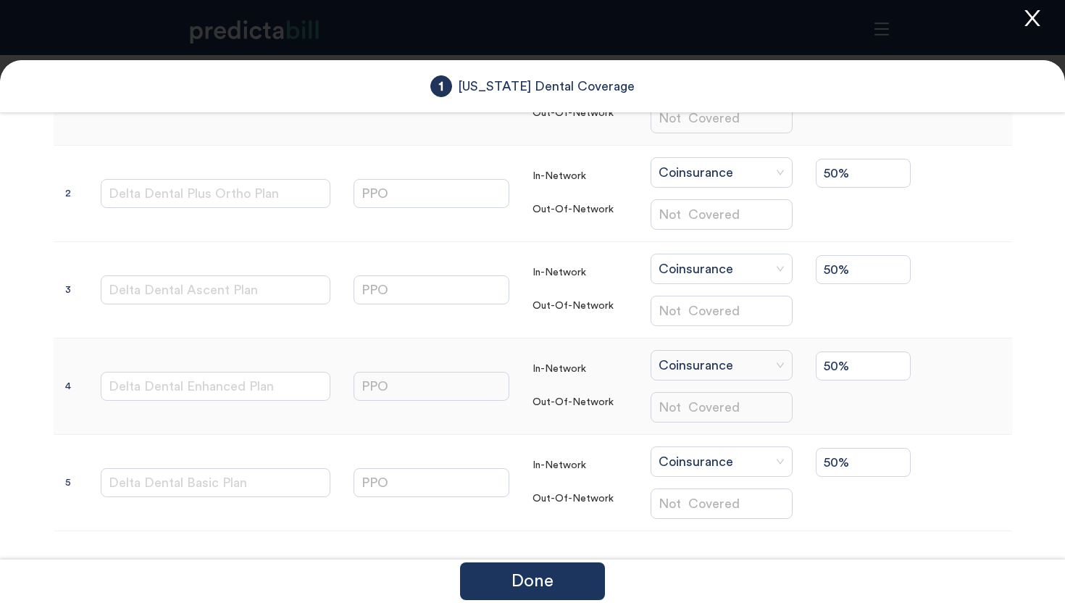
scroll to position [0, 0]
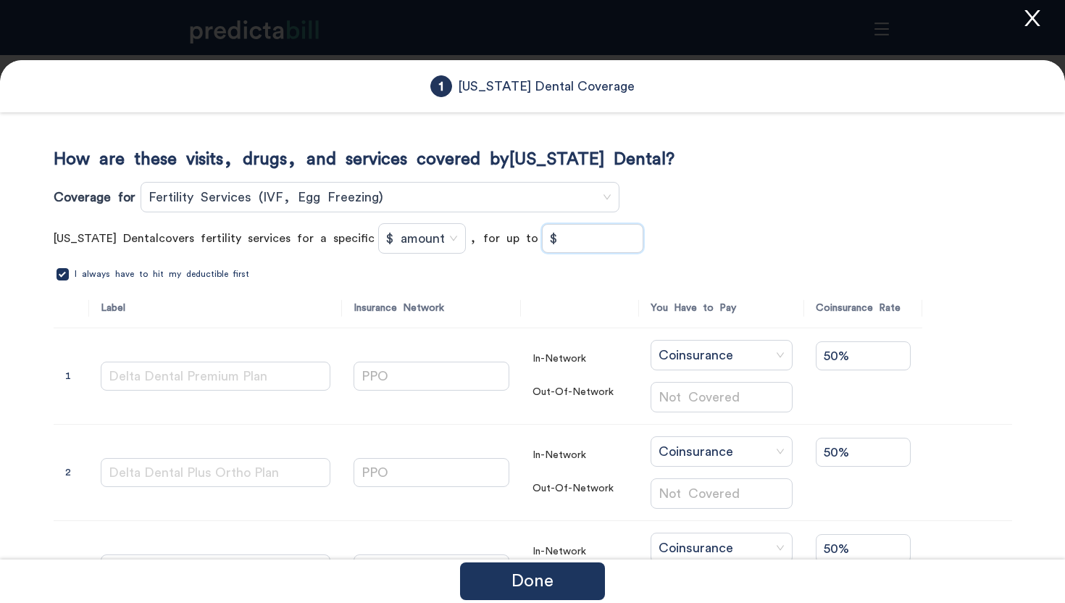
click at [582, 238] on input "$" at bounding box center [593, 239] width 100 height 28
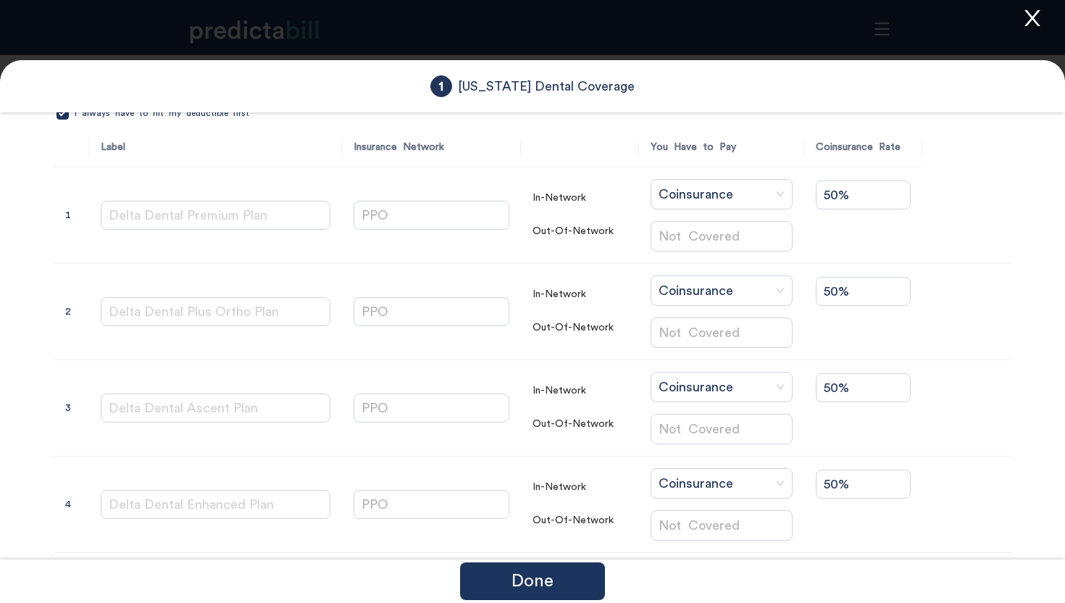
scroll to position [279, 0]
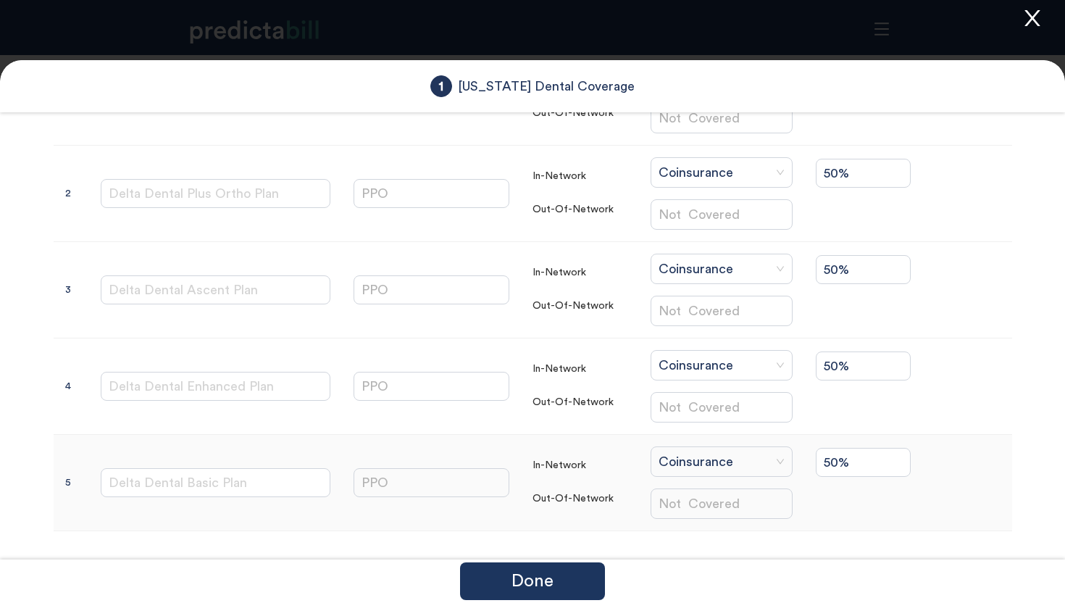
type input "$ 1,000"
drag, startPoint x: 877, startPoint y: 470, endPoint x: 659, endPoint y: 434, distance: 221.0
click at [659, 436] on tr "5 Delta Dental Basic Plan PPO In-Network Out-Of-Network Coinsurance Not Covered…" at bounding box center [533, 483] width 959 height 96
type input "0%"
drag, startPoint x: 891, startPoint y: 462, endPoint x: 708, endPoint y: 444, distance: 184.1
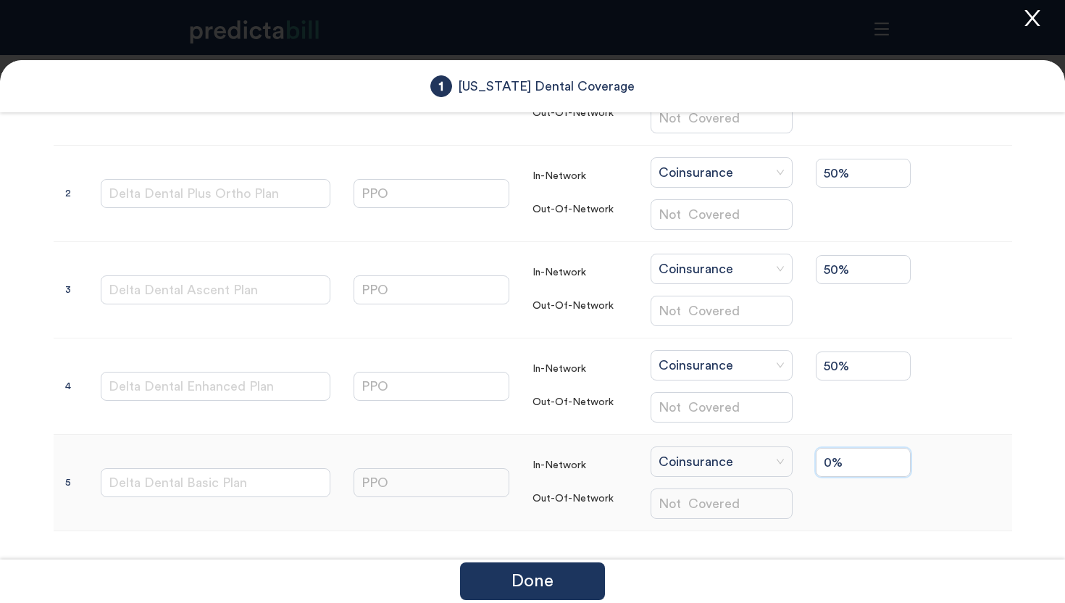
click at [710, 449] on tr "5 Delta Dental Basic Plan PPO In-Network Out-Of-Network Coinsurance Not Covered…" at bounding box center [533, 483] width 959 height 96
type input "100%"
click at [545, 588] on p "Done" at bounding box center [533, 580] width 42 height 17
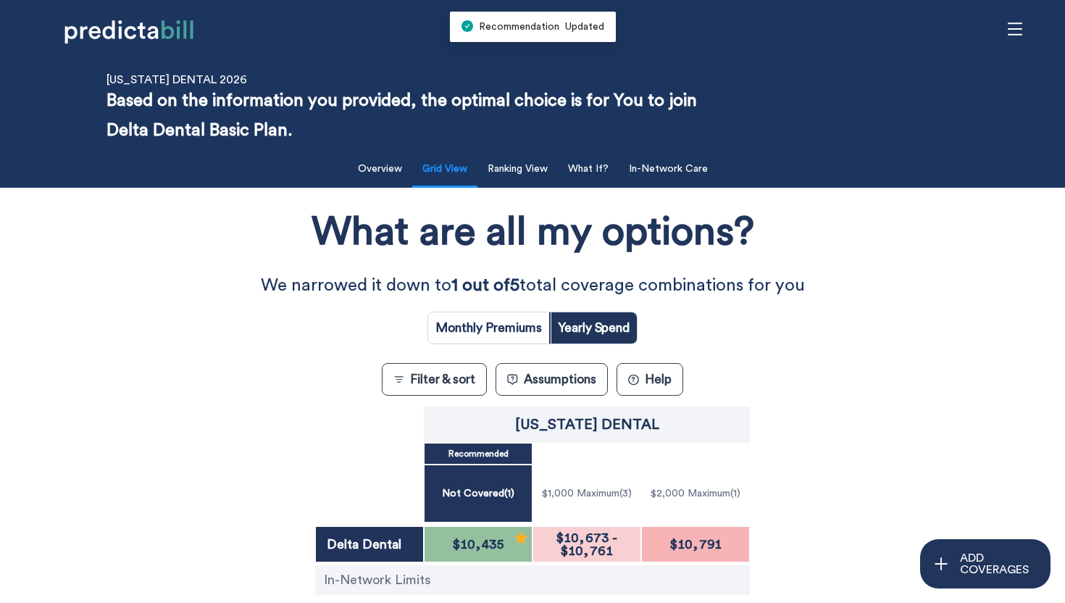
click at [580, 397] on div "What are all my options? We narrowed it down to 1 out of 5 total coverage combi…" at bounding box center [533, 453] width 959 height 516
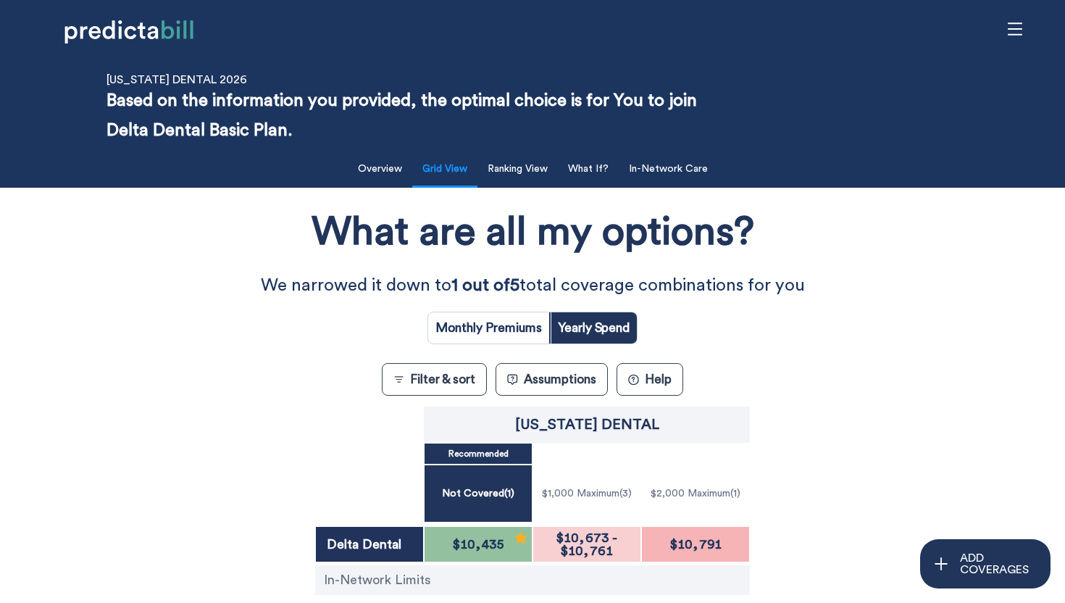
click at [583, 379] on button "Assumptions" at bounding box center [552, 379] width 112 height 33
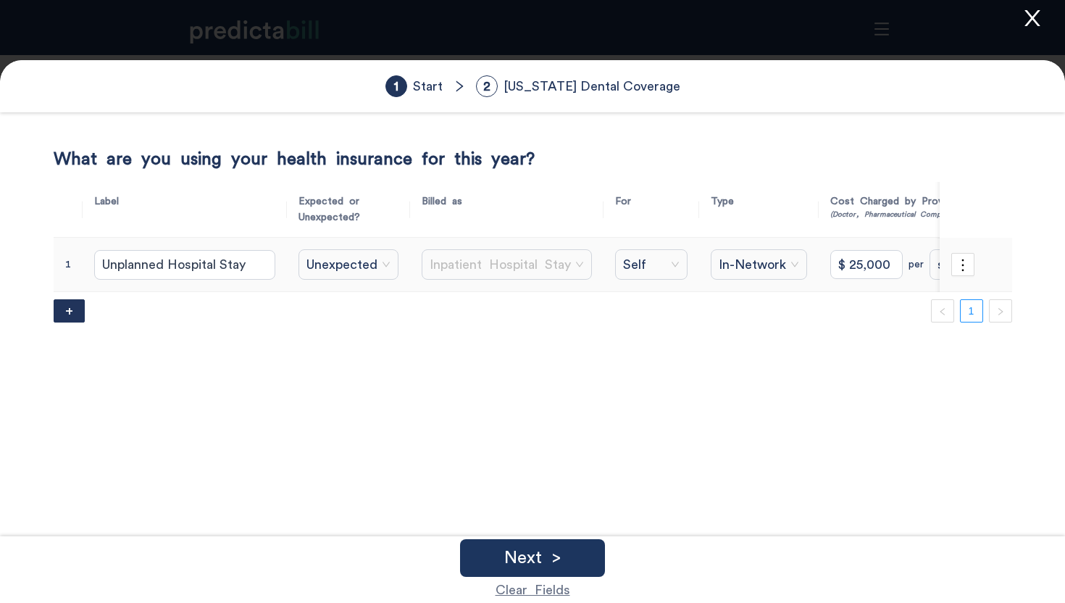
click at [444, 275] on span "Inpatient Hospital Stay" at bounding box center [507, 265] width 154 height 22
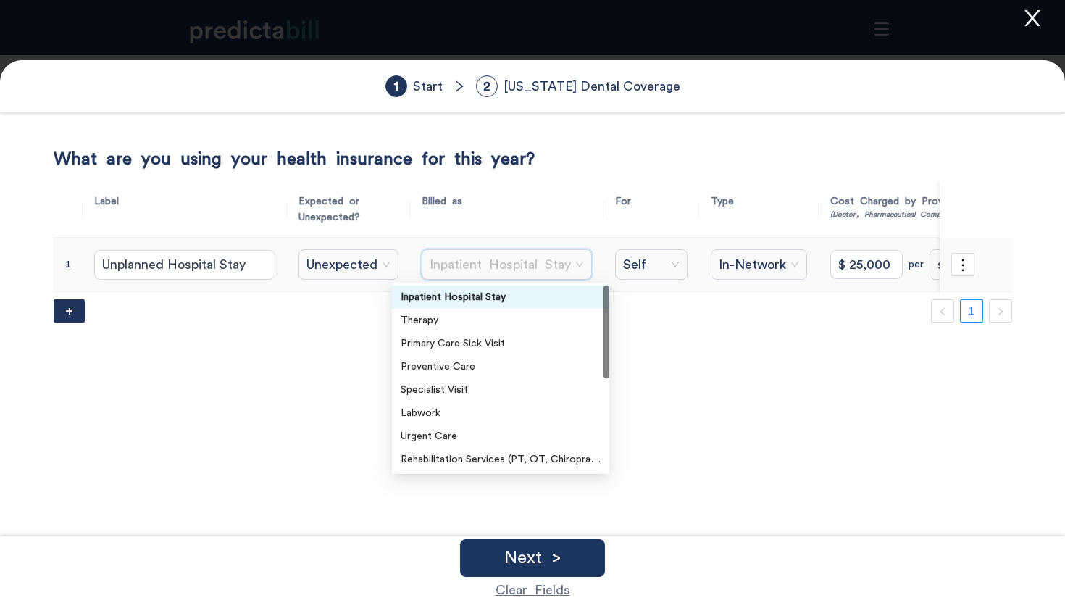
scroll to position [46, 0]
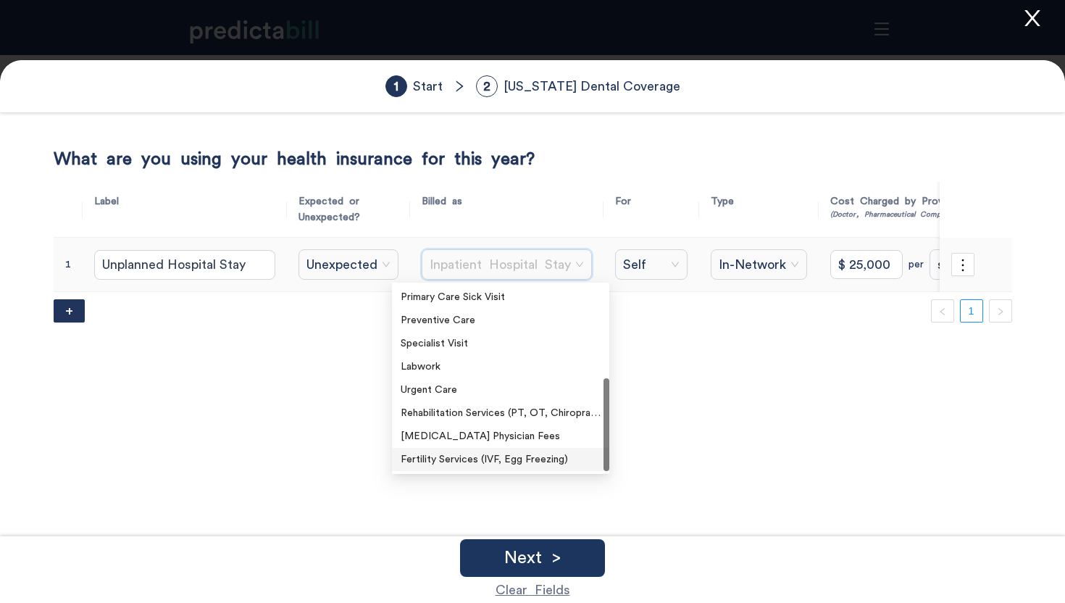
click at [476, 459] on div "Fertility Services (IVF, Egg Freezing)" at bounding box center [501, 459] width 200 height 16
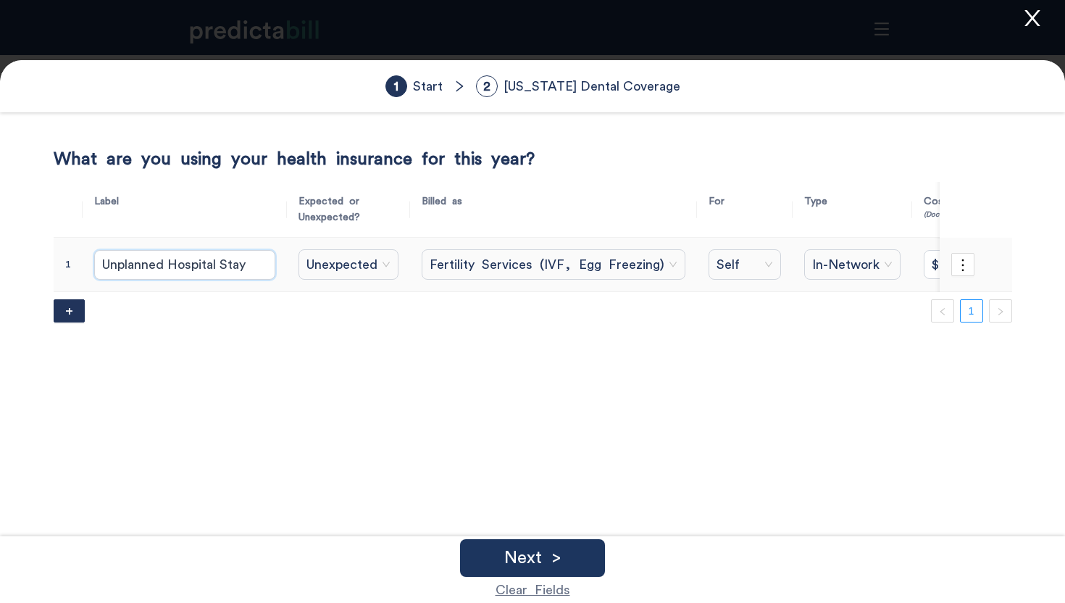
click at [196, 271] on input "Unplanned Hospital Stay" at bounding box center [184, 264] width 181 height 29
type input "Crown"
click at [832, 259] on span "In-Network" at bounding box center [852, 265] width 80 height 22
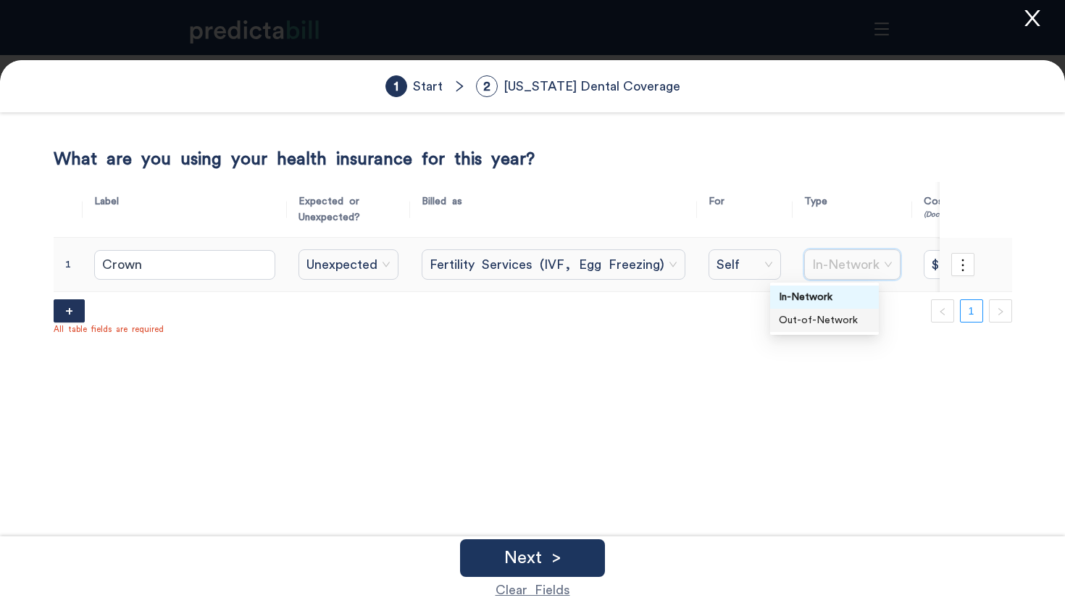
click at [829, 314] on div "Out-of-Network" at bounding box center [824, 320] width 91 height 16
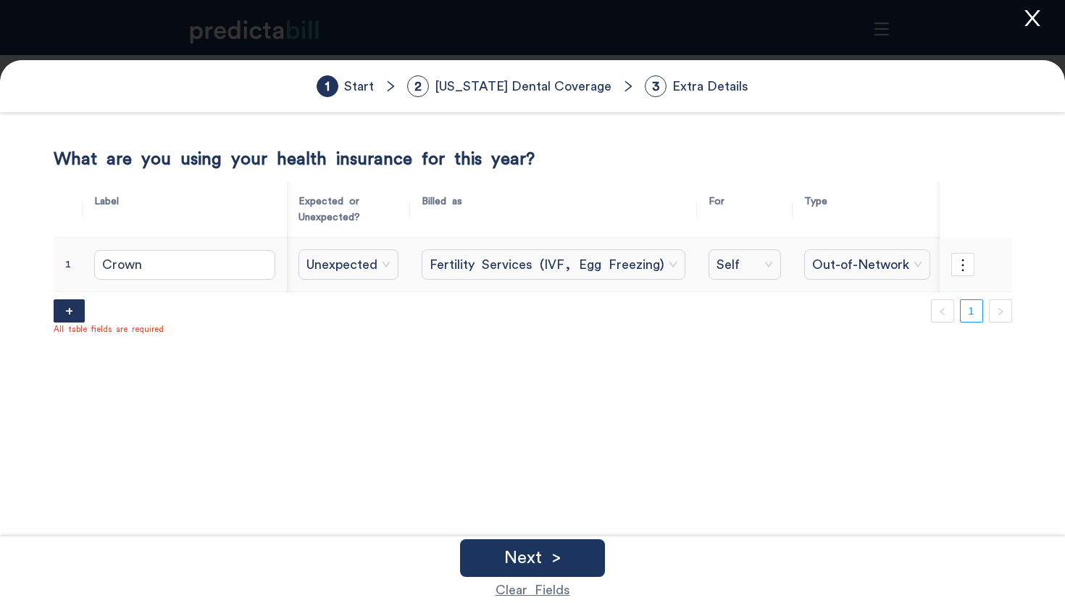
scroll to position [0, 191]
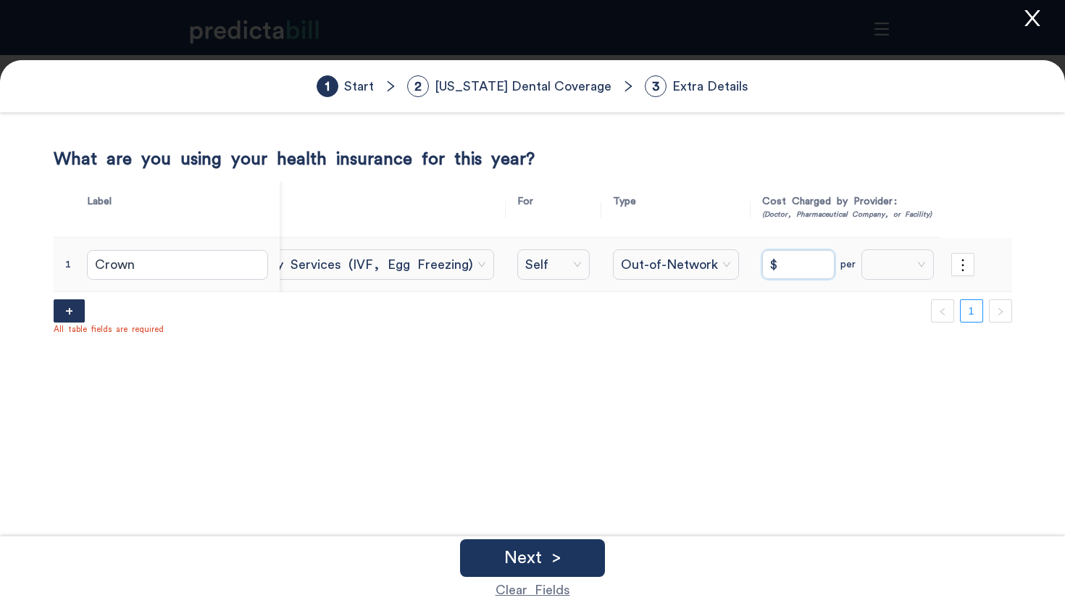
click at [762, 264] on input "$" at bounding box center [798, 264] width 72 height 29
click at [872, 259] on span at bounding box center [897, 265] width 57 height 22
type input "$ 2,000"
click at [882, 299] on div "once" at bounding box center [861, 297] width 55 height 16
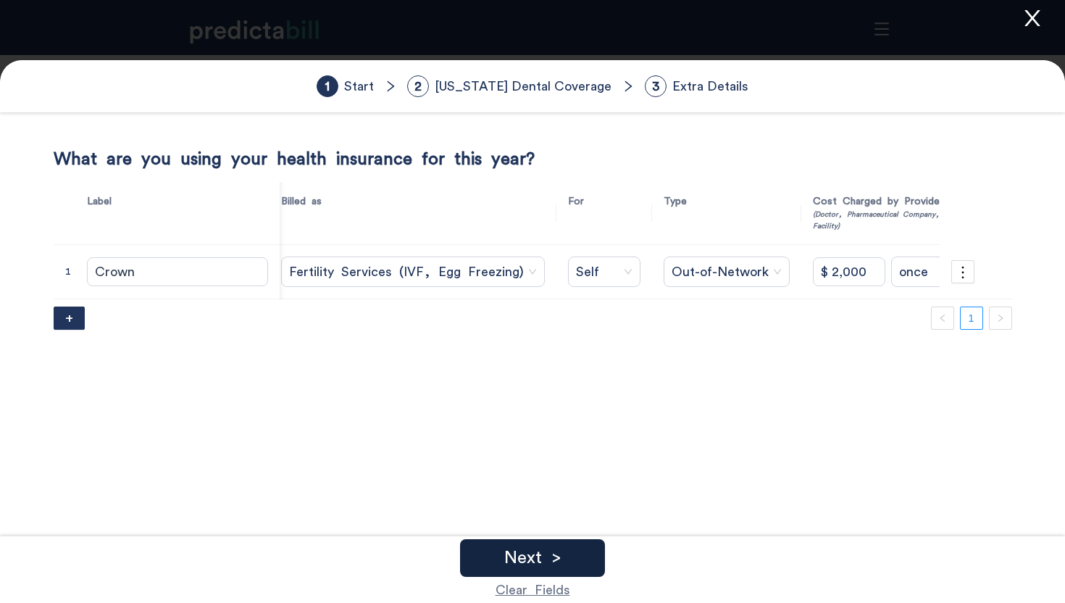
click at [578, 548] on div "Next >" at bounding box center [532, 558] width 145 height 38
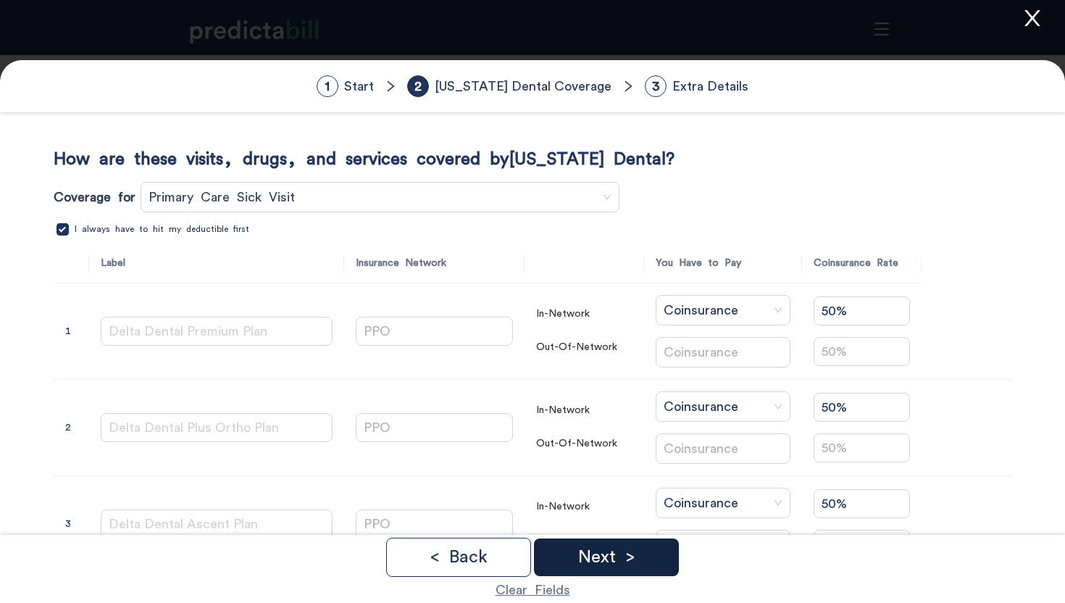
click at [659, 560] on div "Next >" at bounding box center [606, 557] width 145 height 38
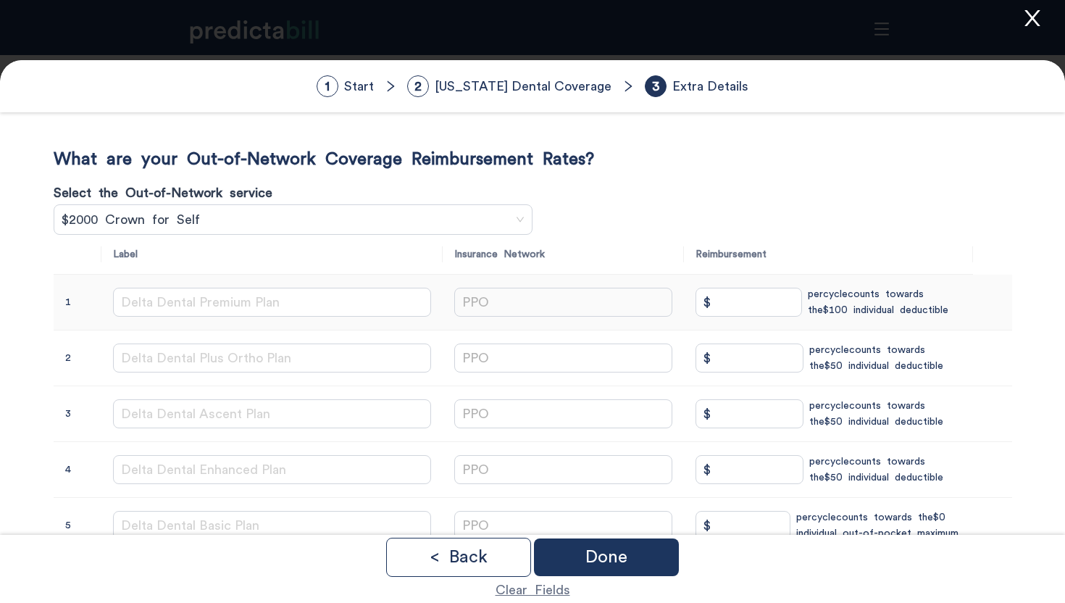
click at [739, 314] on input "$" at bounding box center [749, 302] width 107 height 29
type input "$"
type input "$ 2"
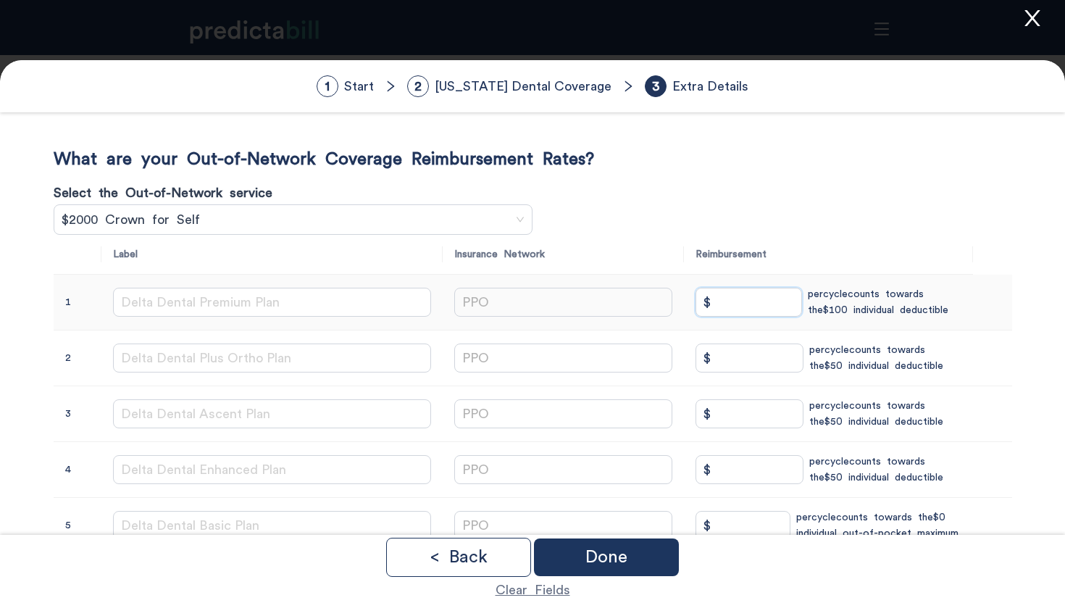
type input "$"
type input "$ 2,000"
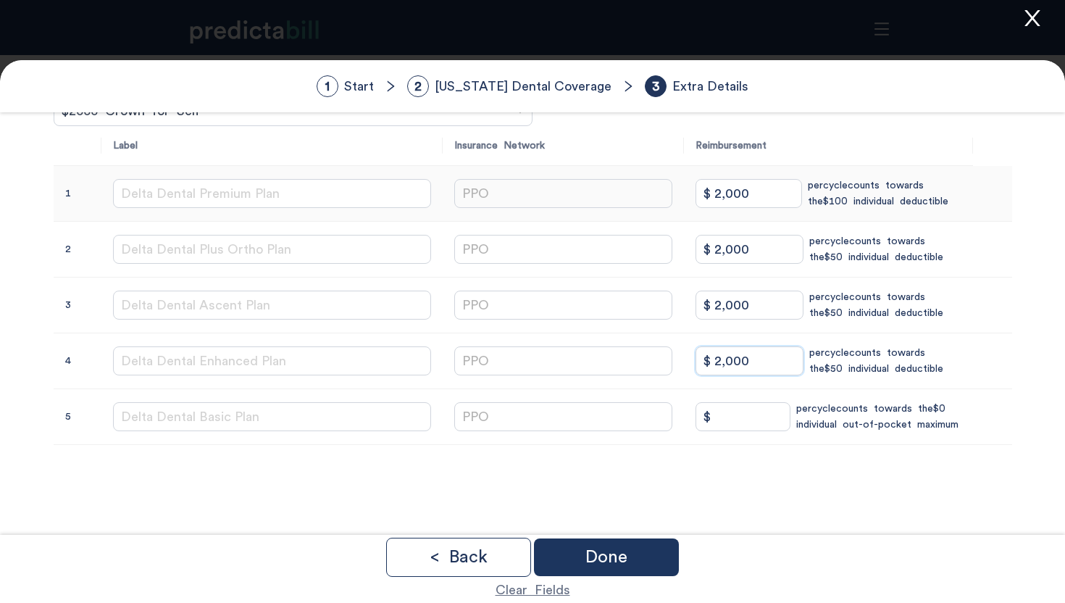
scroll to position [146, 0]
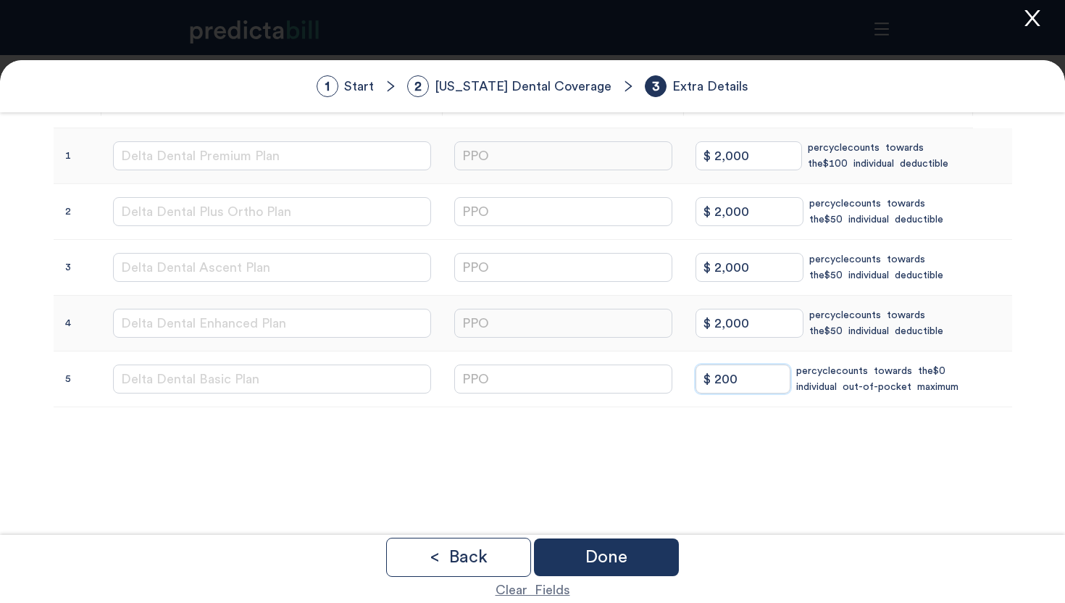
type input "$ 2,000"
click at [638, 547] on div "Done" at bounding box center [606, 557] width 145 height 38
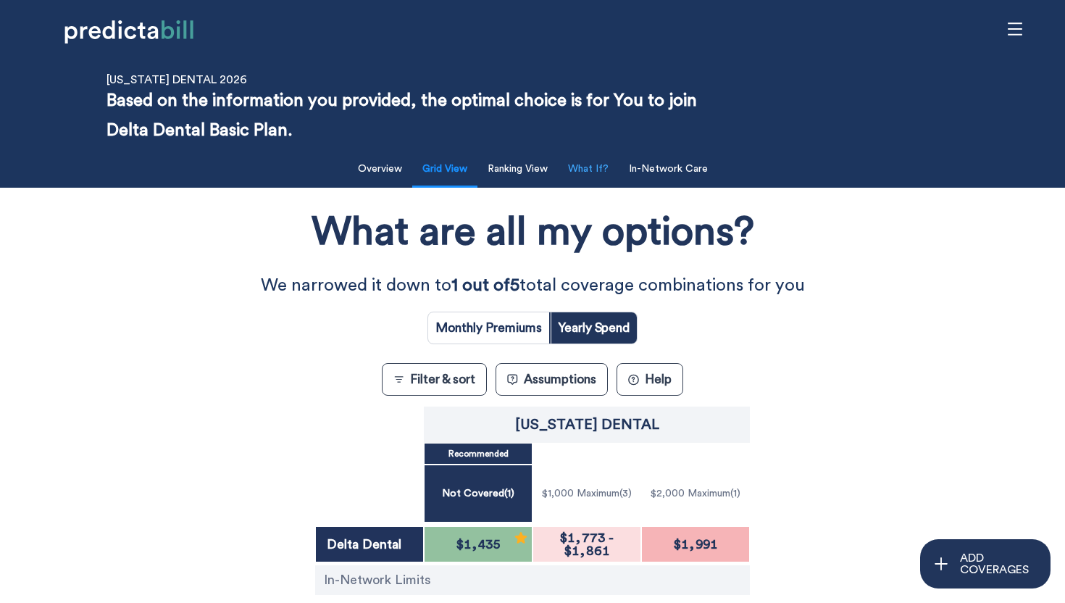
click at [596, 172] on button "What If?" at bounding box center [588, 169] width 58 height 30
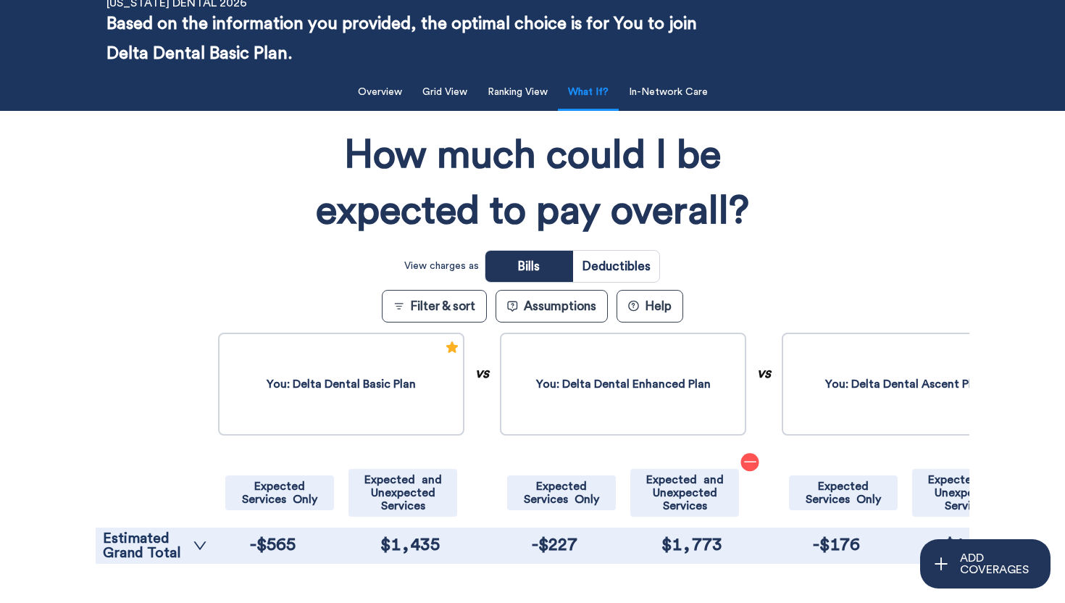
scroll to position [222, 0]
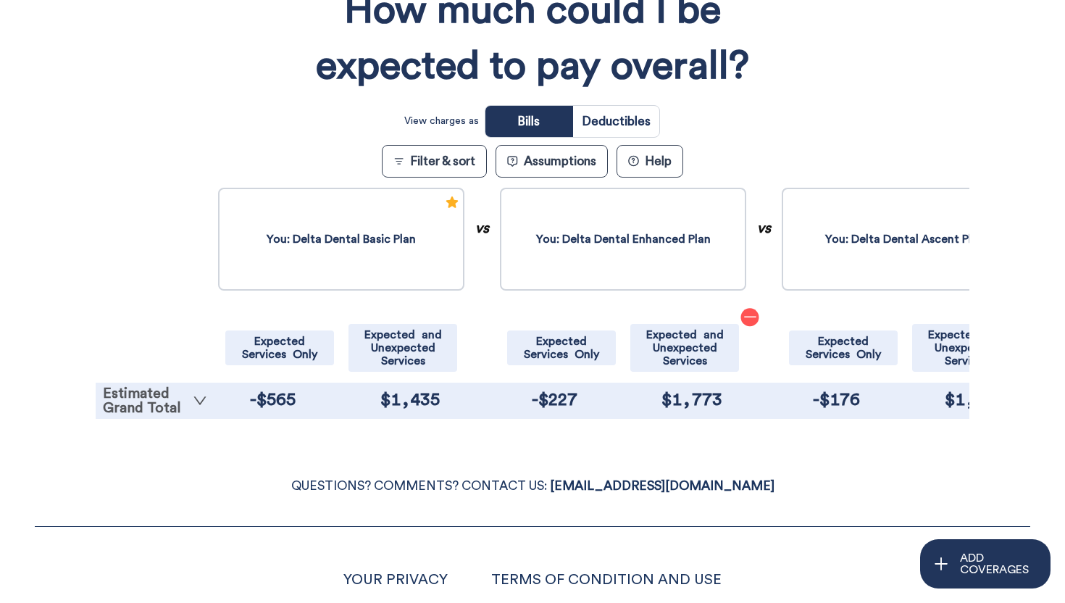
click at [167, 398] on link "Estimated Grand Total" at bounding box center [155, 400] width 104 height 29
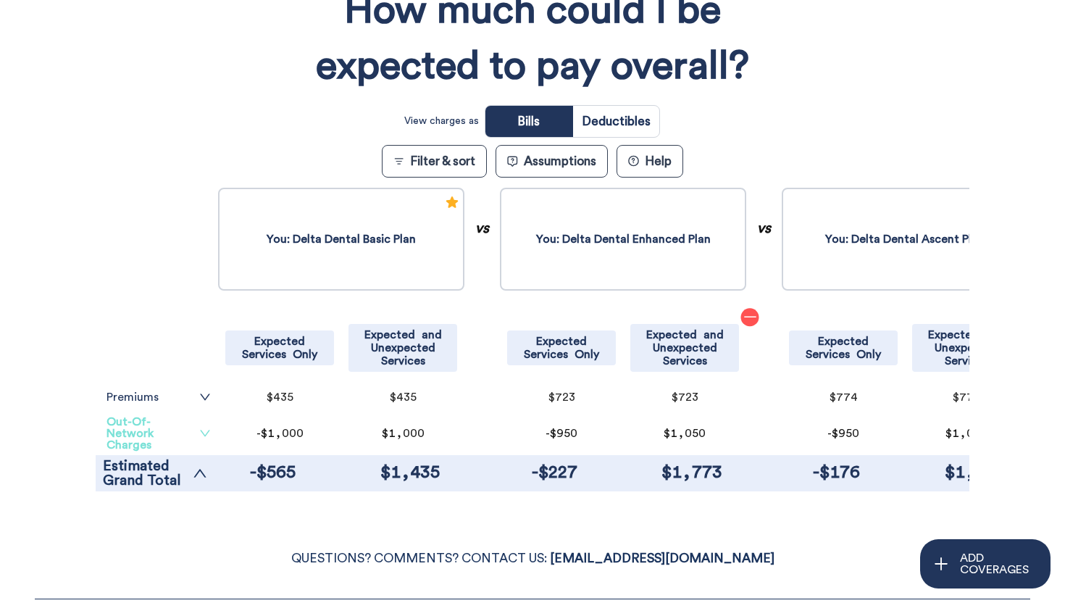
click at [191, 433] on link "Out-Of-Network Charges" at bounding box center [159, 433] width 104 height 35
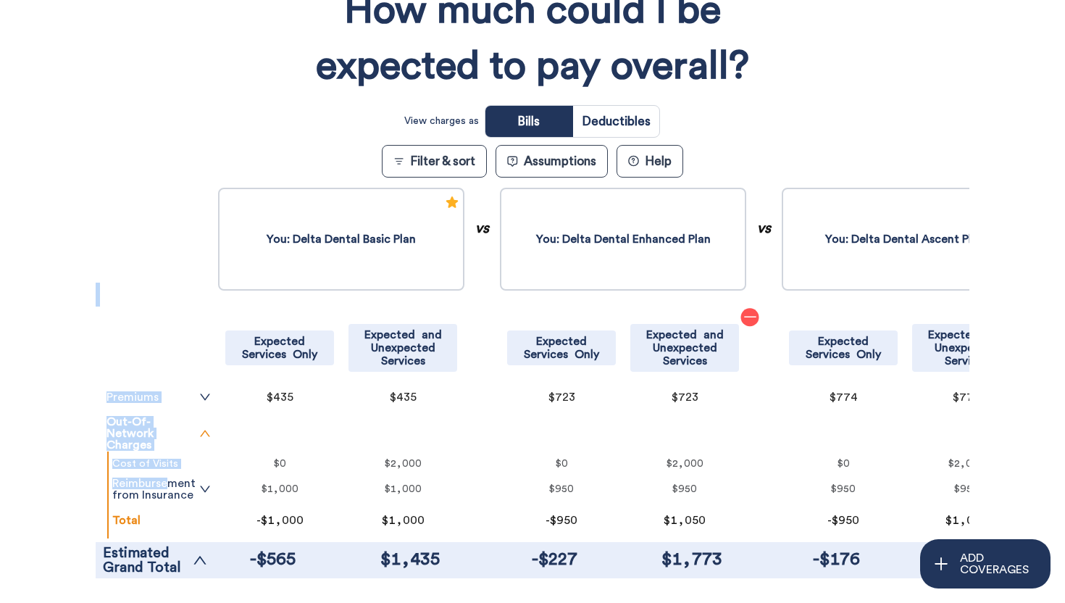
drag, startPoint x: 167, startPoint y: 488, endPoint x: 157, endPoint y: 128, distance: 360.3
click at [157, 128] on div "How much could I be expected to pay overall? View charges as Bills Deductibles …" at bounding box center [532, 282] width 873 height 619
click at [220, 106] on div "How much could I be expected to pay overall? View charges as Bills Deductibles …" at bounding box center [532, 282] width 873 height 619
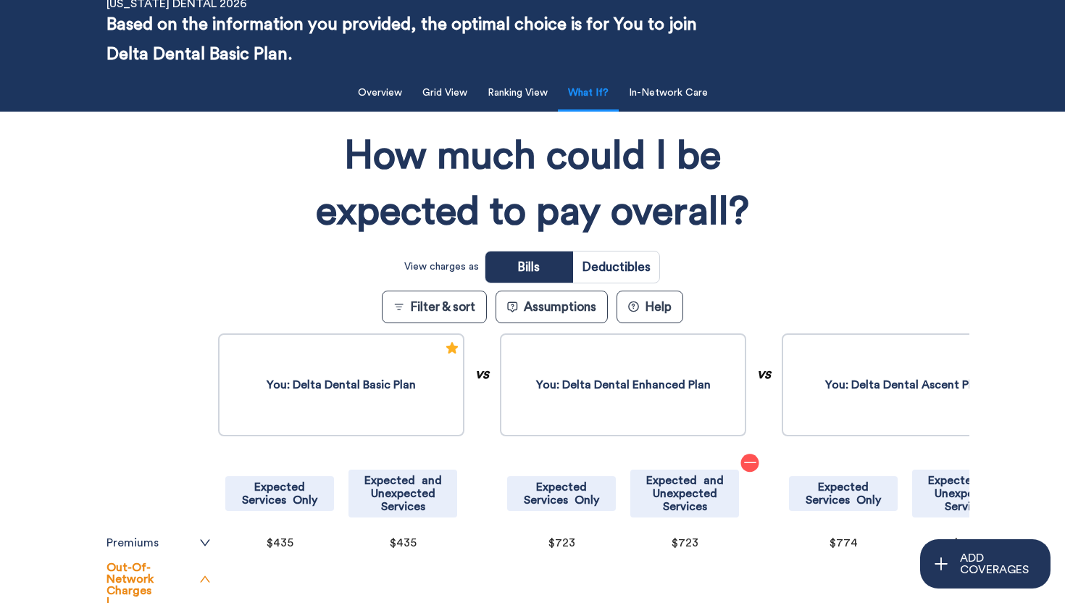
scroll to position [63, 0]
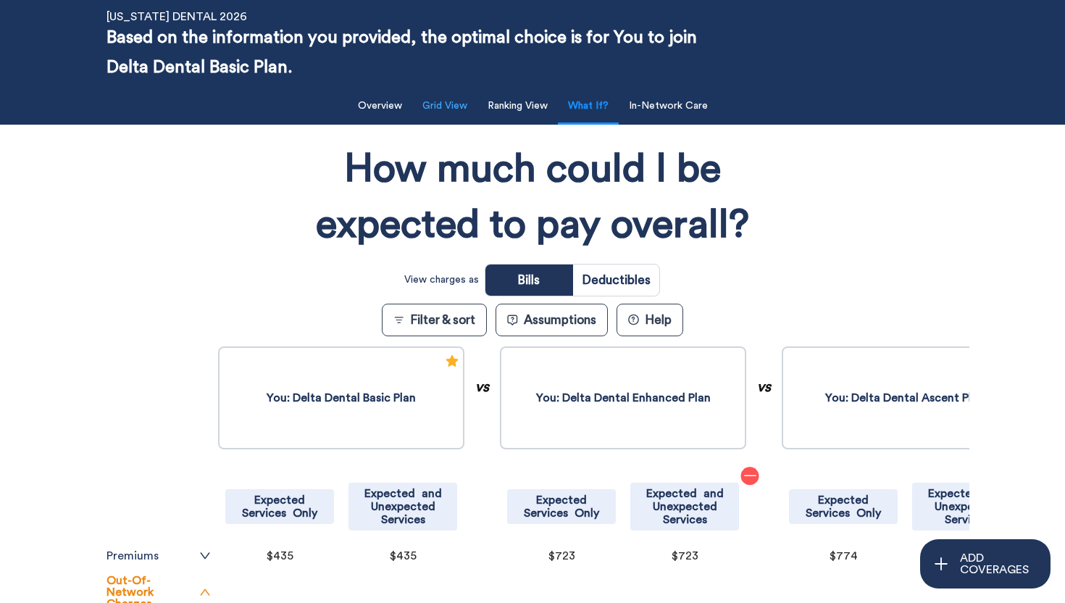
click at [441, 93] on button "Grid View" at bounding box center [445, 106] width 62 height 30
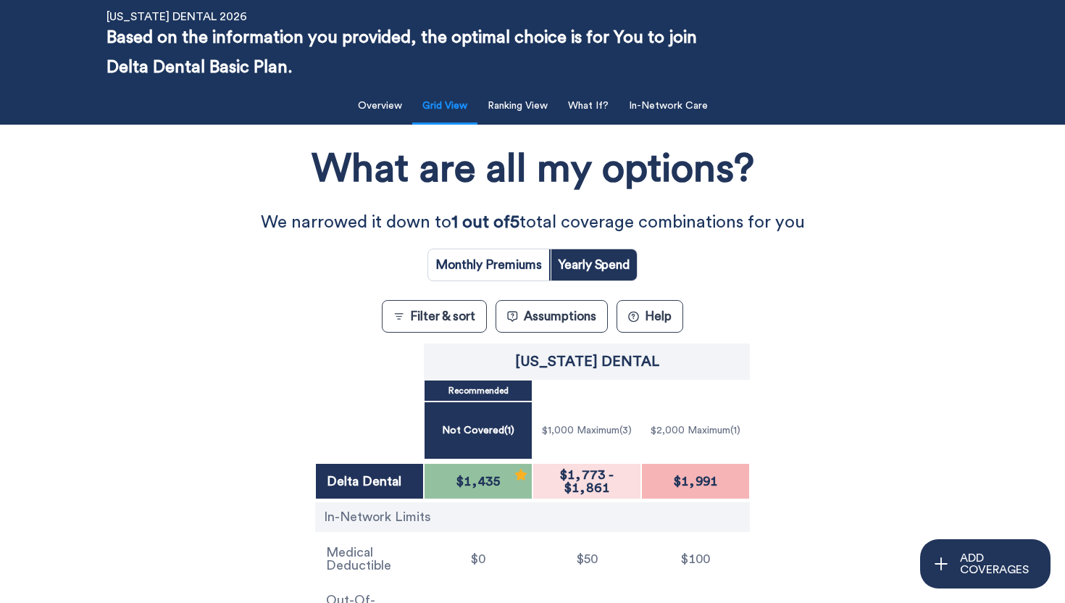
click at [430, 299] on div "What are all my options? We narrowed it down to 1 out of 5 total coverage combi…" at bounding box center [533, 390] width 959 height 516
click at [432, 320] on button "Filter & sort" at bounding box center [434, 316] width 105 height 33
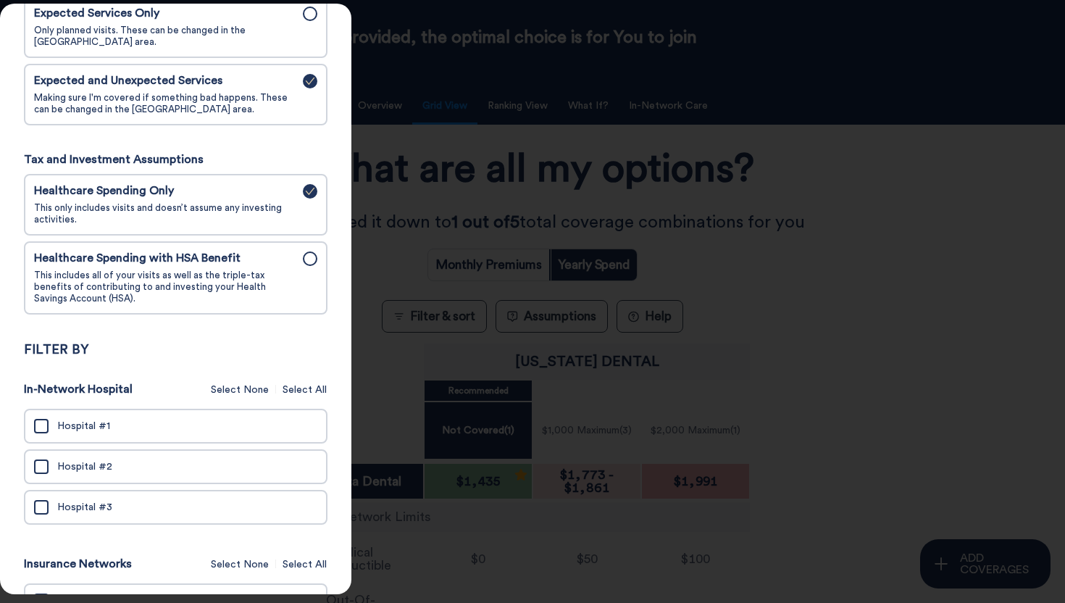
scroll to position [308, 0]
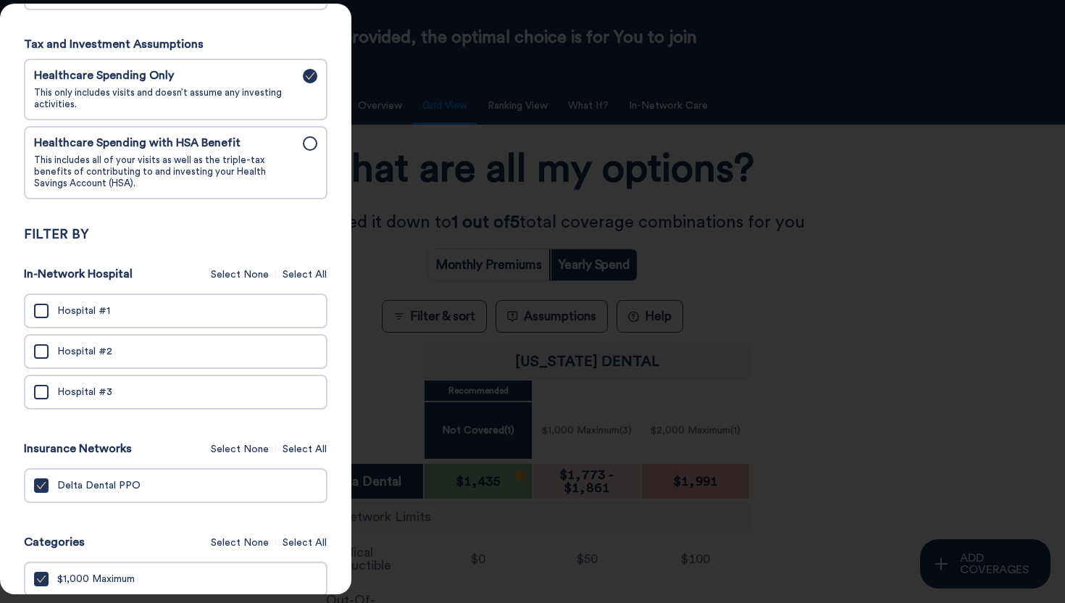
click at [848, 241] on div at bounding box center [532, 301] width 1065 height 603
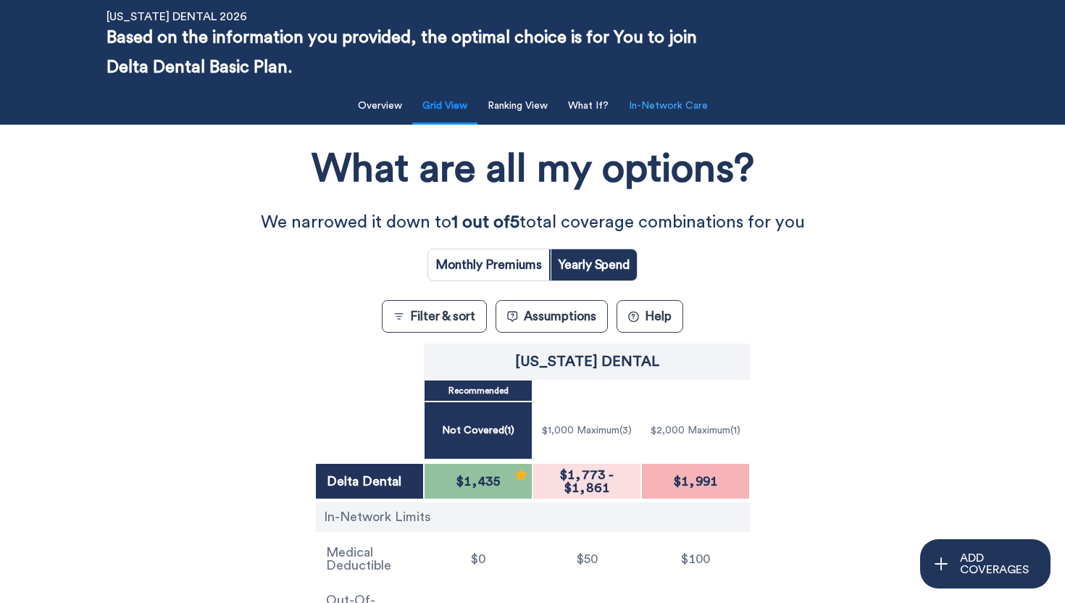
click at [676, 111] on button "In-Network Care" at bounding box center [668, 106] width 96 height 30
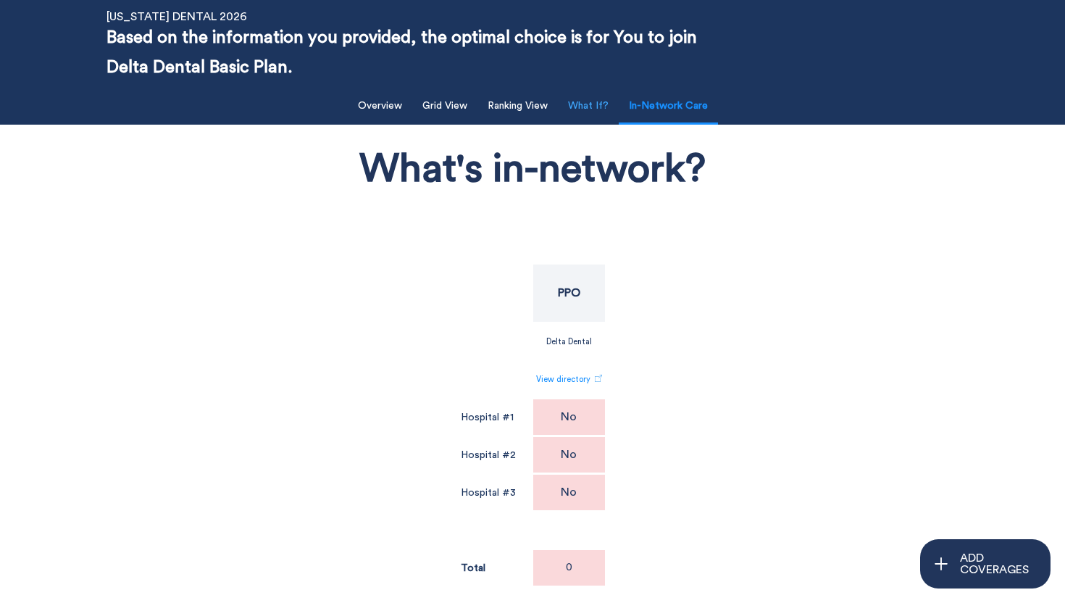
click at [588, 111] on button "What If?" at bounding box center [588, 106] width 58 height 30
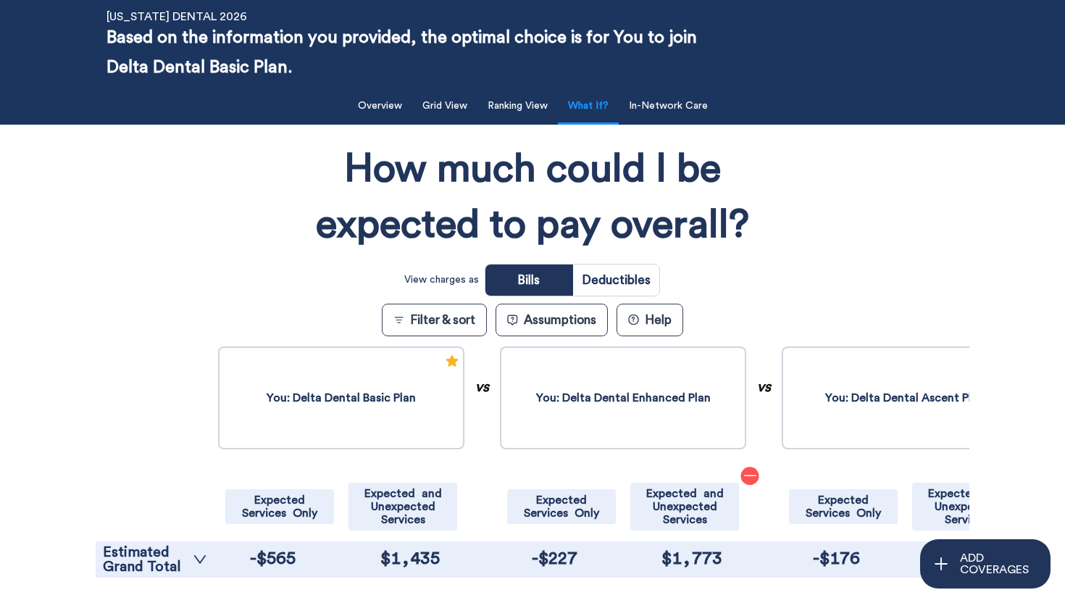
scroll to position [290, 0]
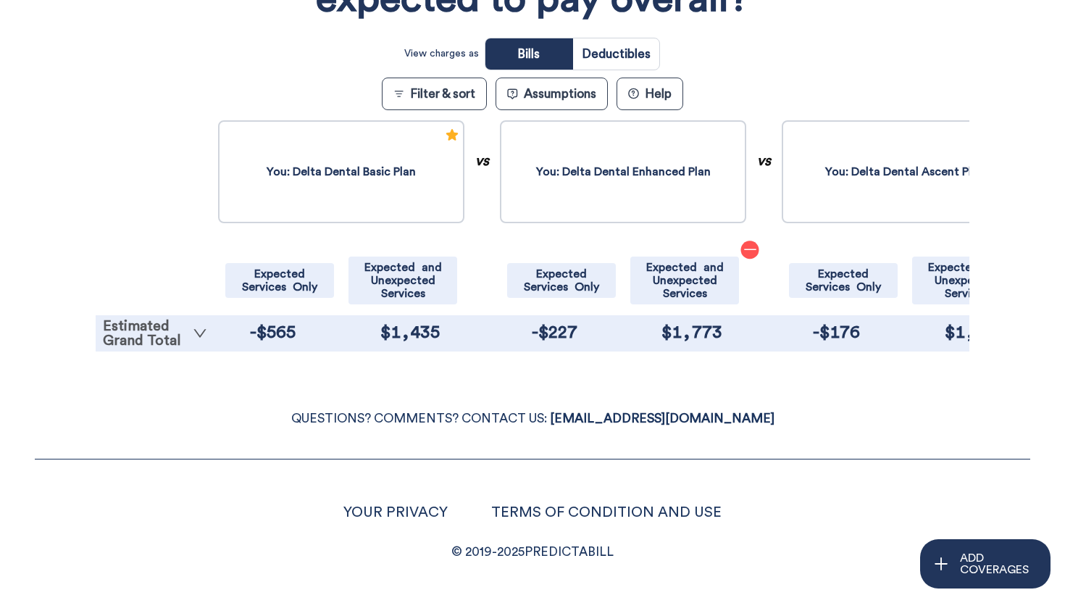
click at [157, 338] on link "Estimated Grand Total" at bounding box center [155, 333] width 104 height 29
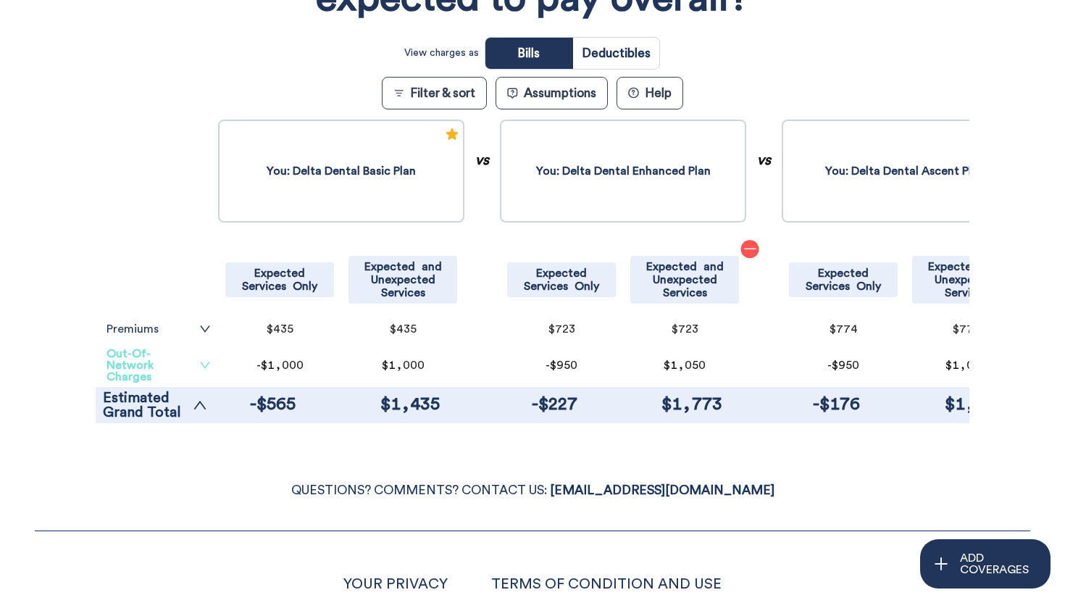
click at [163, 372] on link "Out-Of-Network Charges" at bounding box center [159, 365] width 104 height 35
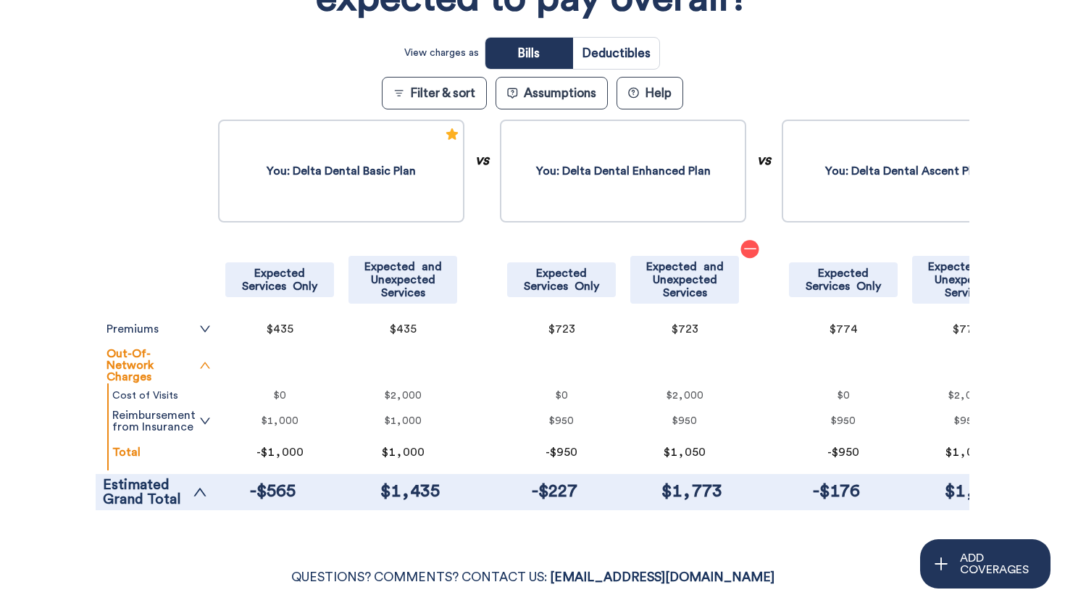
click at [580, 99] on button "Assumptions" at bounding box center [552, 93] width 112 height 33
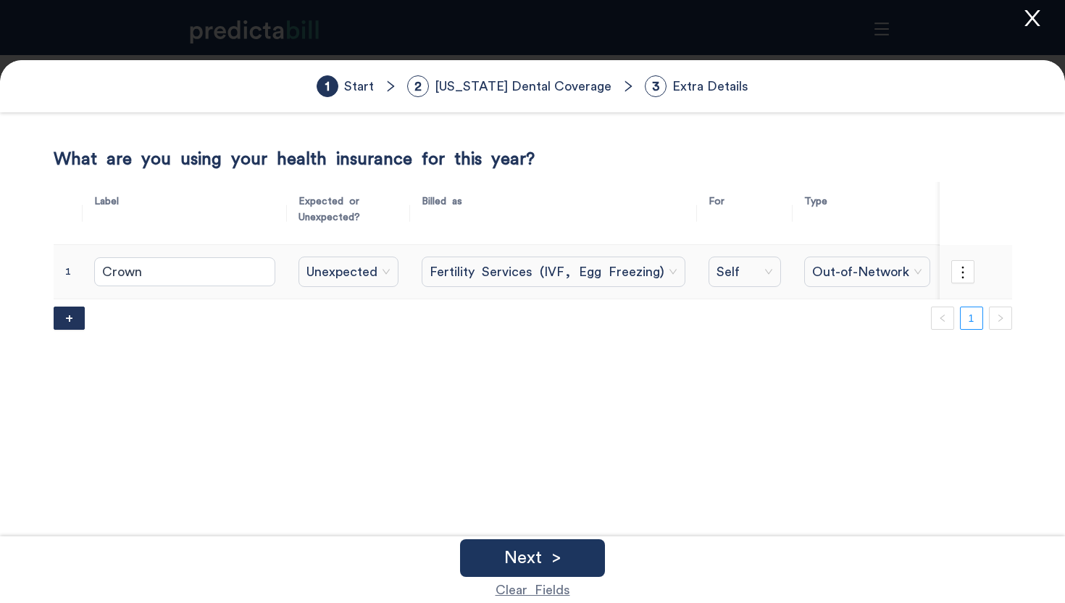
click at [326, 267] on span "Unexpected" at bounding box center [348, 272] width 84 height 22
click at [320, 306] on div "Expected" at bounding box center [319, 304] width 82 height 16
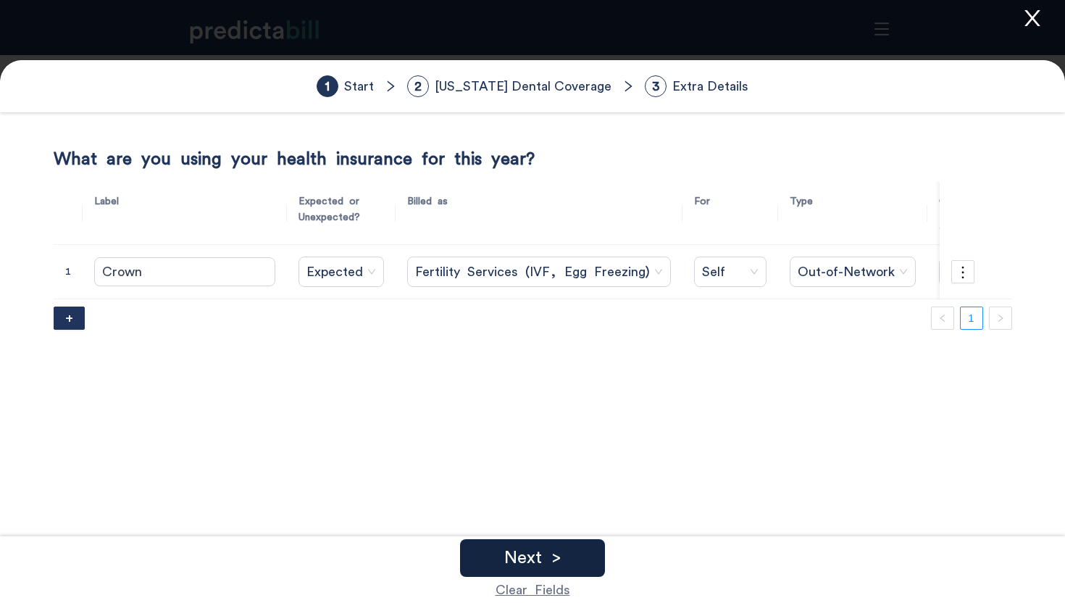
click at [566, 559] on div "Next >" at bounding box center [532, 558] width 145 height 38
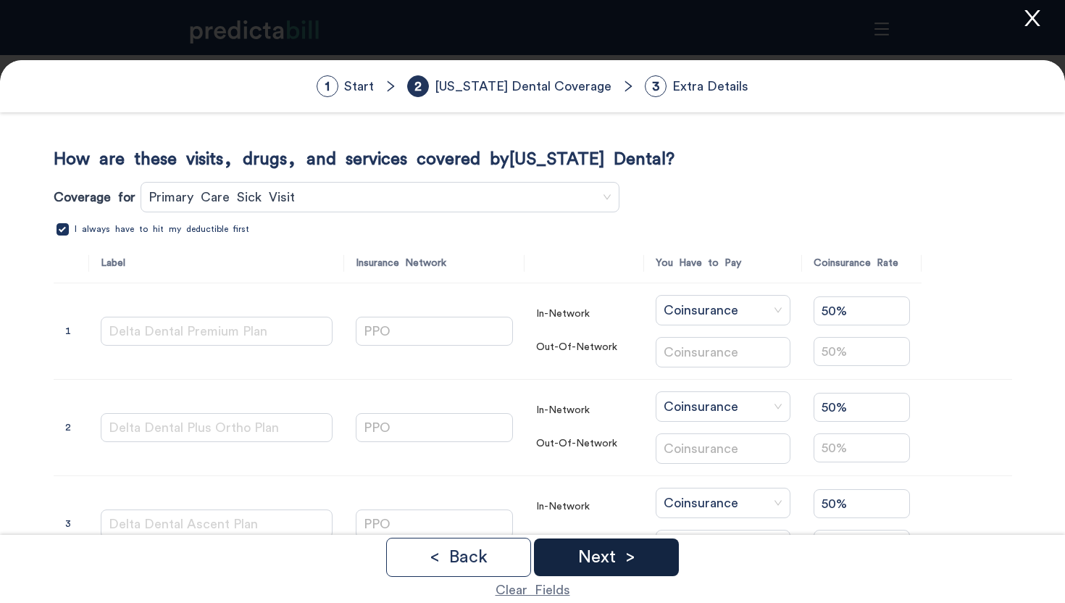
click at [604, 564] on p "Next >" at bounding box center [606, 556] width 57 height 17
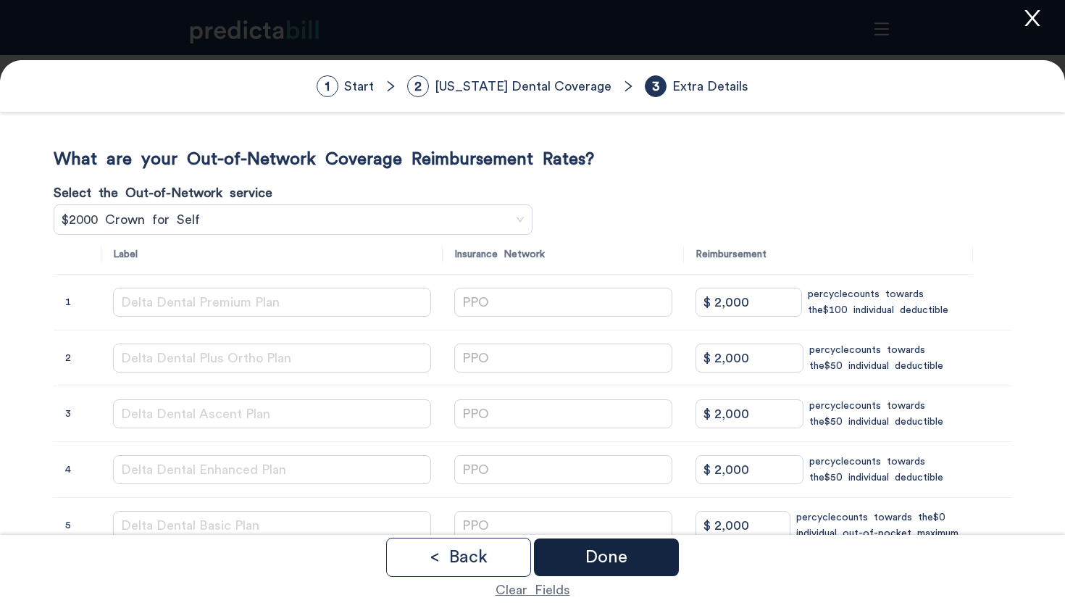
click at [603, 562] on p "Done" at bounding box center [606, 556] width 42 height 17
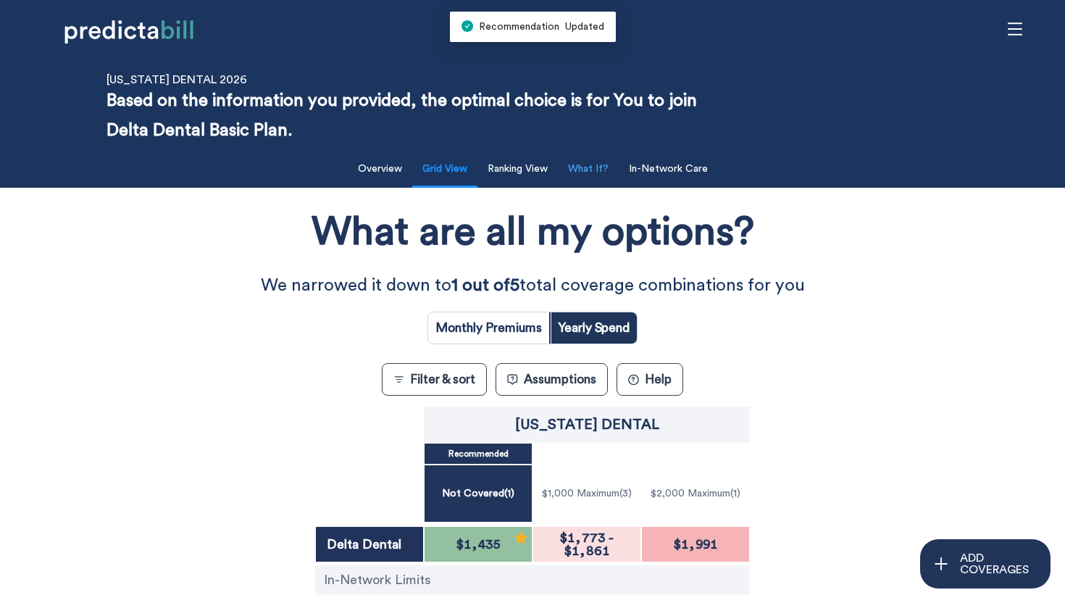
click at [601, 160] on button "What If?" at bounding box center [588, 169] width 58 height 30
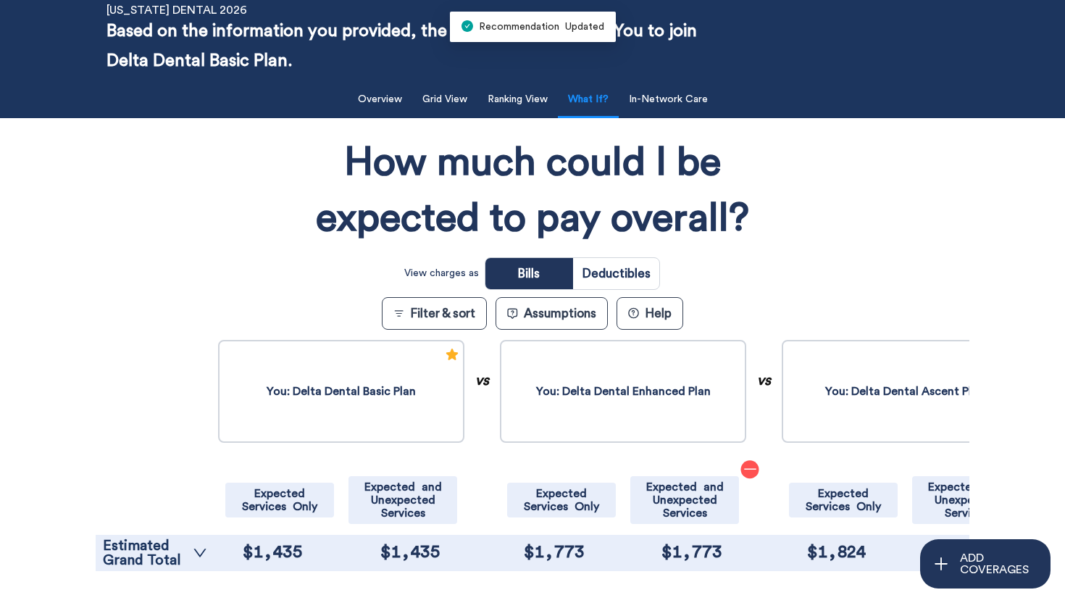
scroll to position [243, 0]
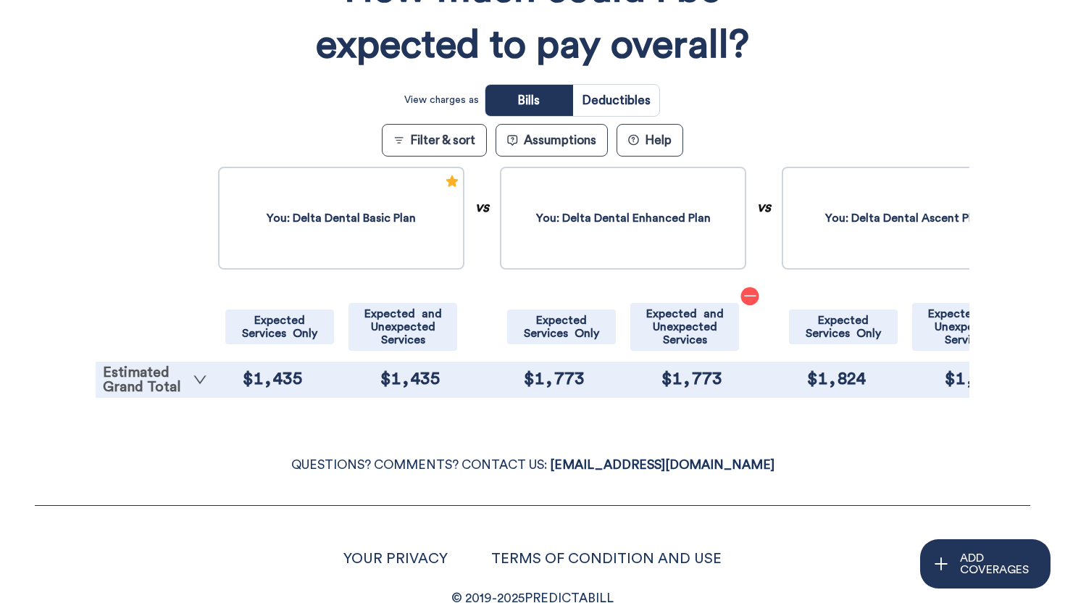
click at [149, 383] on link "Estimated Grand Total" at bounding box center [155, 379] width 104 height 29
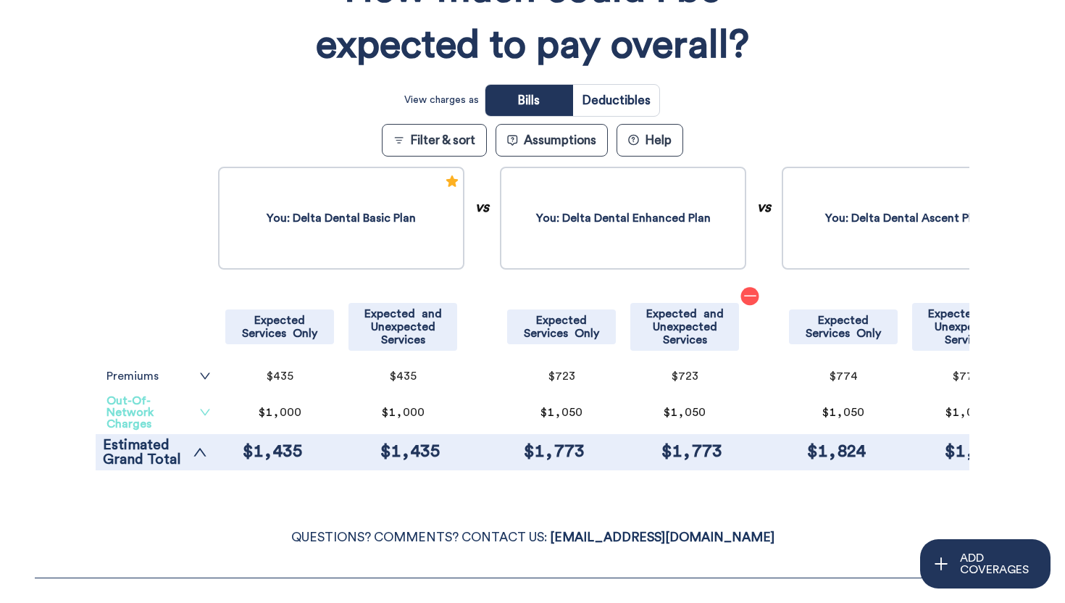
click at [164, 409] on link "Out-Of-Network Charges" at bounding box center [159, 412] width 104 height 35
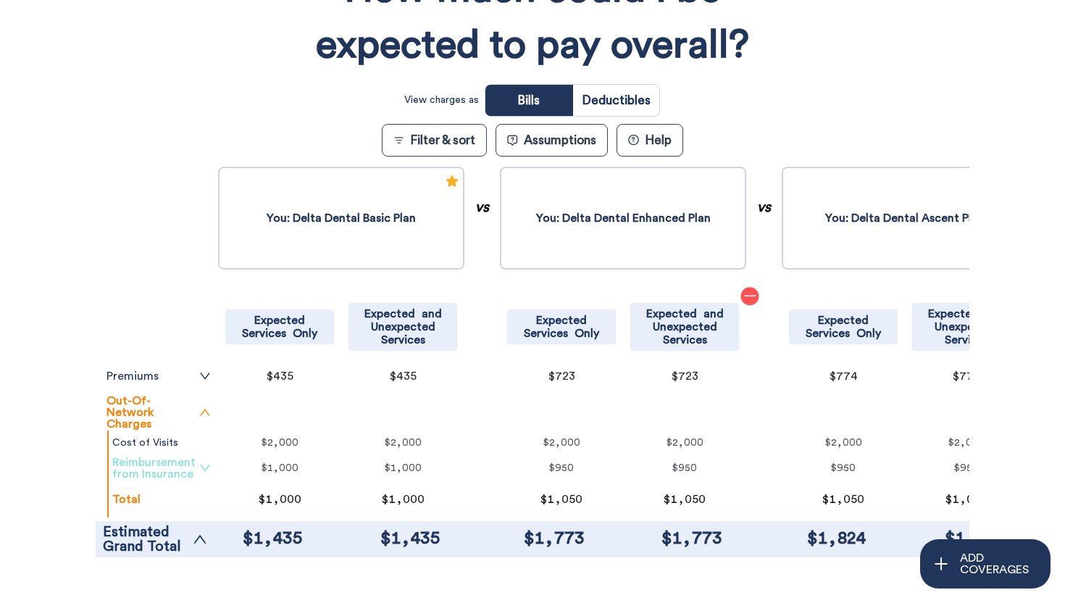
click at [172, 464] on link "Reimbursement from Insurance" at bounding box center [161, 467] width 99 height 23
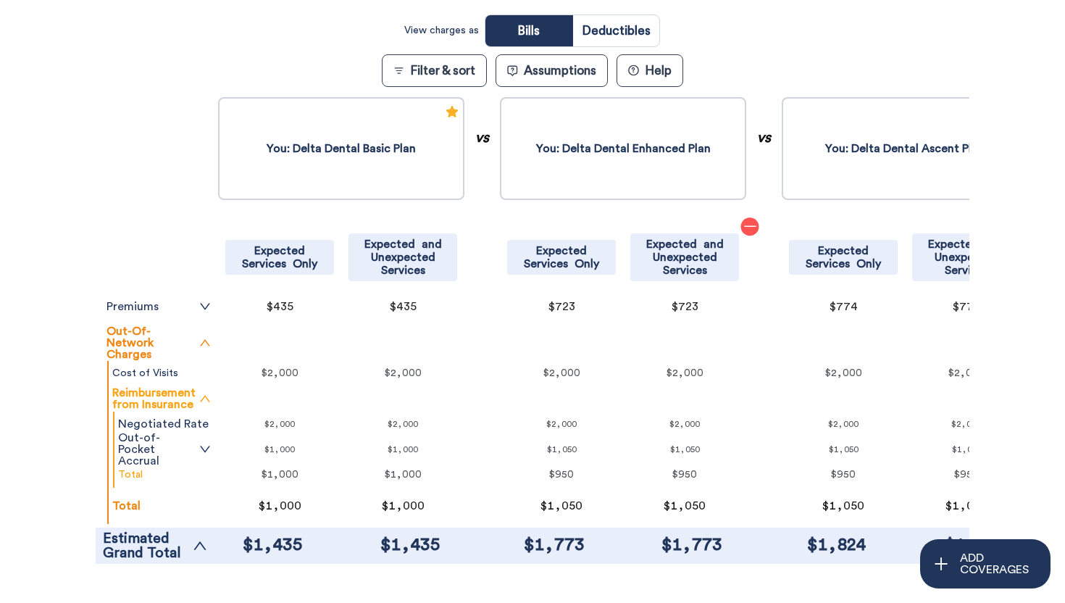
scroll to position [312, 0]
click at [204, 449] on icon "down" at bounding box center [205, 450] width 12 height 12
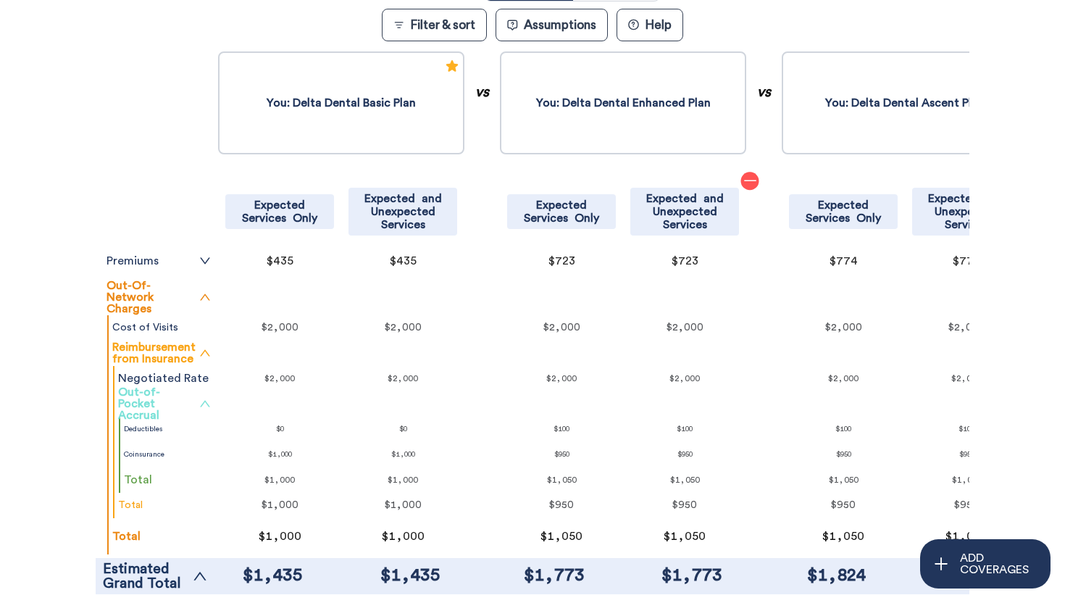
scroll to position [0, 0]
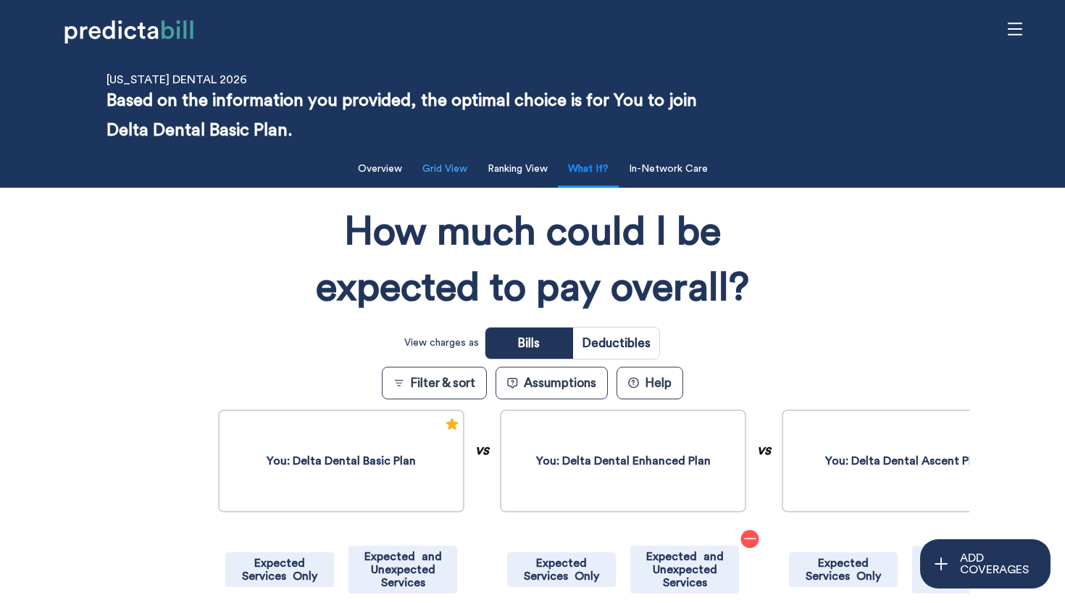
click at [438, 167] on button "Grid View" at bounding box center [445, 169] width 62 height 30
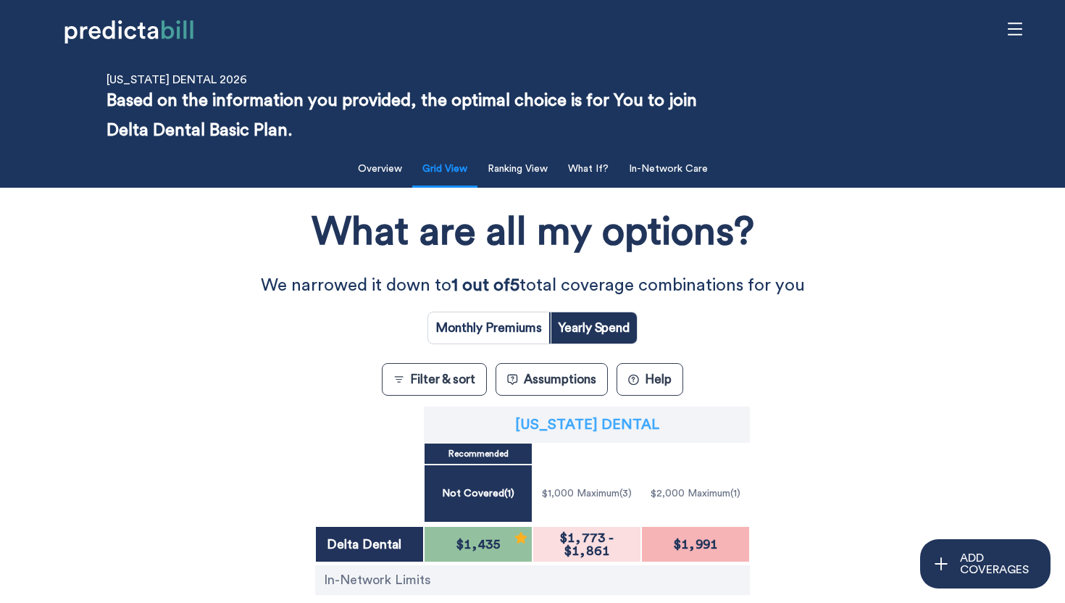
click at [609, 426] on p "[US_STATE] Dental" at bounding box center [587, 424] width 144 height 14
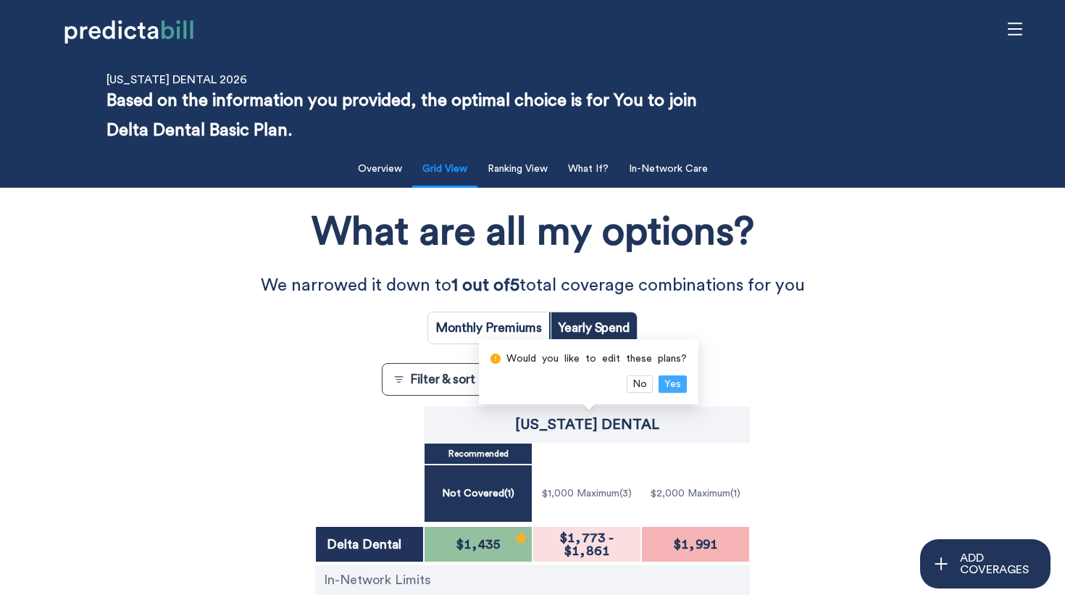
click at [680, 380] on button "Yes" at bounding box center [673, 383] width 28 height 17
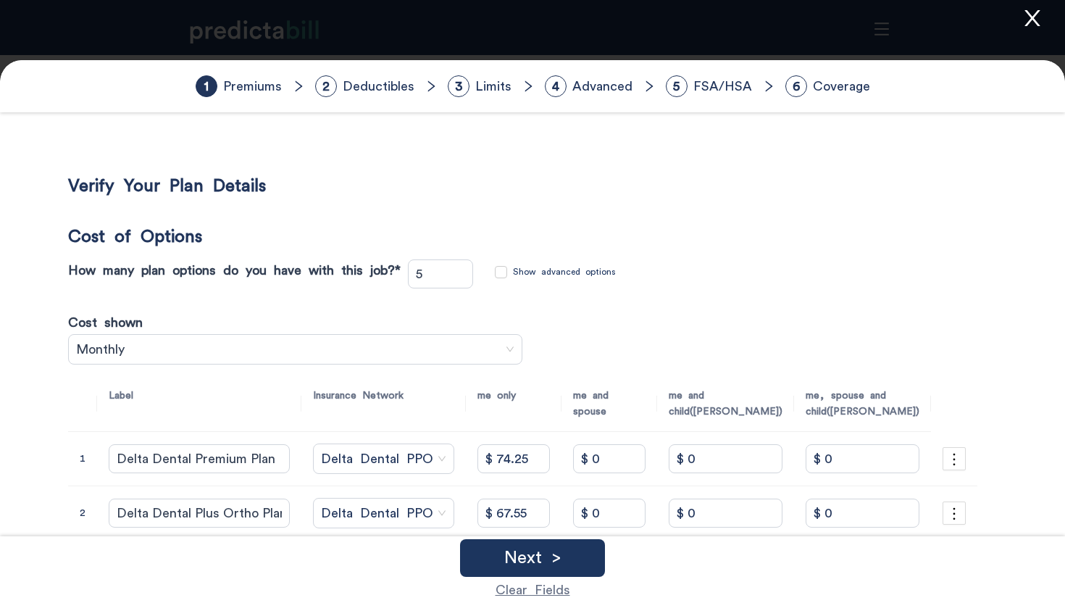
scroll to position [221, 0]
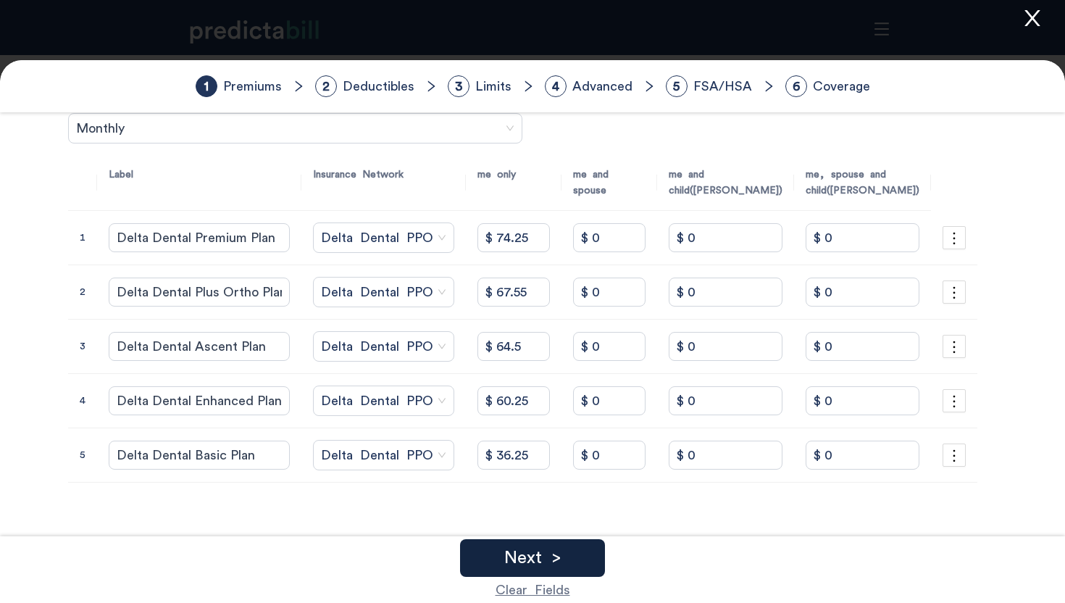
click at [576, 559] on div "Next >" at bounding box center [532, 558] width 145 height 38
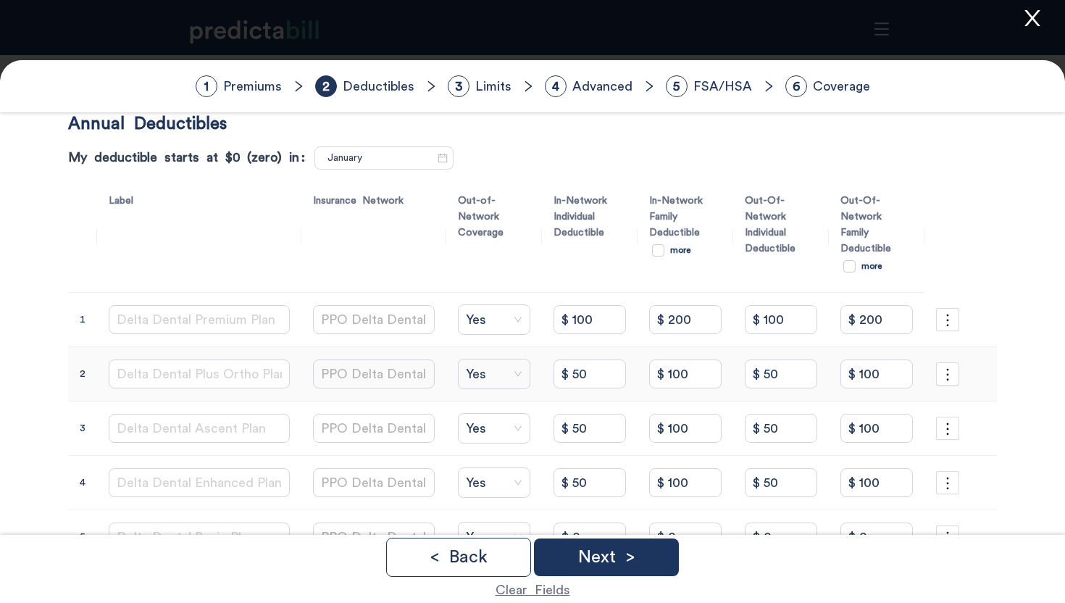
scroll to position [110, 0]
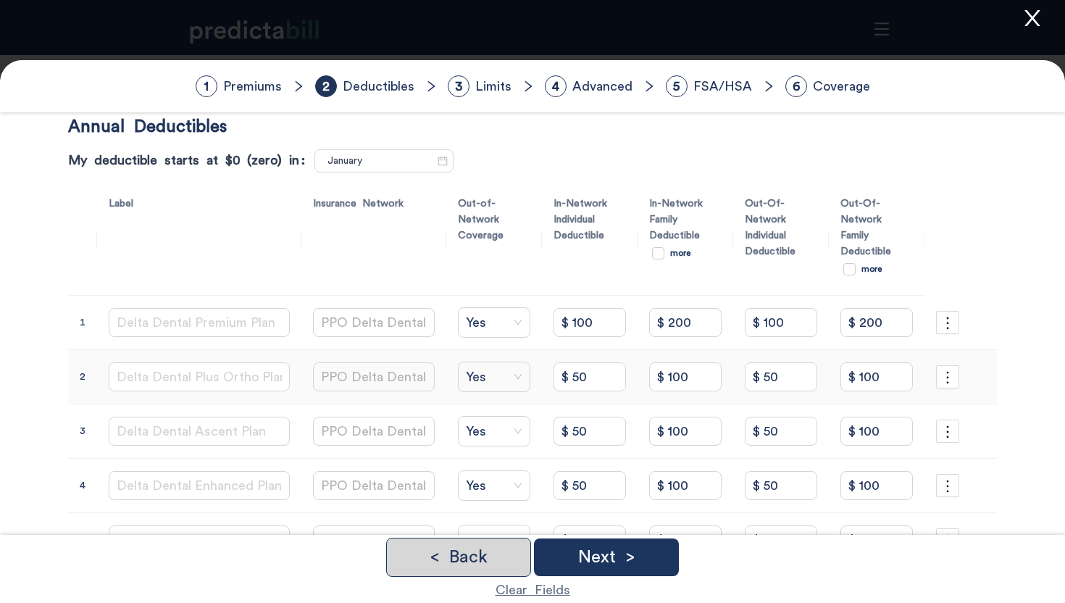
click at [471, 552] on p "< Back" at bounding box center [459, 556] width 58 height 17
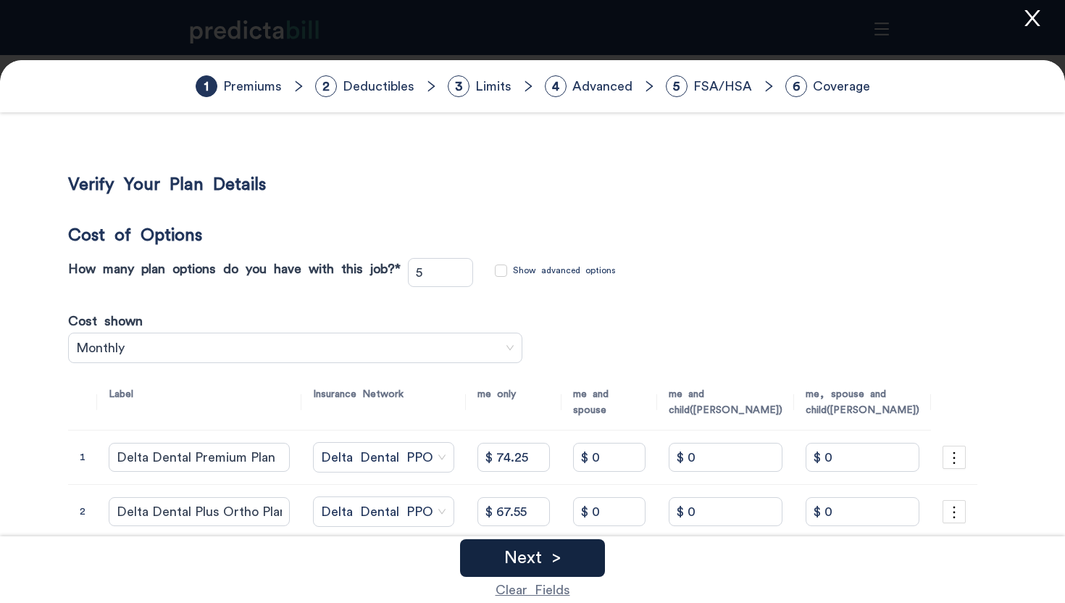
scroll to position [0, 0]
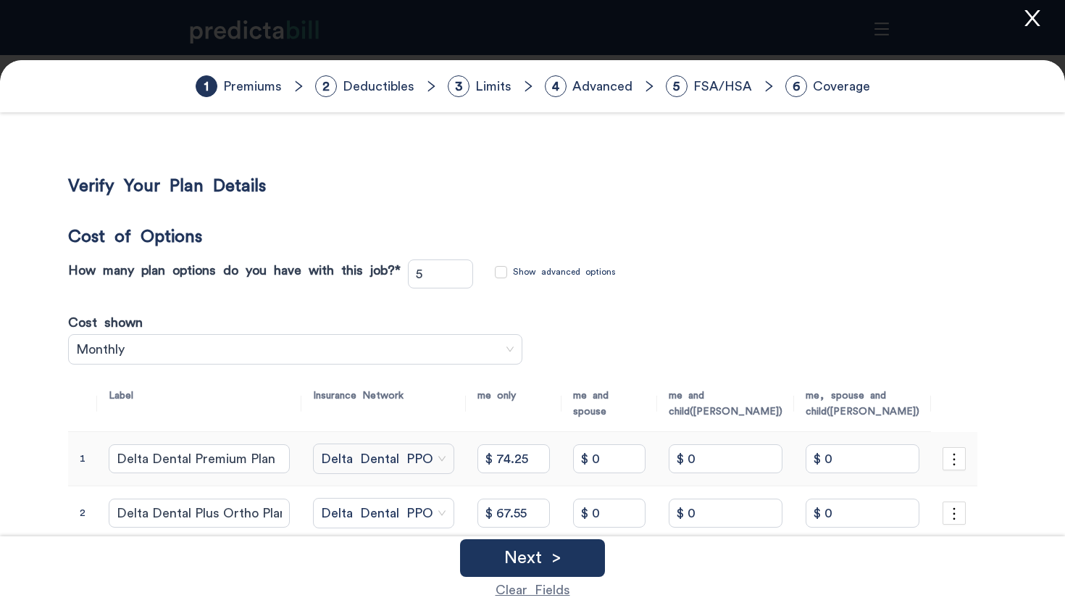
click at [1038, 19] on icon "close" at bounding box center [1033, 18] width 22 height 22
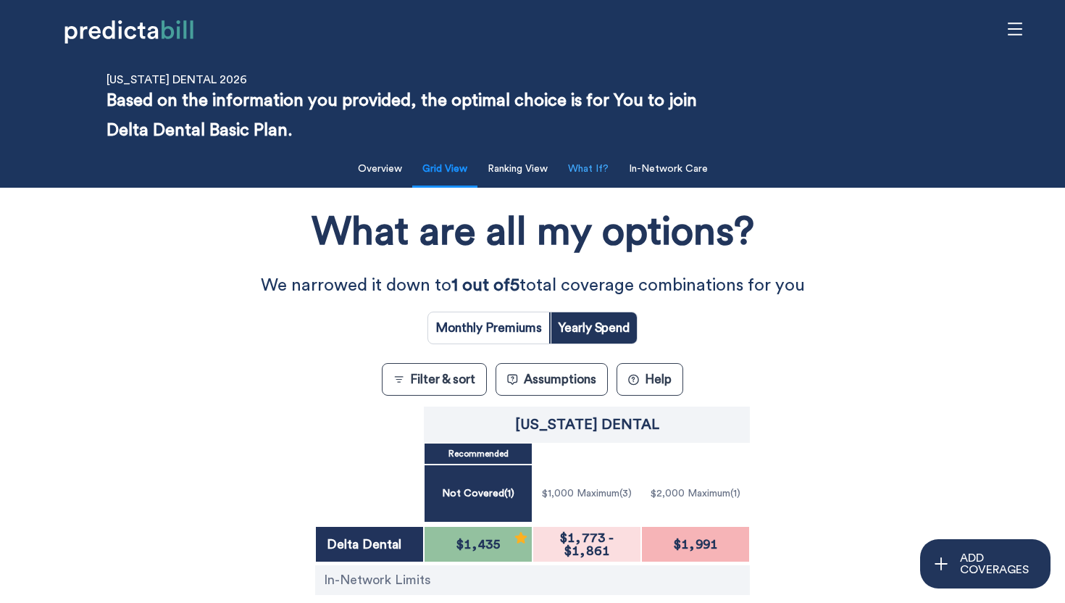
click at [601, 181] on button "What If?" at bounding box center [588, 169] width 58 height 30
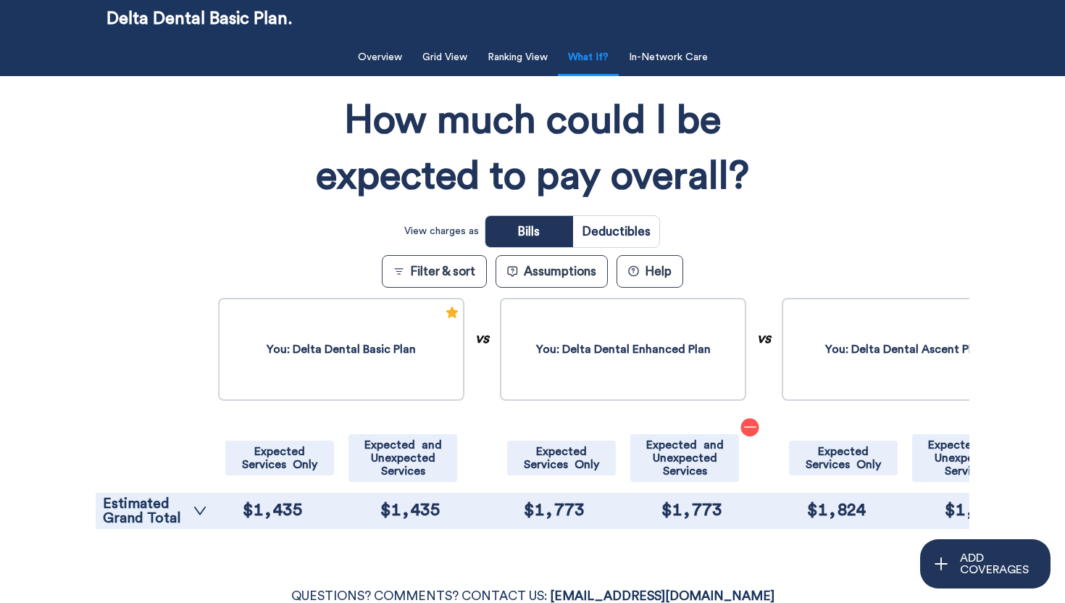
scroll to position [272, 0]
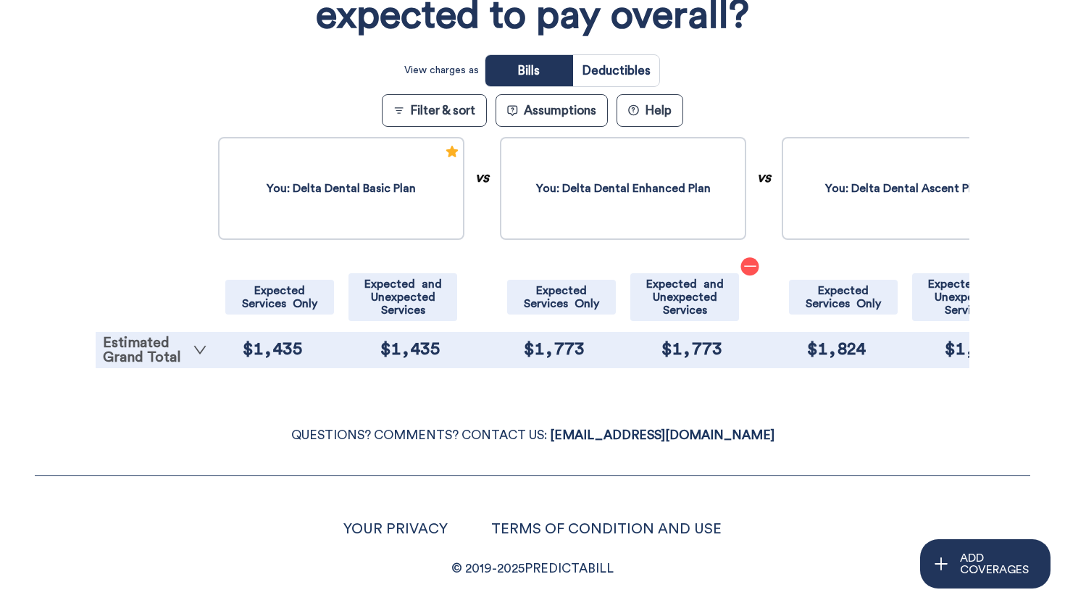
click at [167, 361] on link "Estimated Grand Total" at bounding box center [155, 349] width 104 height 29
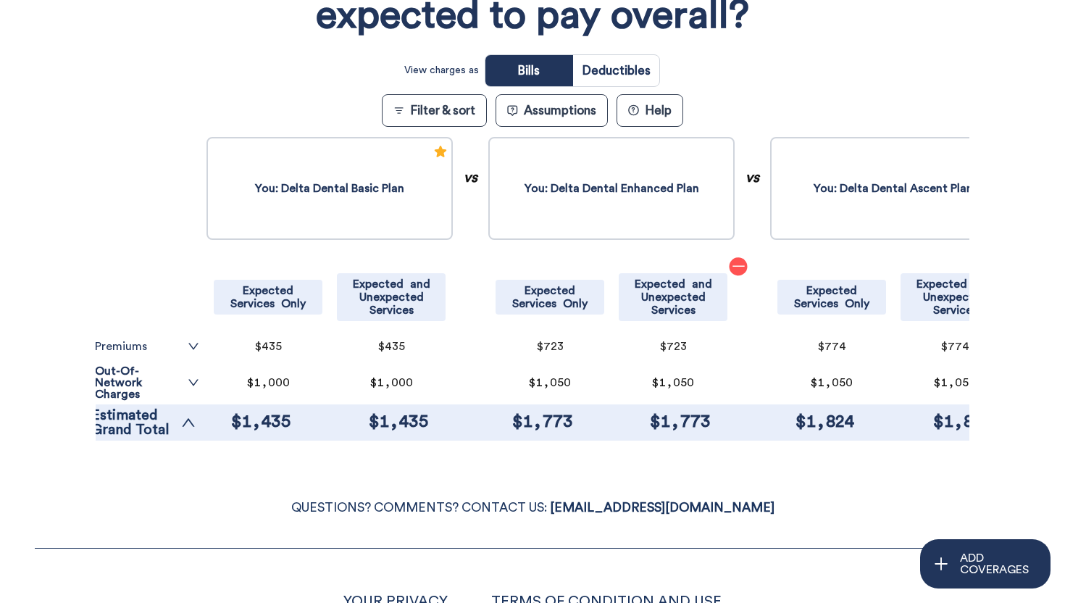
scroll to position [0, 0]
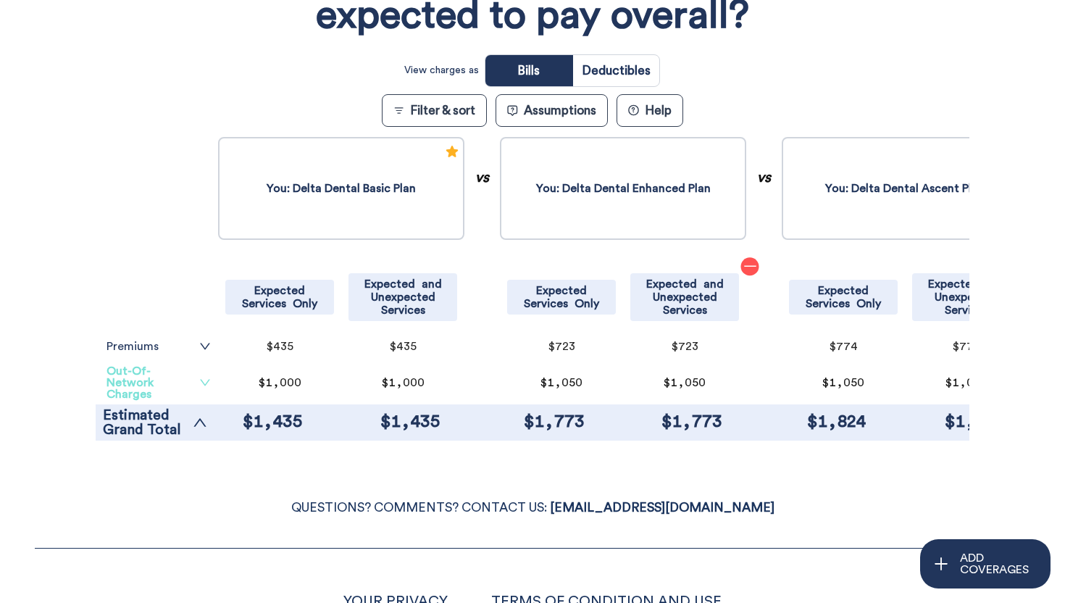
click at [180, 380] on link "Out-Of-Network Charges" at bounding box center [159, 382] width 104 height 35
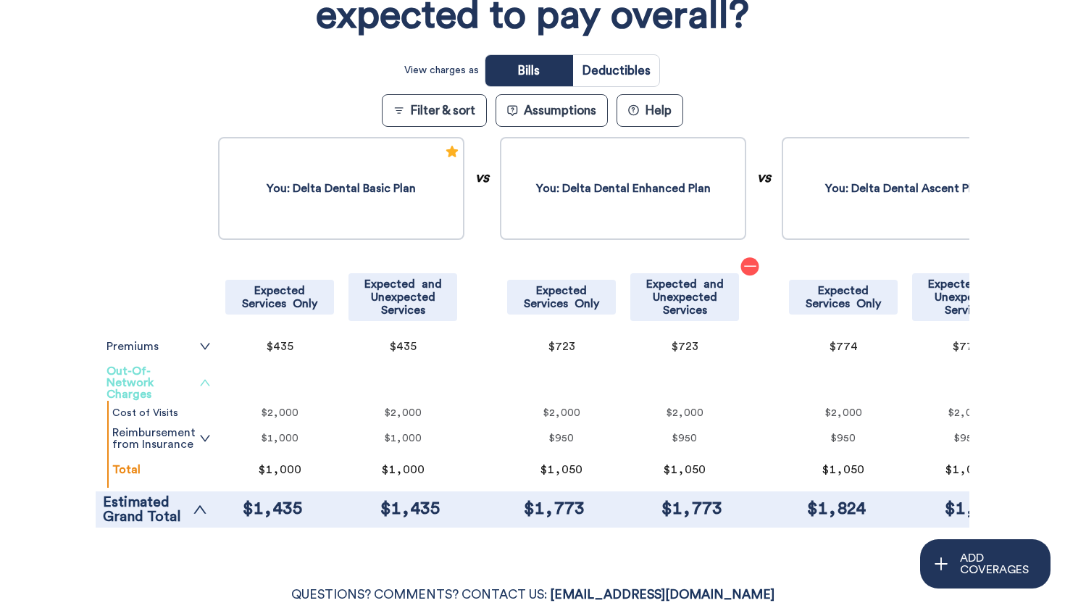
click at [180, 380] on link "Out-Of-Network Charges" at bounding box center [159, 382] width 104 height 35
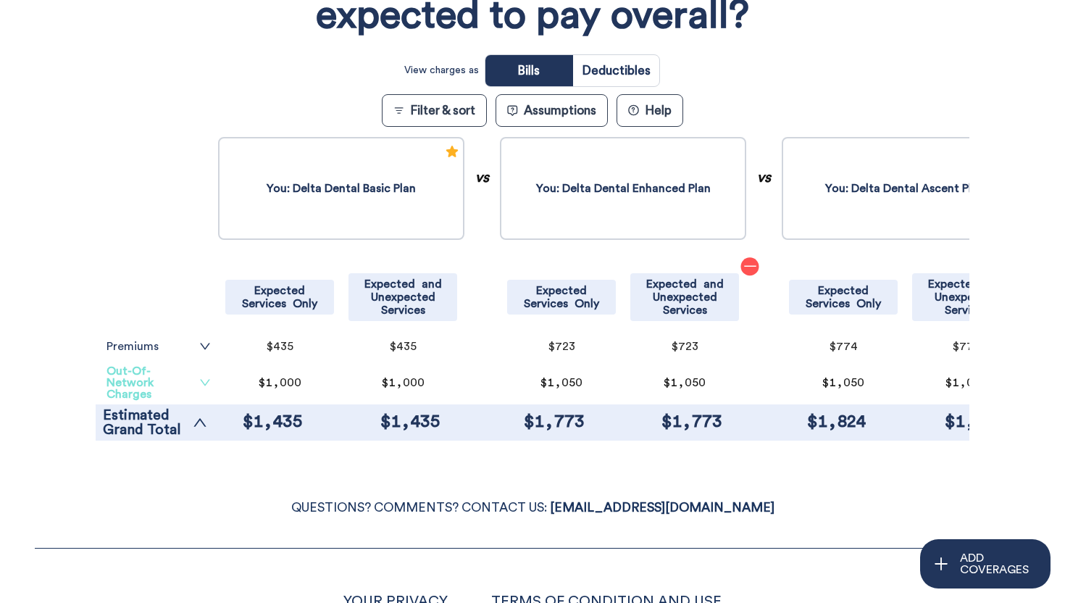
click at [157, 386] on link "Out-Of-Network Charges" at bounding box center [159, 382] width 104 height 35
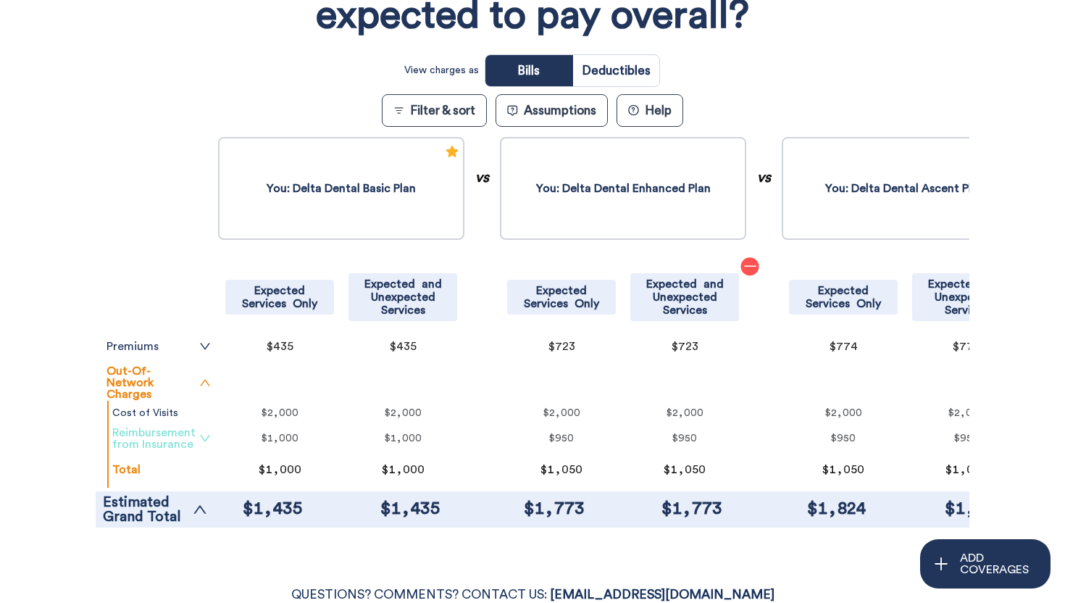
click at [170, 438] on link "Reimbursement from Insurance" at bounding box center [161, 438] width 99 height 23
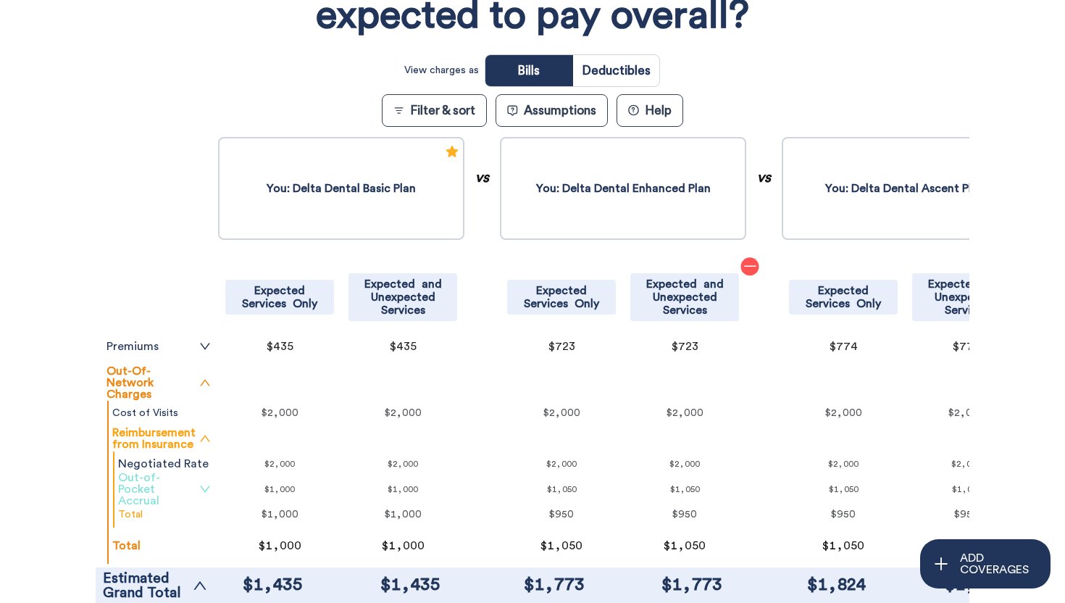
click at [172, 490] on link "Out-of-Pocket Accrual" at bounding box center [164, 489] width 93 height 35
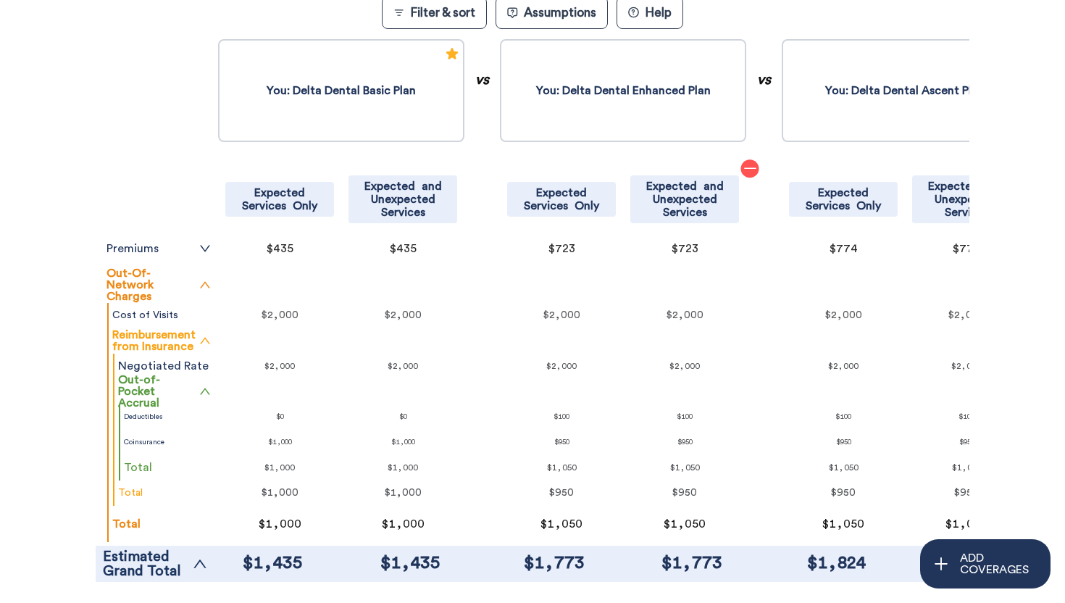
click at [438, 16] on button "Filter & sort" at bounding box center [434, 12] width 105 height 33
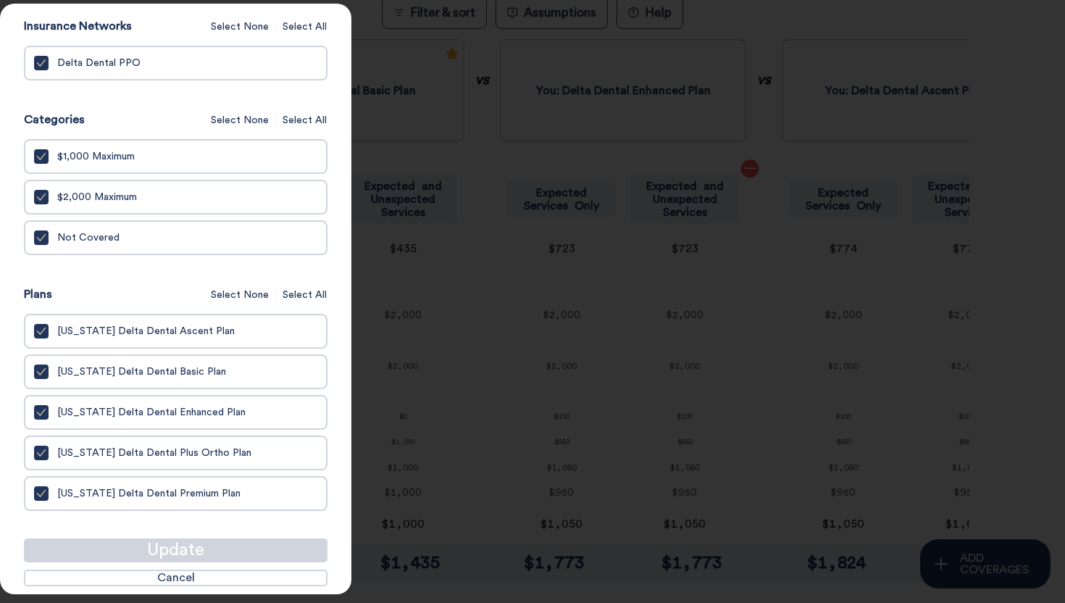
scroll to position [757, 0]
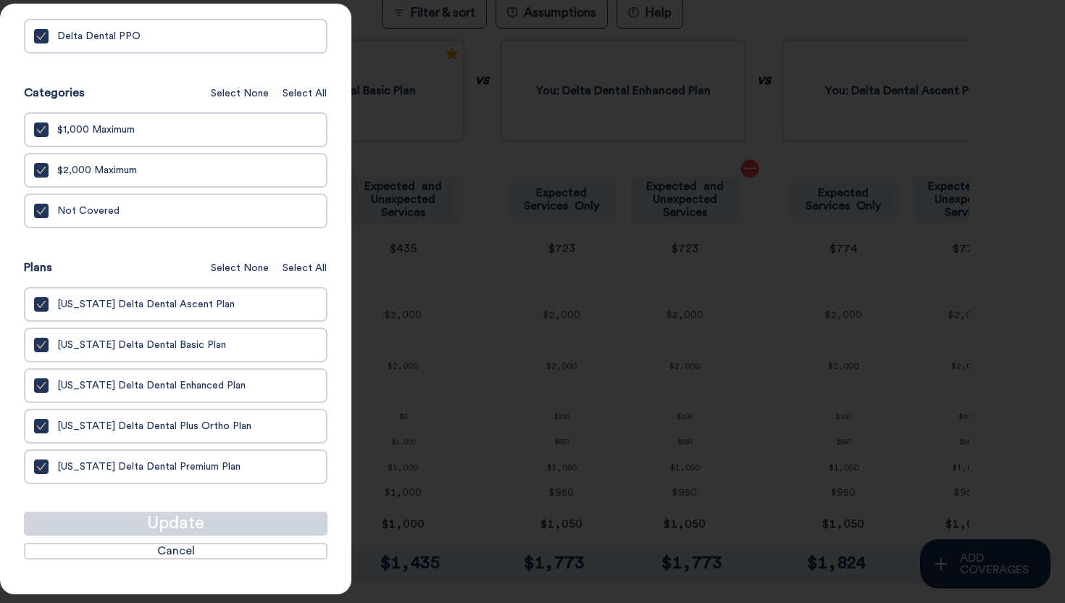
click at [172, 351] on span "[US_STATE] Delta Dental Basic Plan" at bounding box center [141, 345] width 169 height 12
click at [0, 0] on input "[US_STATE] Delta Dental Basic Plan" at bounding box center [0, 0] width 0 height 0
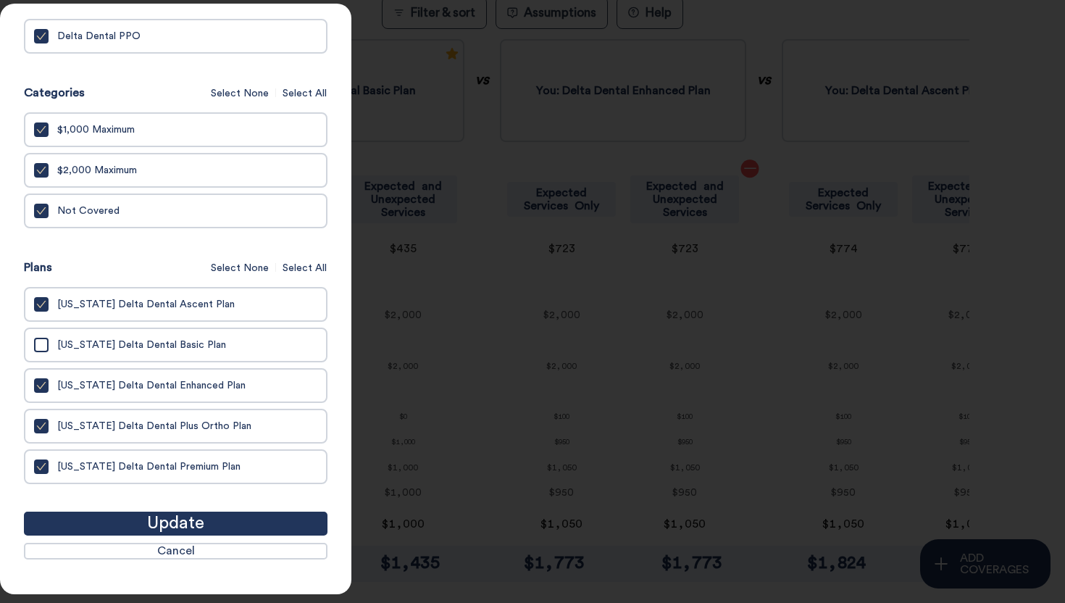
click at [217, 535] on button "Update" at bounding box center [176, 524] width 304 height 24
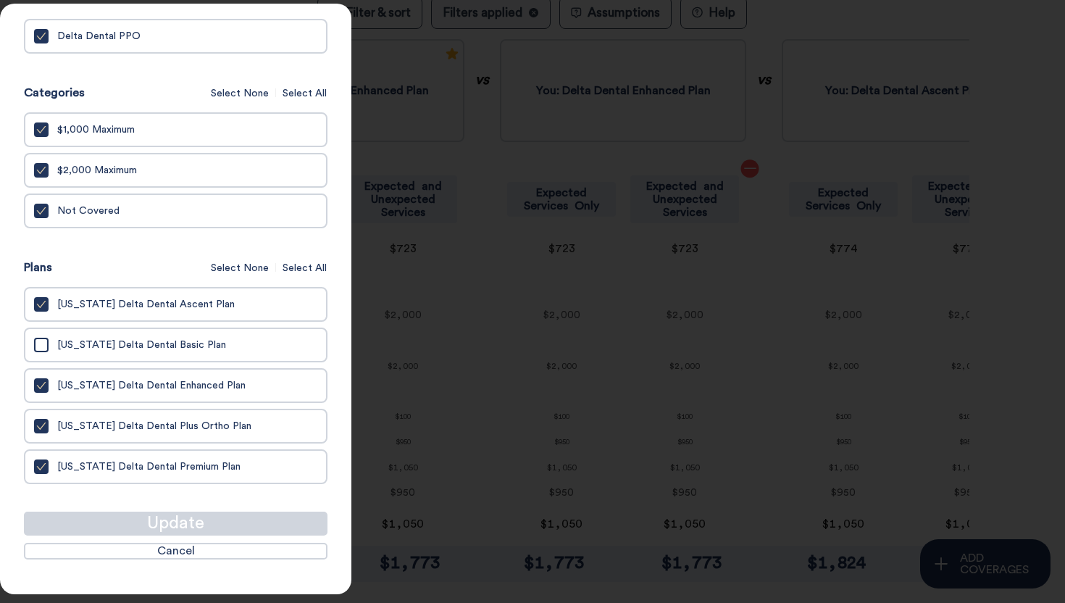
click at [685, 370] on div at bounding box center [532, 301] width 1065 height 603
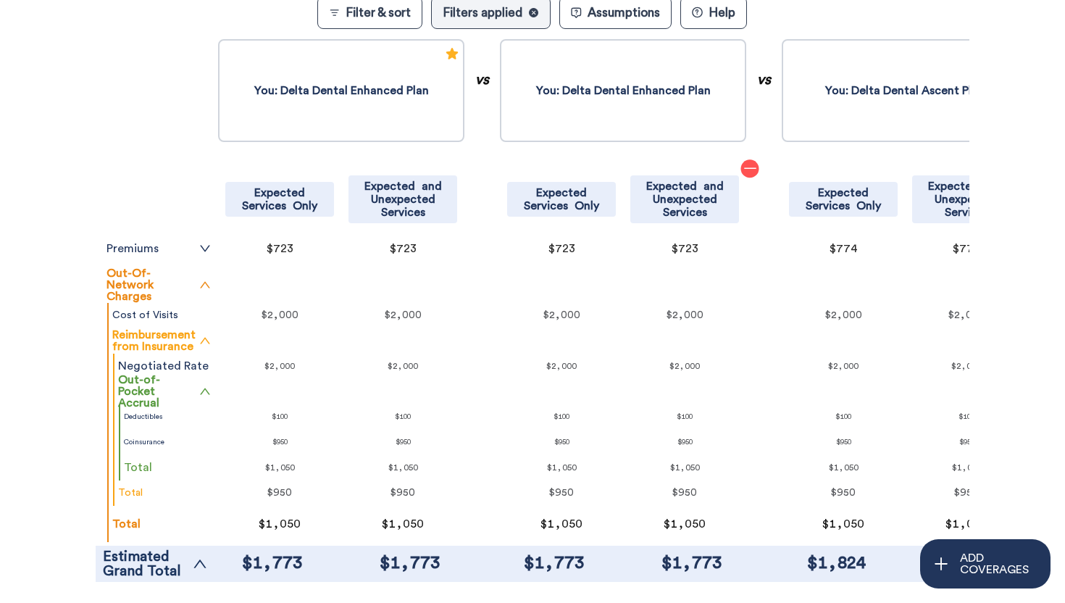
click at [745, 171] on icon "minus" at bounding box center [750, 168] width 14 height 14
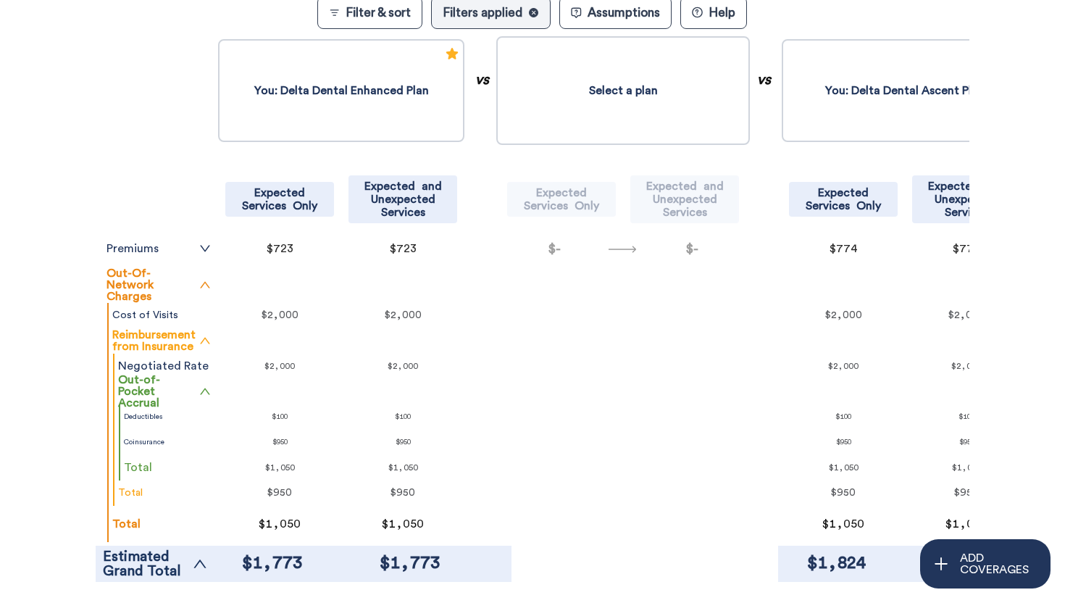
click at [617, 98] on button "Select a plan" at bounding box center [623, 90] width 254 height 109
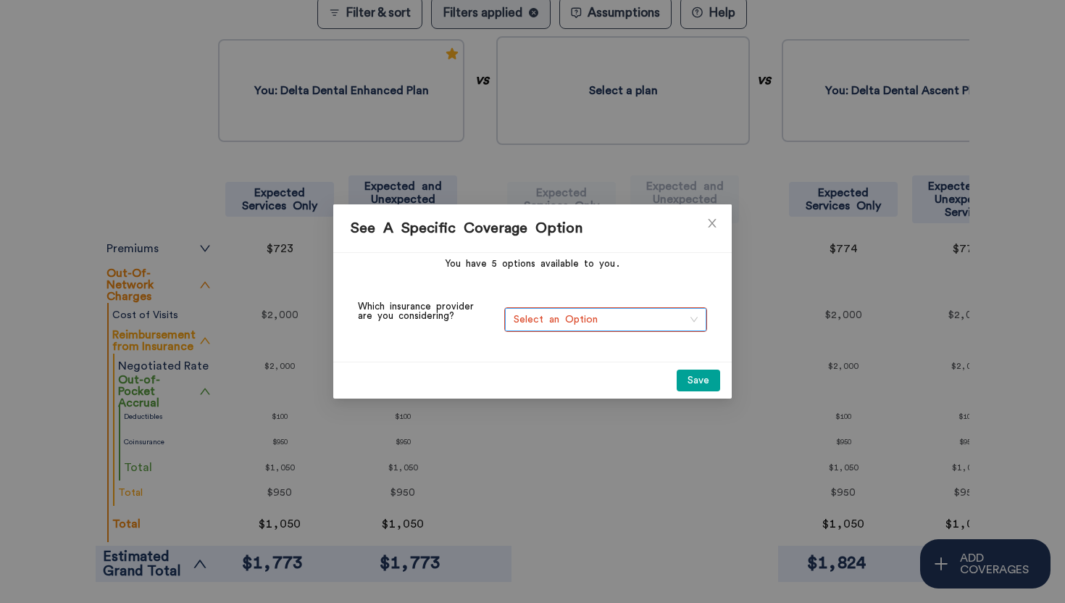
click at [551, 317] on span "Select an Option" at bounding box center [606, 320] width 184 height 22
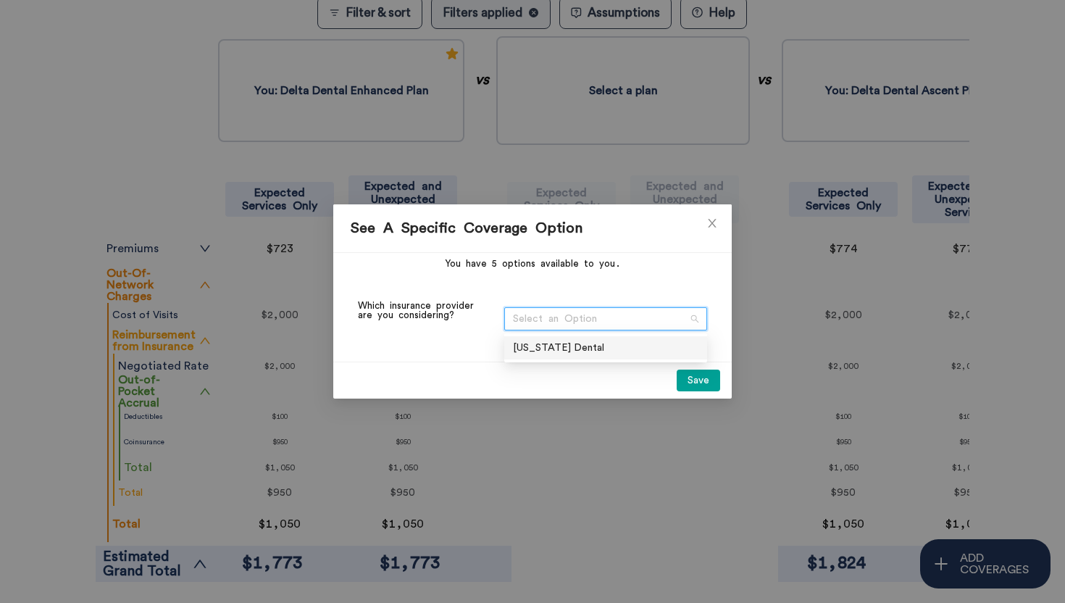
click at [556, 348] on div "[US_STATE] Dental" at bounding box center [605, 348] width 185 height 16
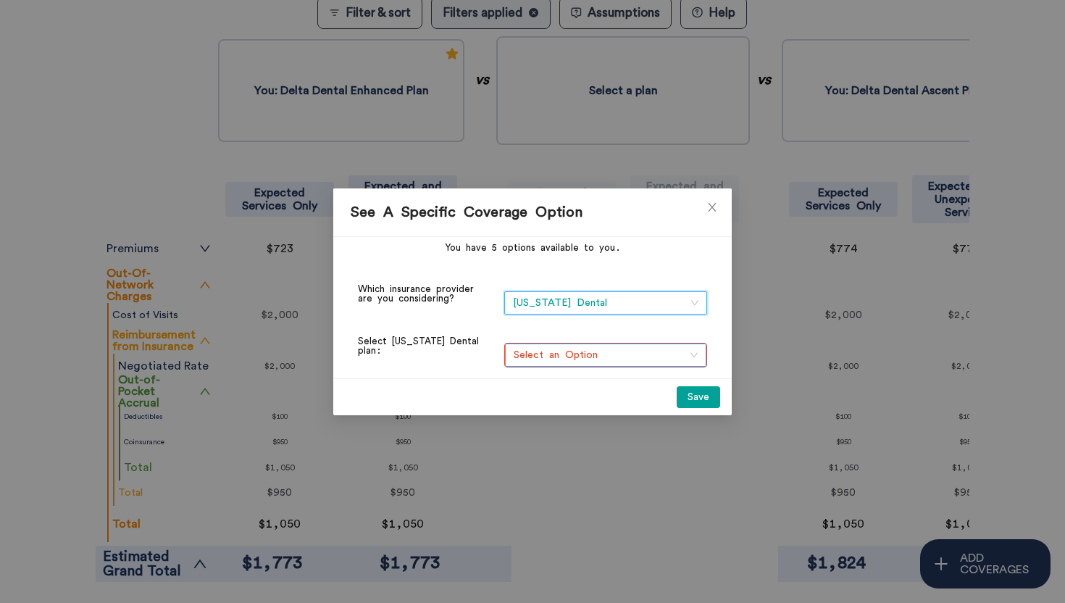
click at [556, 348] on span "Select an Option" at bounding box center [606, 355] width 184 height 22
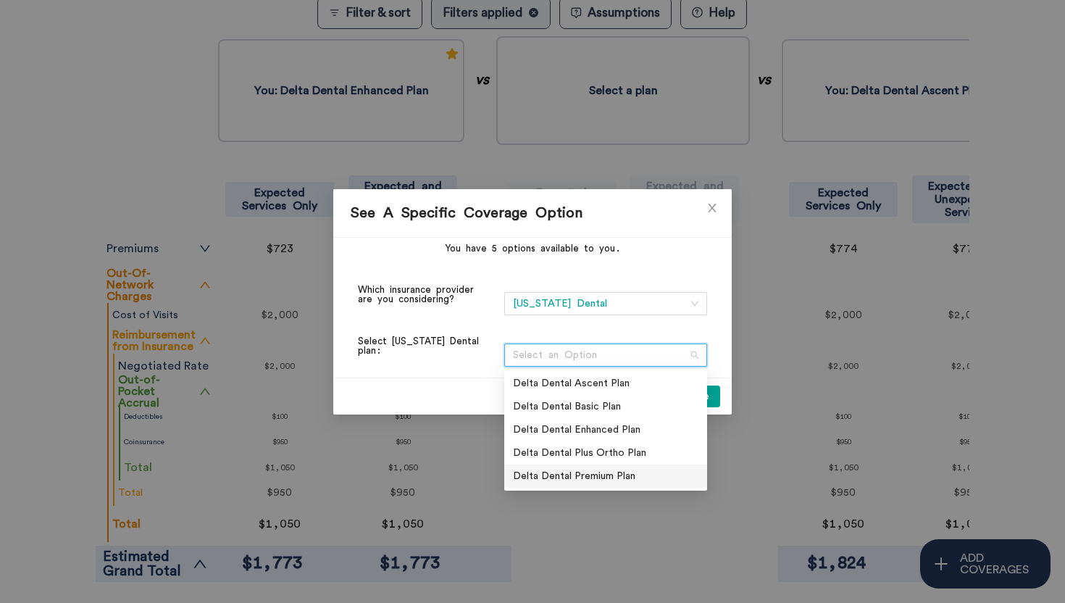
click at [594, 468] on div "Delta Dental Premium Plan" at bounding box center [605, 476] width 185 height 16
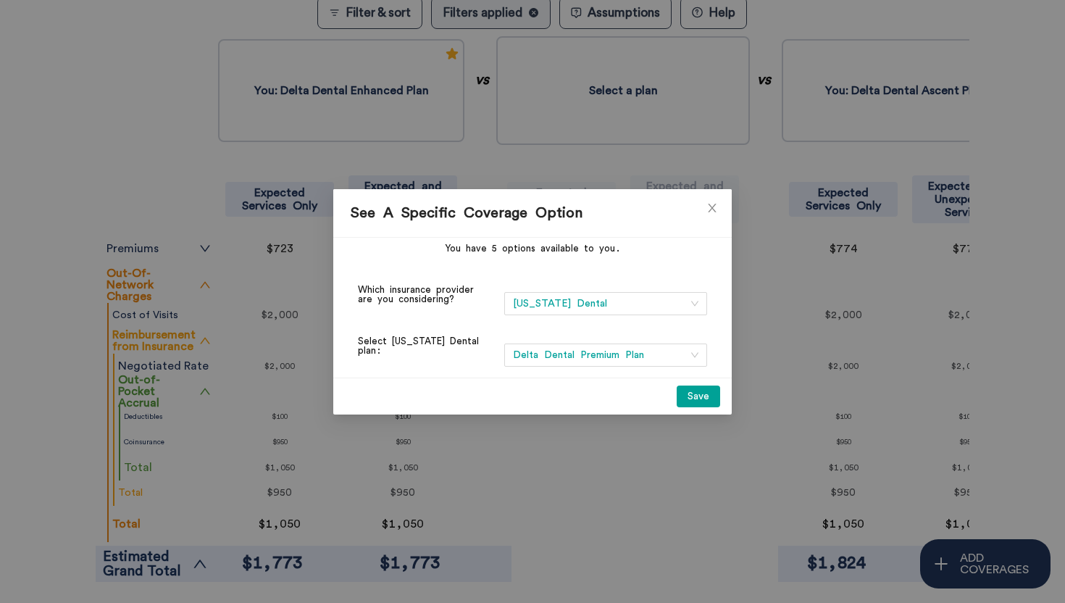
click at [693, 396] on button "Save" at bounding box center [698, 396] width 43 height 22
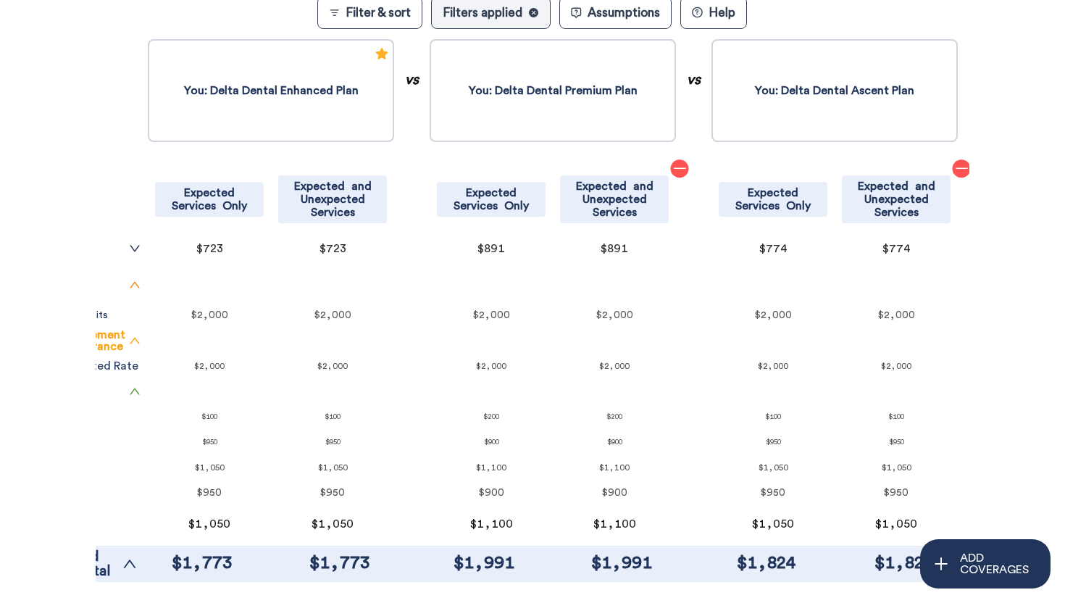
scroll to position [0, 0]
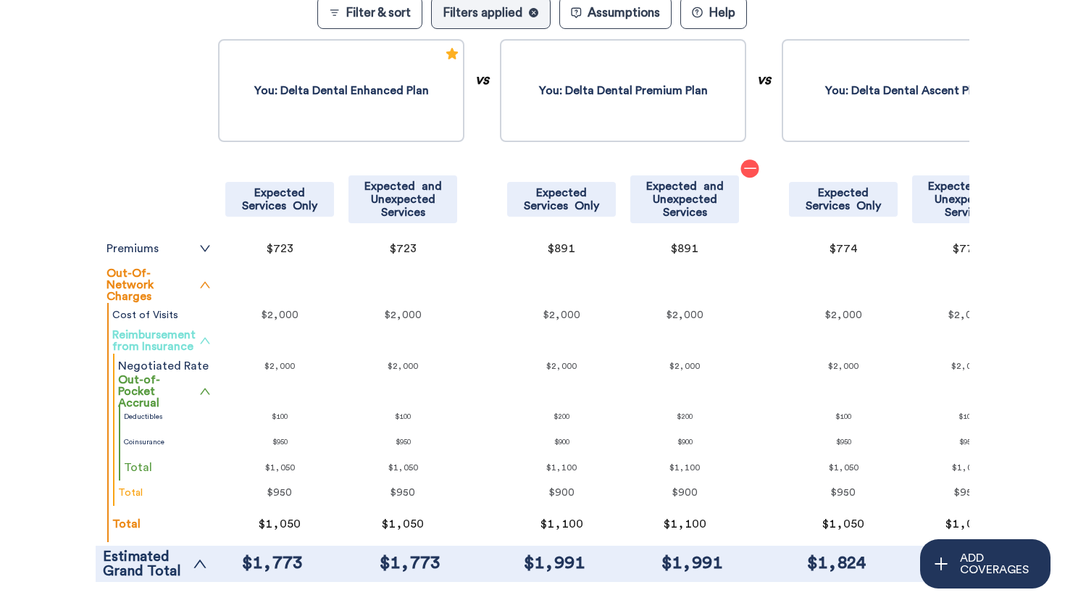
click at [206, 340] on icon "up" at bounding box center [205, 341] width 12 height 12
